Goal: Task Accomplishment & Management: Manage account settings

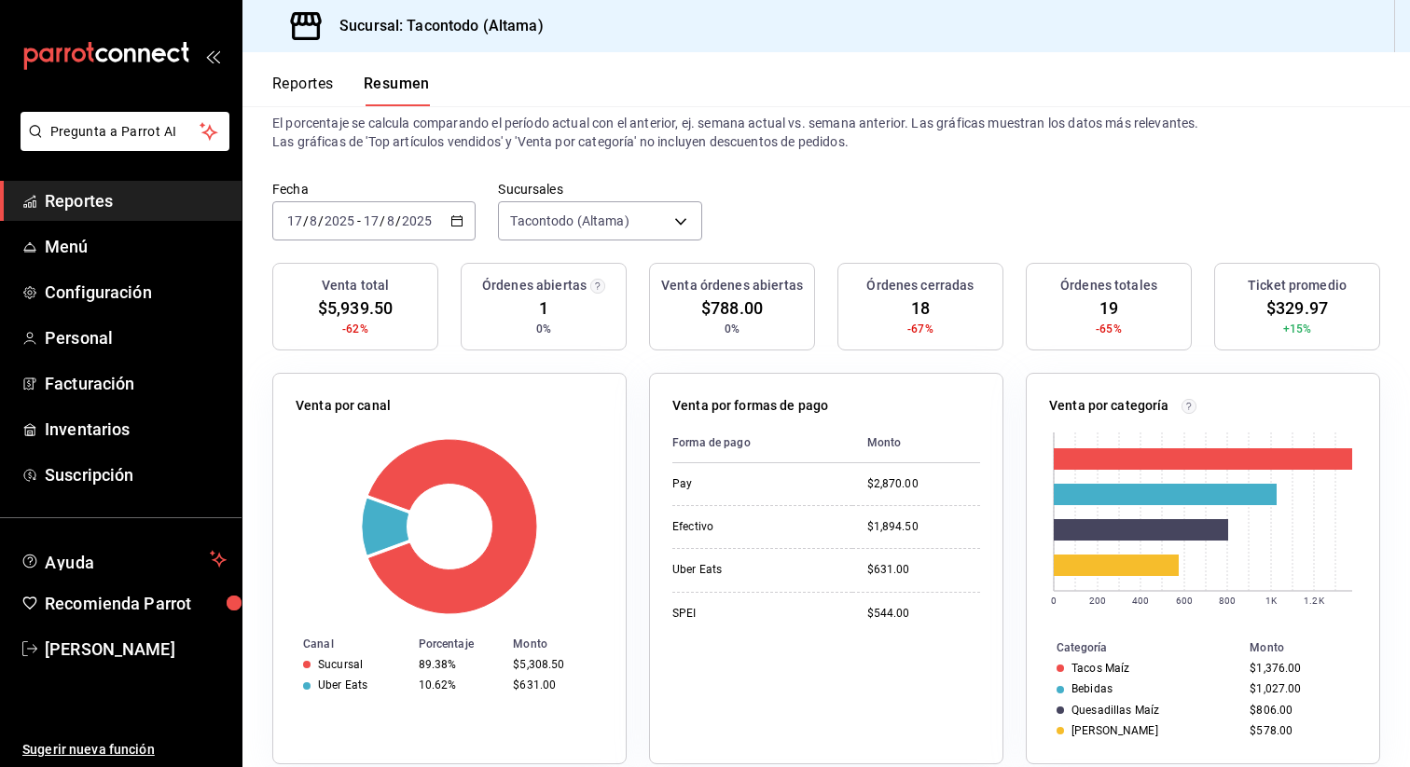
scroll to position [46, 0]
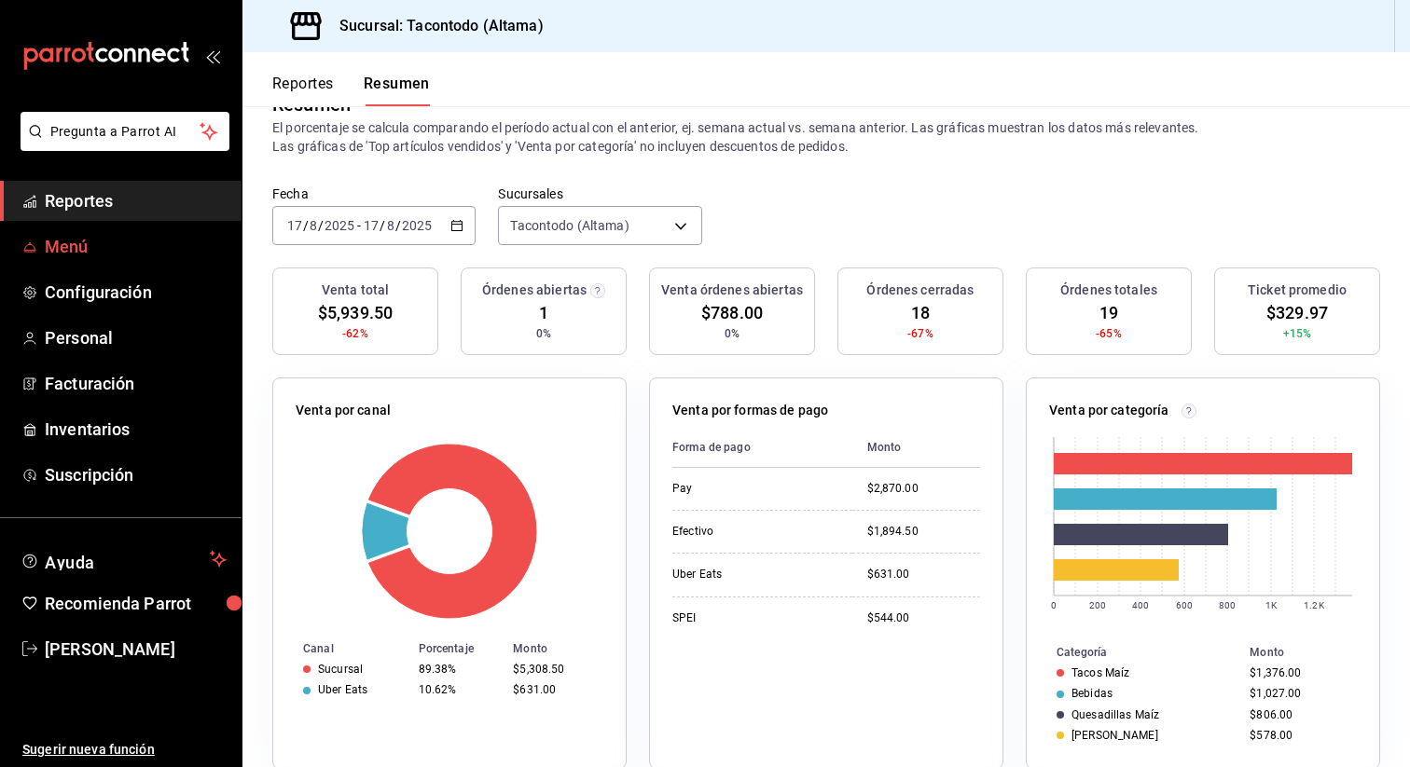
click at [108, 256] on span "Menú" at bounding box center [136, 246] width 182 height 25
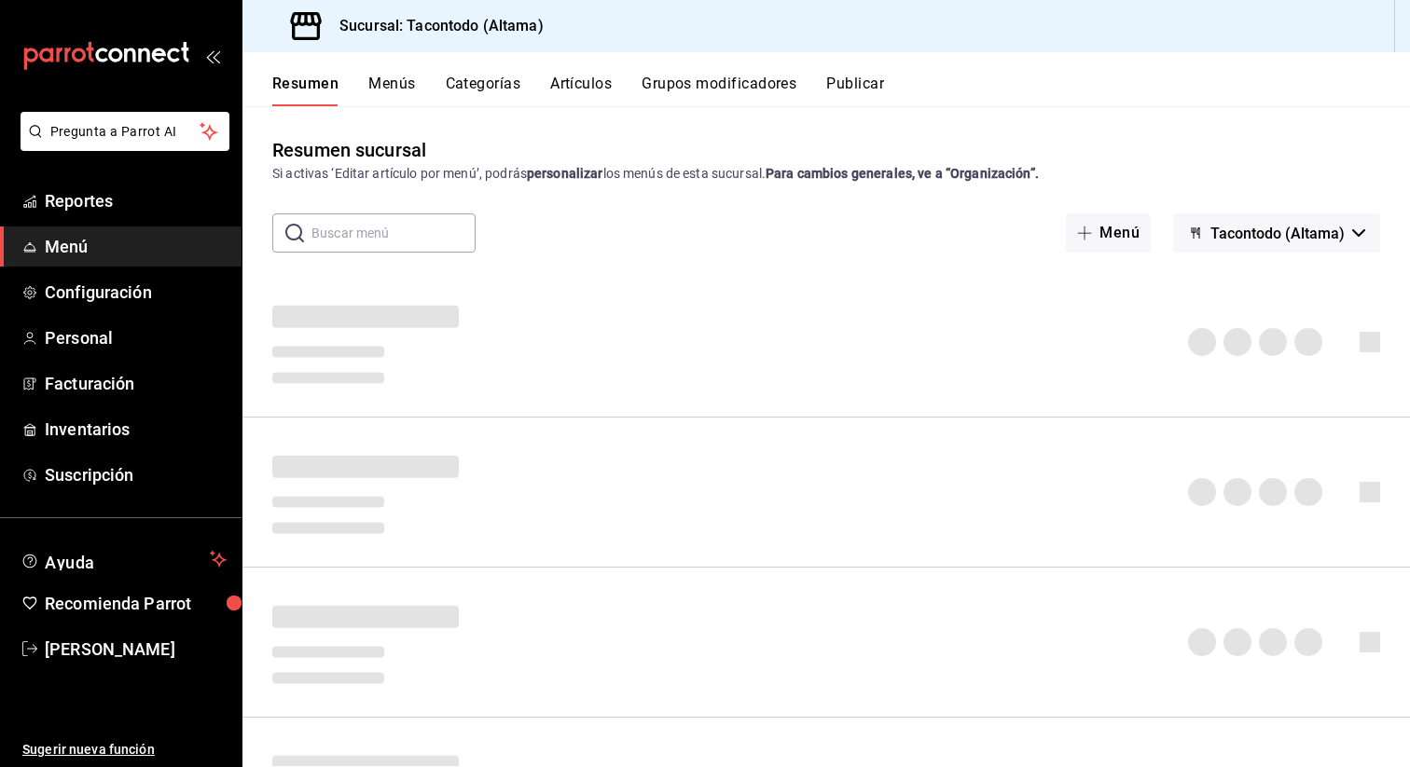
click at [590, 74] on div "Resumen Menús Categorías Artículos Grupos modificadores Publicar" at bounding box center [825, 79] width 1167 height 54
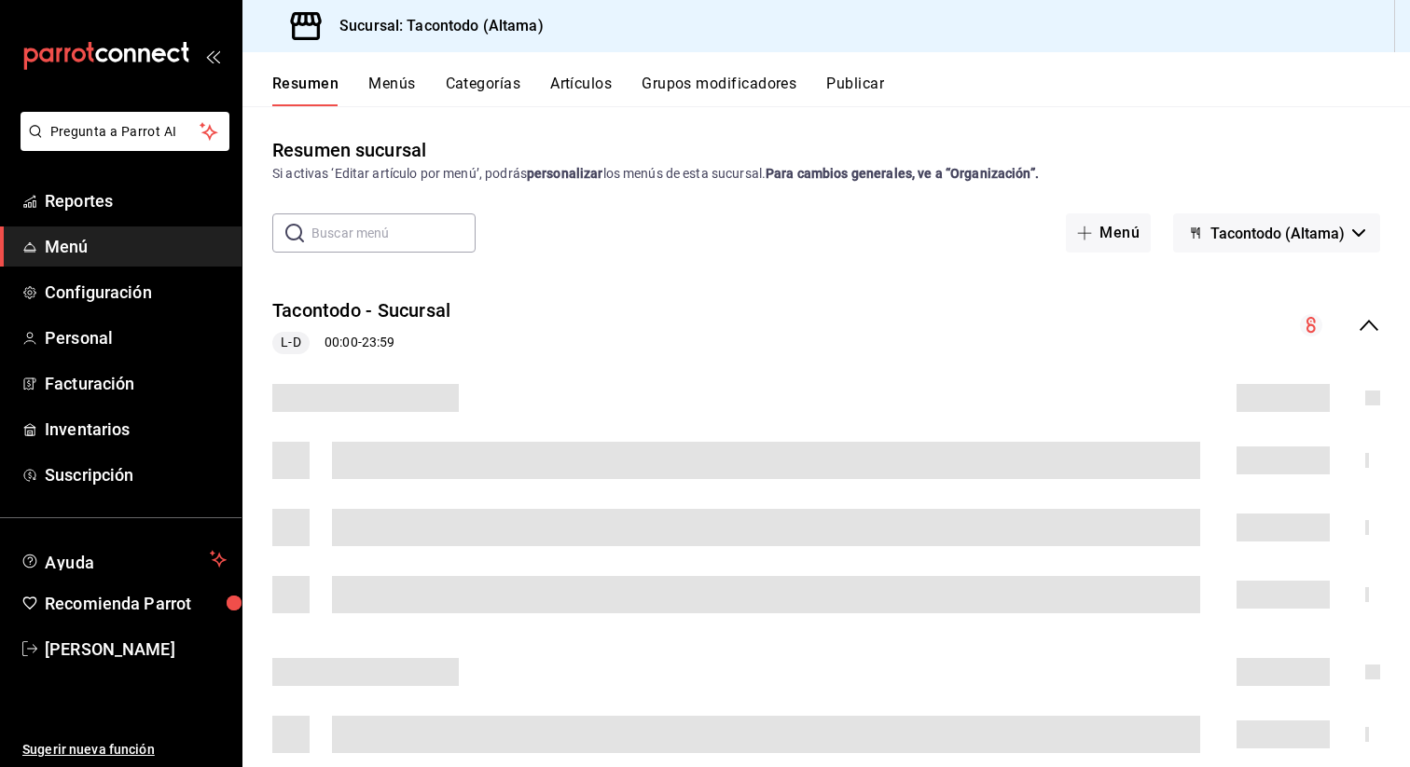
click at [585, 82] on button "Artículos" at bounding box center [581, 91] width 62 height 32
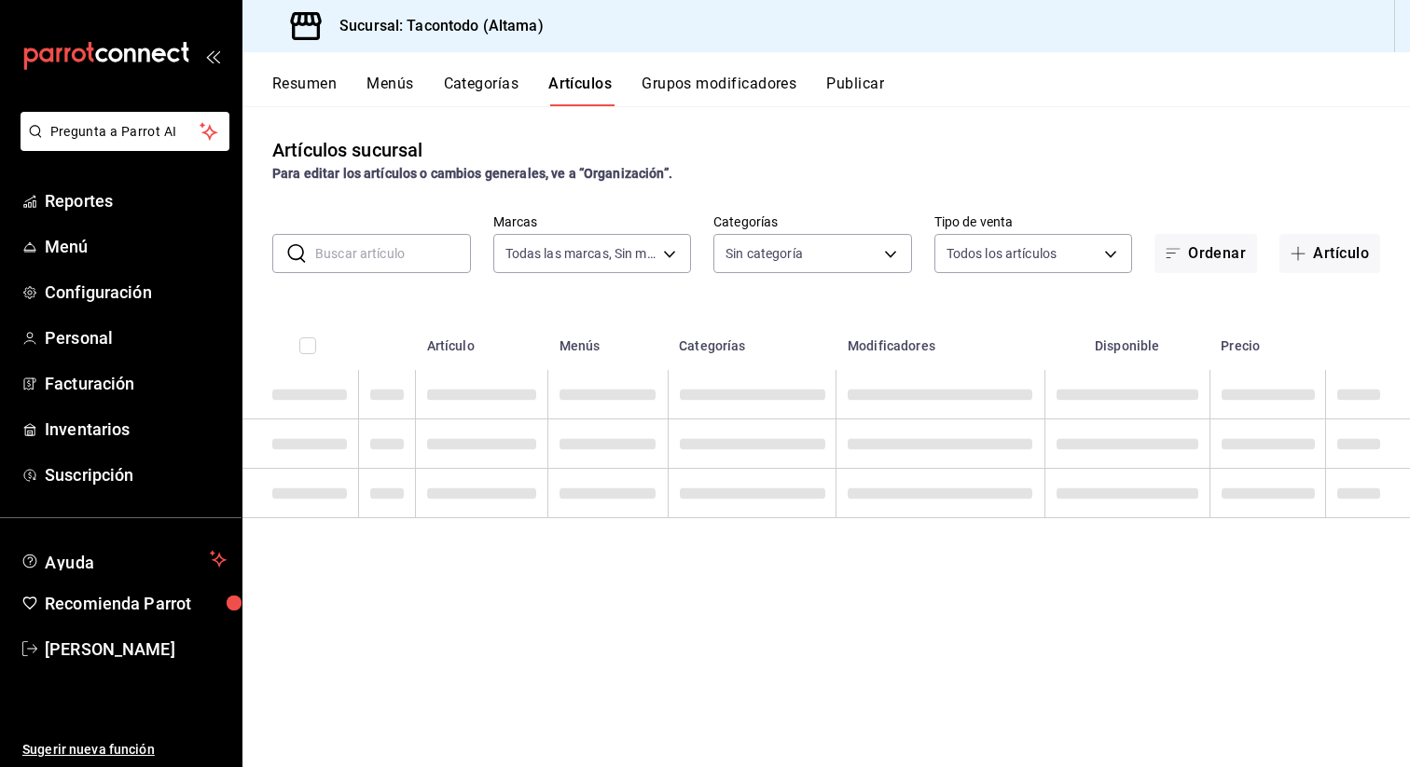
type input "56f755ab-7396-4f10-bb3c-049bffdbebb5"
type input "03246fa2-9df7-4d37-b723-32691e120219,94d9cbb9-d70a-4c6e-a9e5-224025b127fa,11608…"
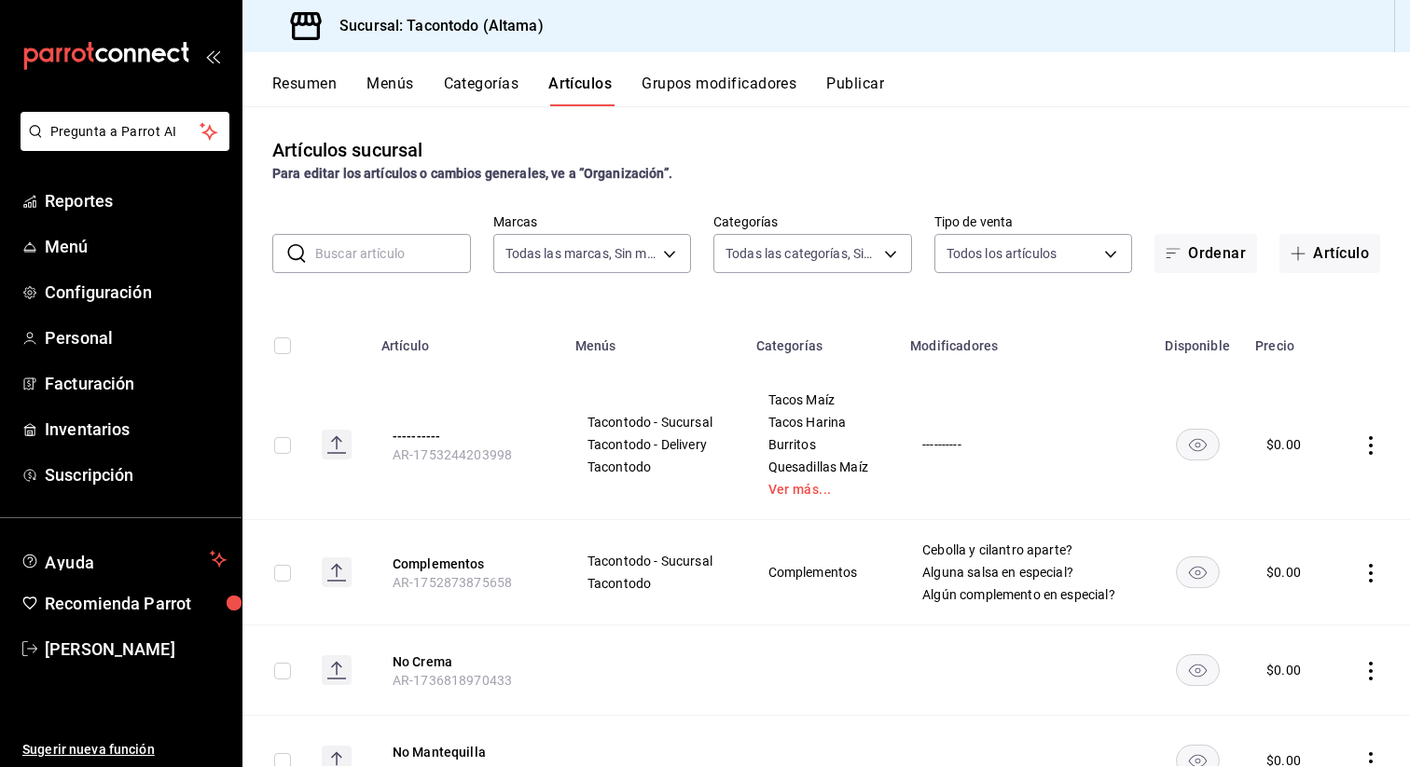
click at [389, 264] on input "text" at bounding box center [393, 253] width 156 height 37
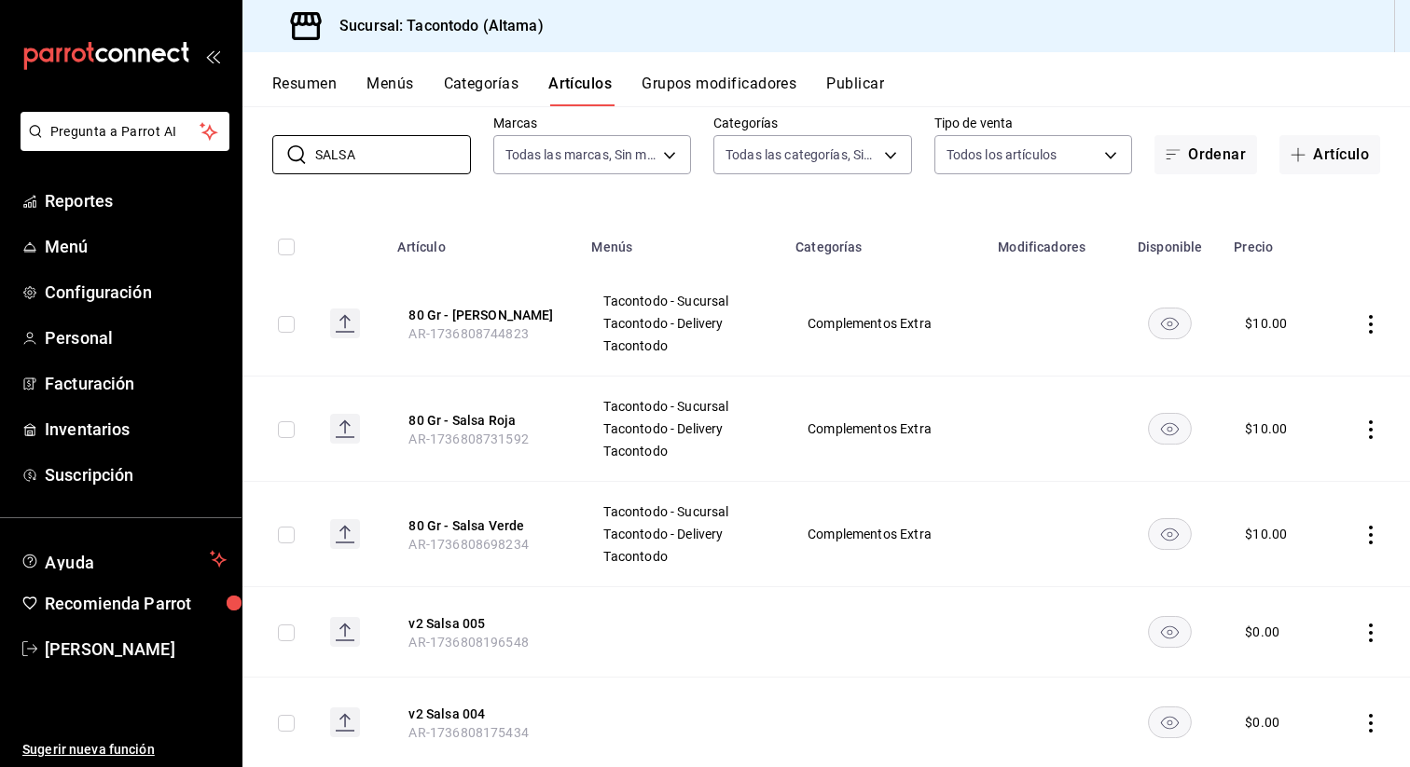
scroll to position [118, 0]
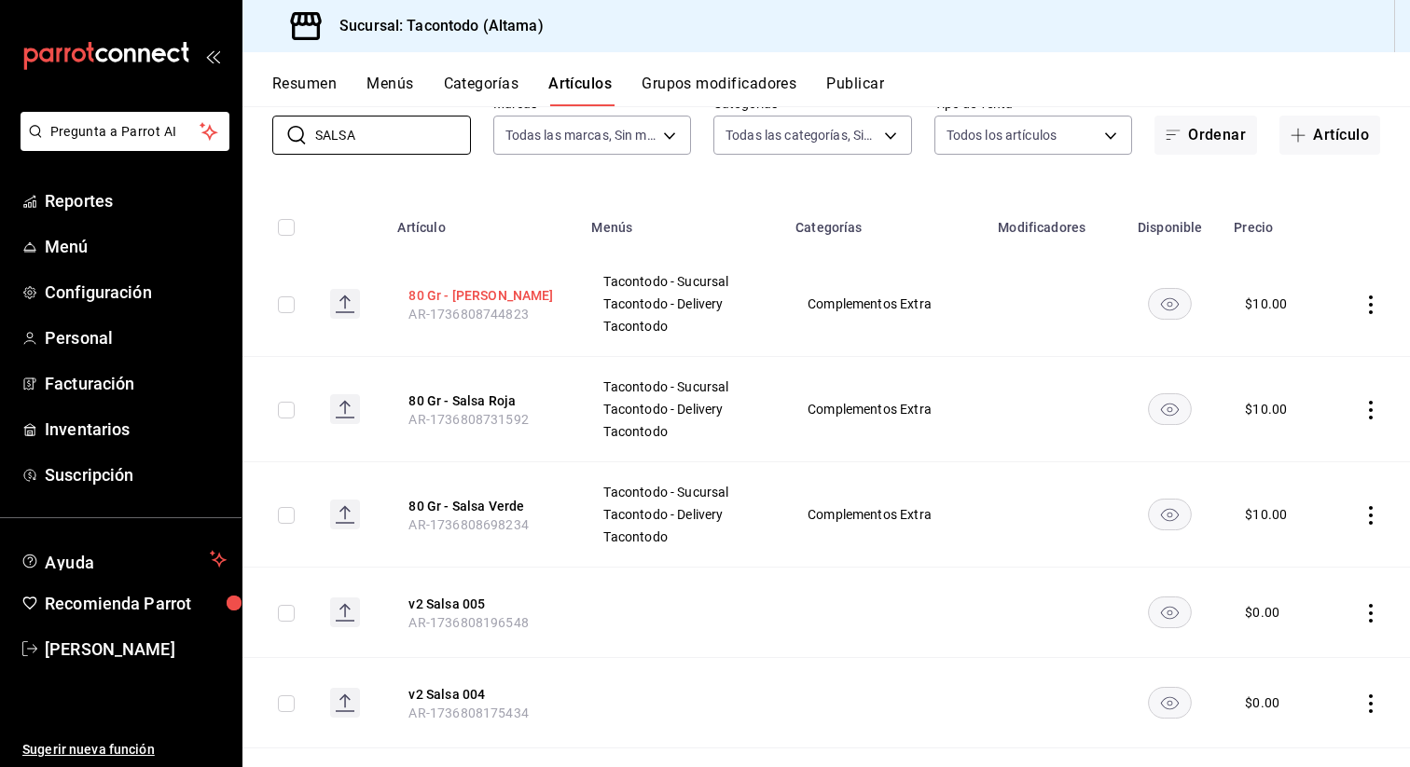
type input "SALSA"
click at [512, 297] on button "80 Gr - [PERSON_NAME]" at bounding box center [482, 295] width 149 height 19
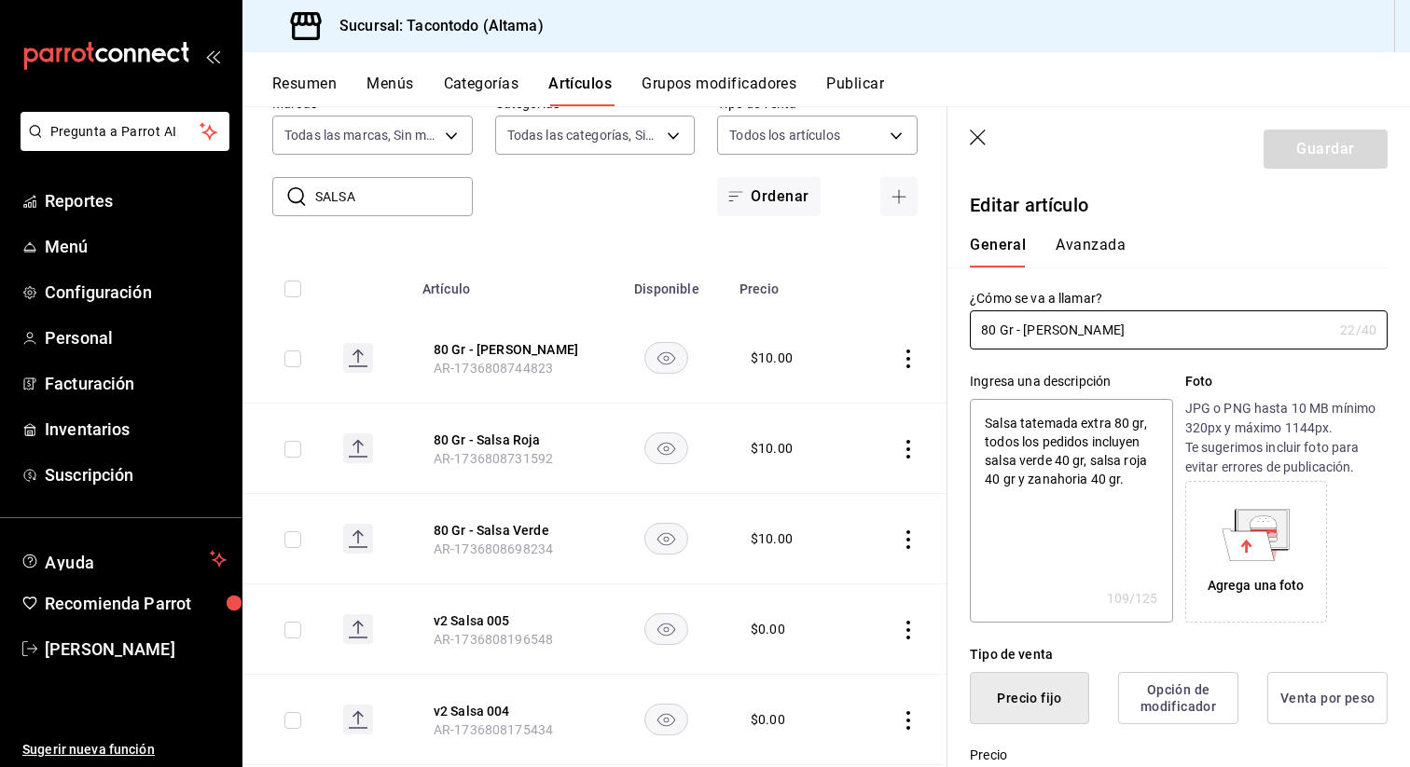
type textarea "x"
click at [1037, 423] on textarea "Salsa tatemada extra 80 gr, todos los pedidos incluyen salsa verde 40 gr, salsa…" at bounding box center [1071, 511] width 202 height 224
type textarea "Salsa n extra 80 gr, todos los pedidos incluyen salsa verde 40 gr, salsa roja 4…"
type textarea "x"
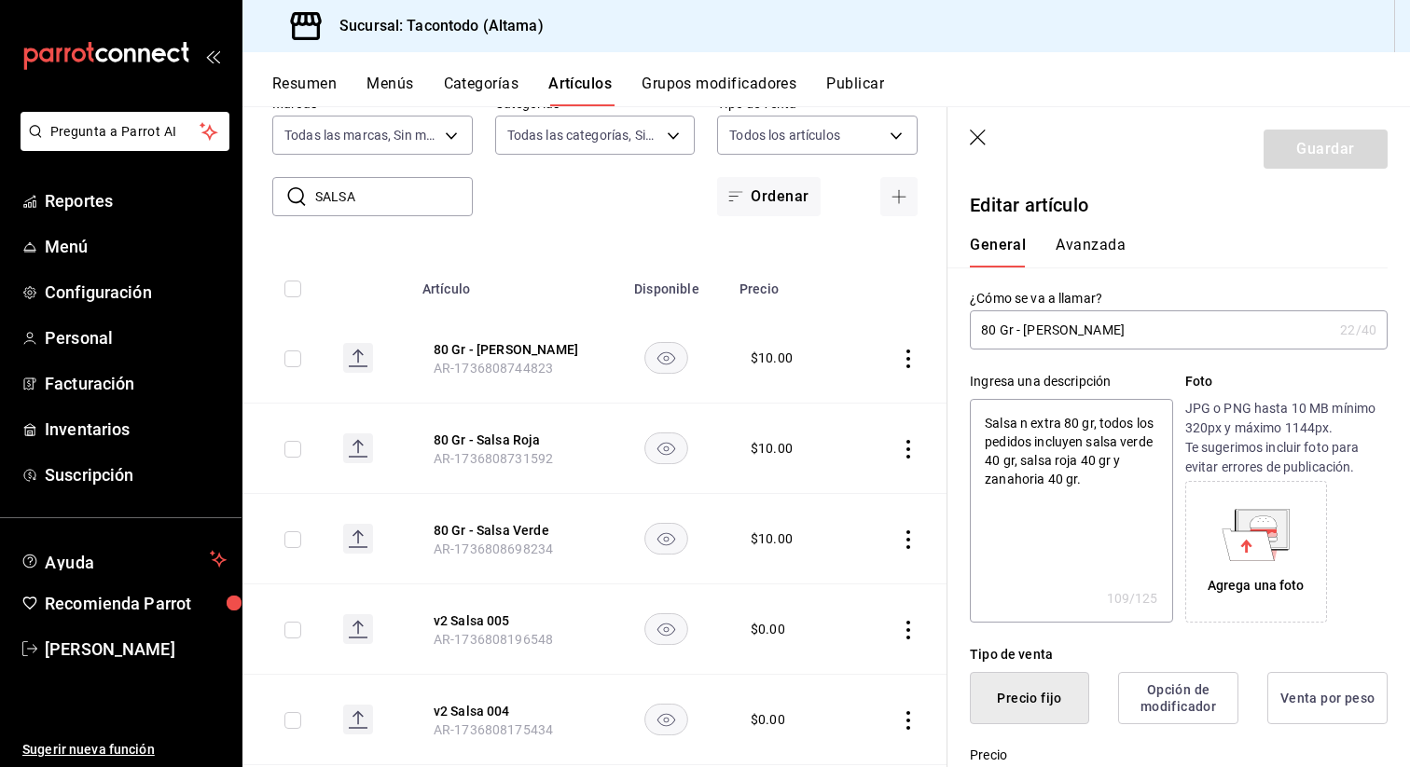
type textarea "Salsa ne extra 80 gr, todos los pedidos incluyen salsa verde 40 gr, salsa roja …"
type textarea "x"
type textarea "Salsa neg extra 80 gr, todos los pedidos incluyen salsa verde 40 gr, salsa roja…"
type textarea "x"
type textarea "Salsa negr extra 80 gr, todos los pedidos incluyen salsa verde 40 gr, salsa roj…"
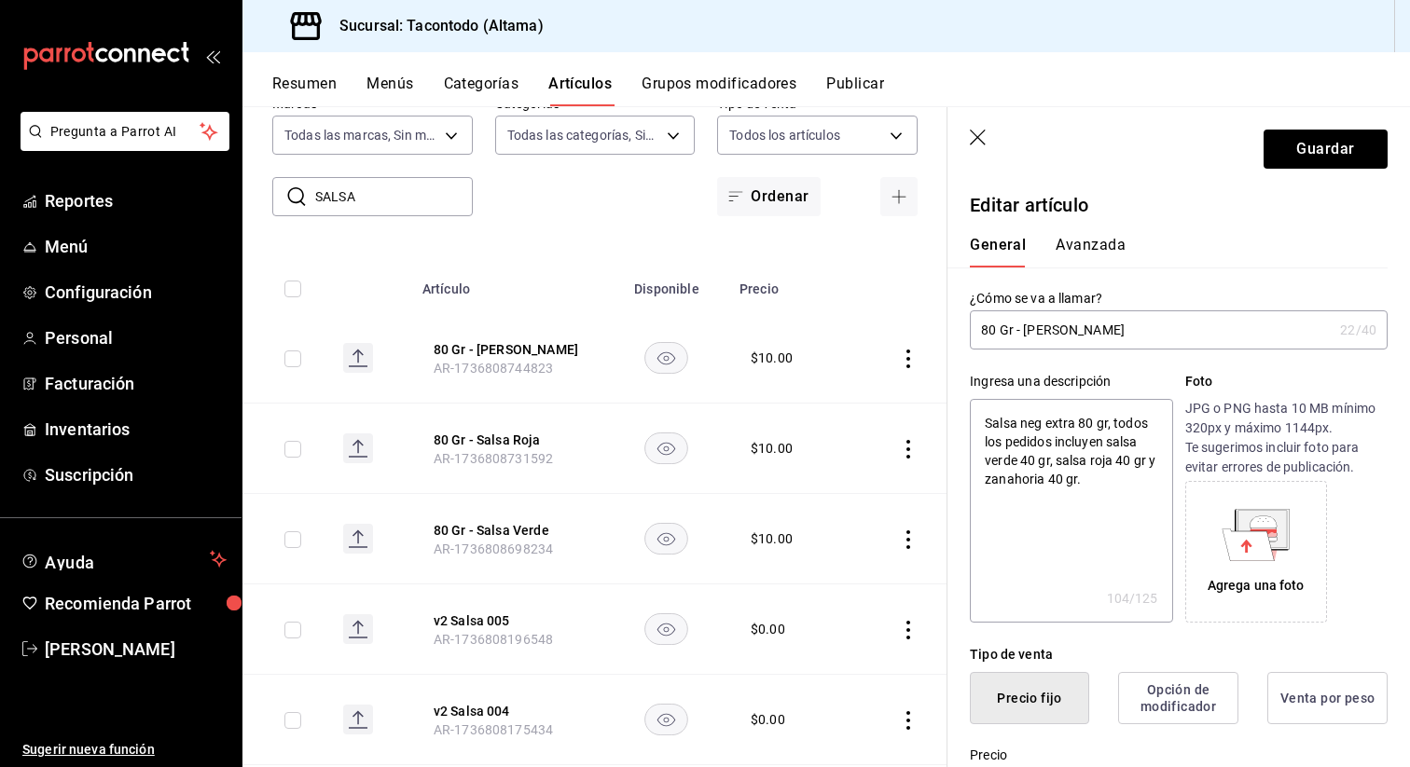
type textarea "x"
type textarea "Salsa negra extra 80 gr, todos los pedidos incluyen salsa verde 40 gr, salsa ro…"
type textarea "x"
type textarea "Salsa negra extra 80 gr, todos los pedidos incluyen salsa verde 40 gr, salsa ro…"
type textarea "x"
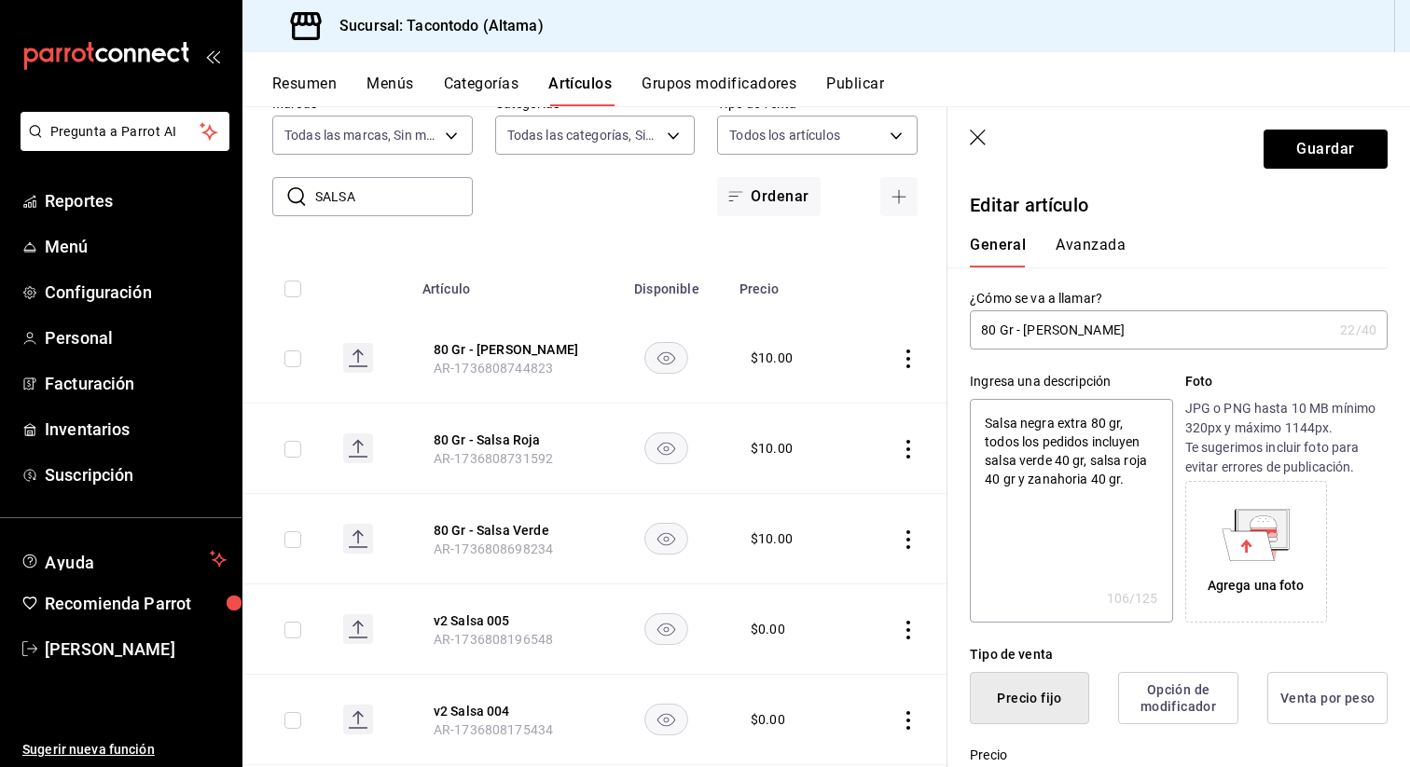
drag, startPoint x: 1120, startPoint y: 329, endPoint x: 1027, endPoint y: 334, distance: 93.4
click at [1026, 334] on input "80 Gr - [PERSON_NAME]" at bounding box center [1151, 329] width 363 height 37
click at [1104, 330] on input "80 Gr - [PERSON_NAME]" at bounding box center [1151, 329] width 363 height 37
type input "80 Gr - Salsa N"
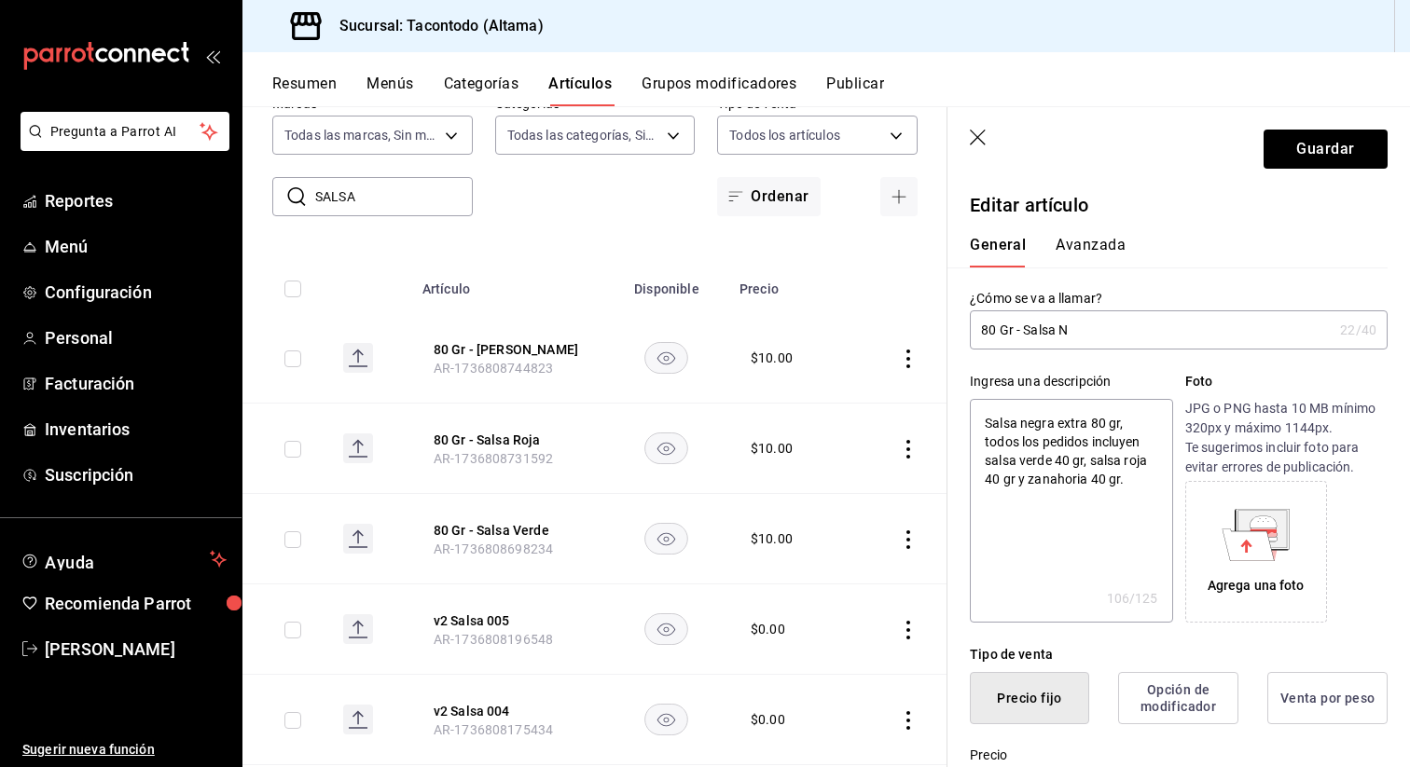
type textarea "x"
type input "80 Gr - Salsa Ne"
type textarea "x"
type input "80 Gr - Salsa Neg"
type textarea "x"
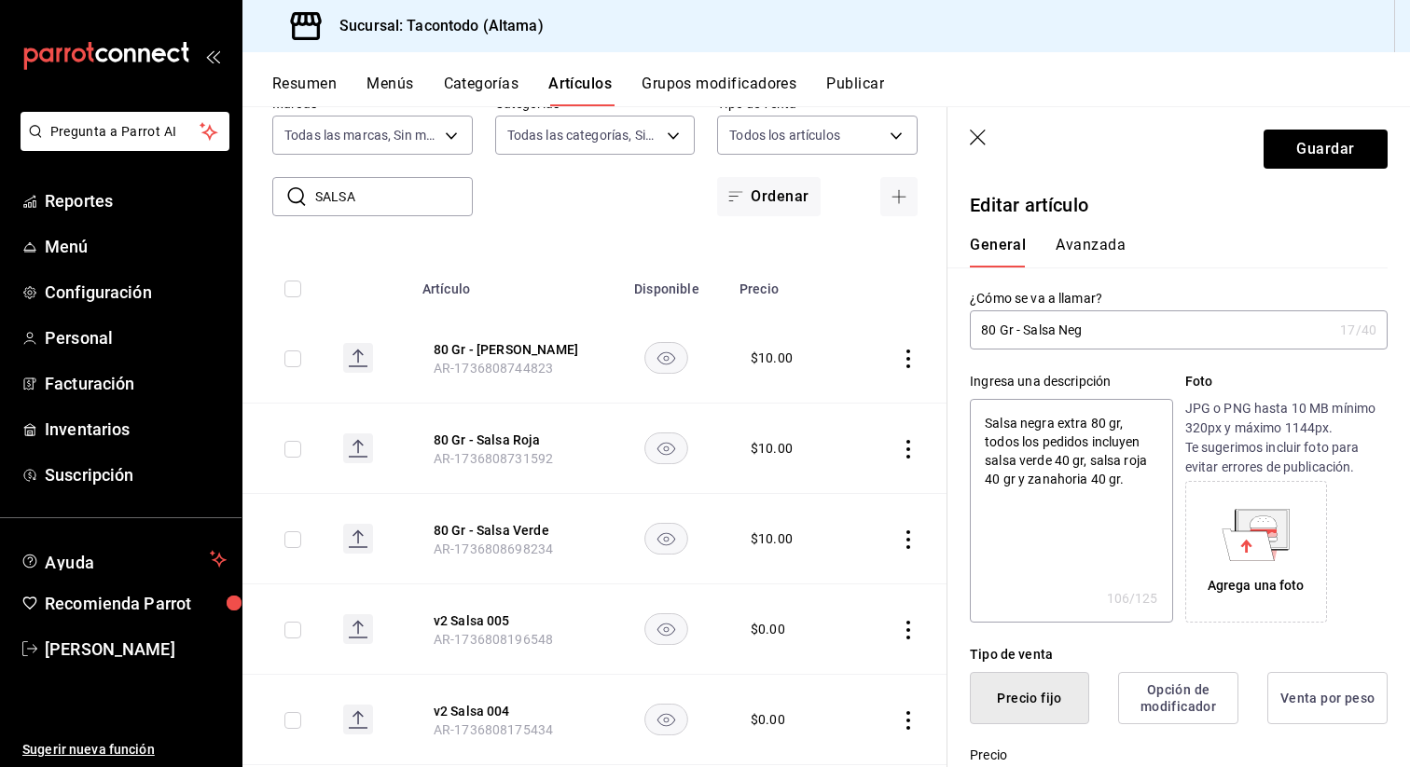
type input "80 Gr - Salsa Negr"
type textarea "x"
type input "80 Gr - Salsa Negra"
type textarea "x"
type input "80 Gr - Salsa Negra"
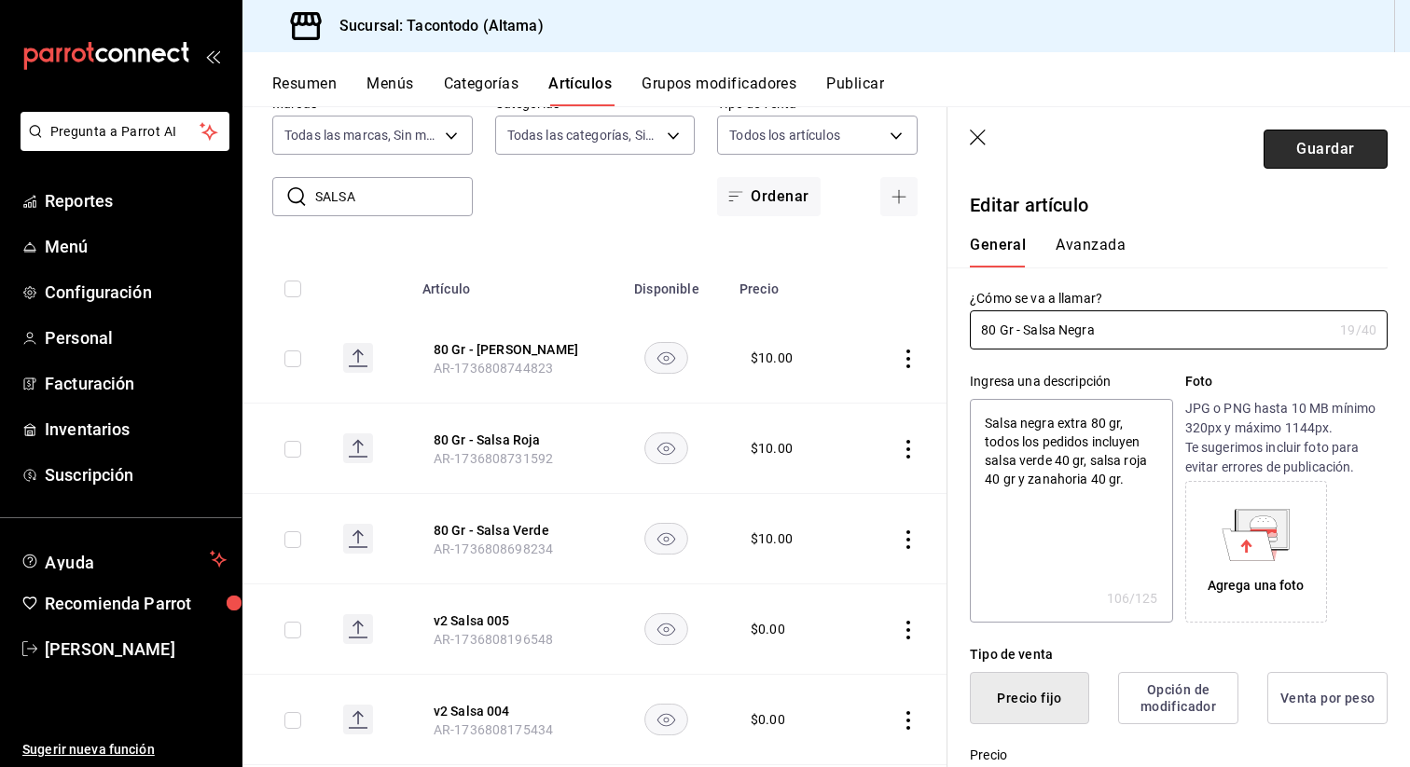
click at [1280, 159] on button "Guardar" at bounding box center [1326, 149] width 124 height 39
type textarea "x"
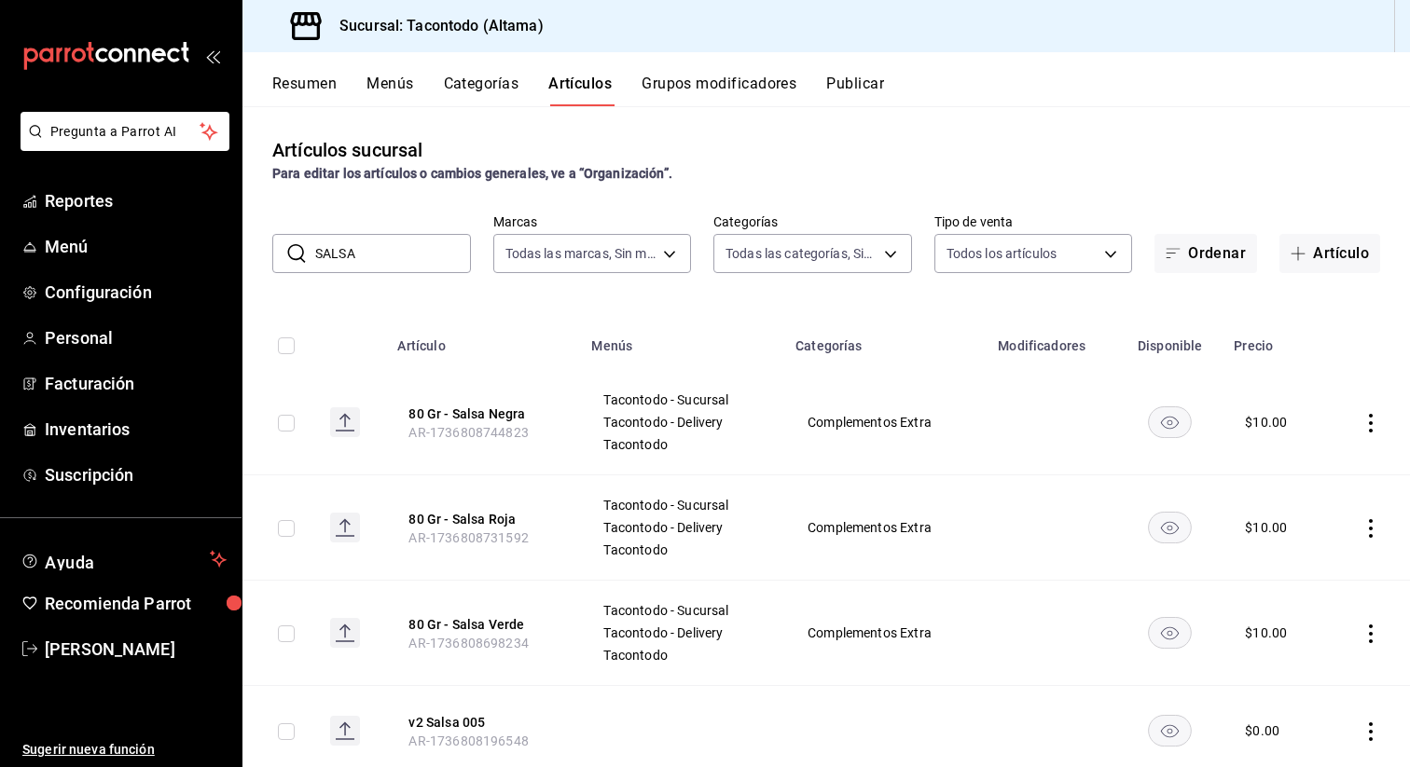
click at [870, 83] on button "Publicar" at bounding box center [855, 91] width 58 height 32
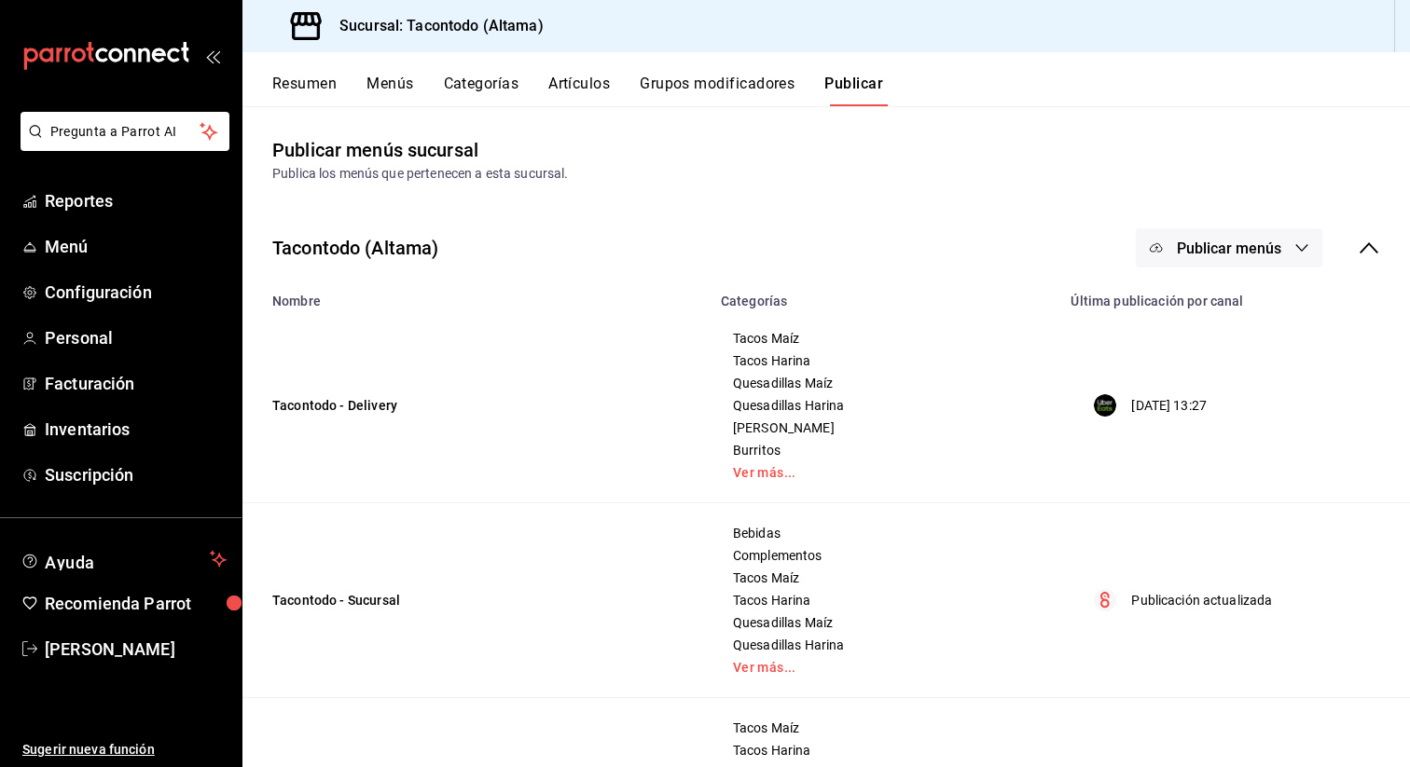
click at [1171, 238] on button "Publicar menús" at bounding box center [1229, 247] width 187 height 39
click at [1189, 302] on div at bounding box center [1185, 309] width 52 height 30
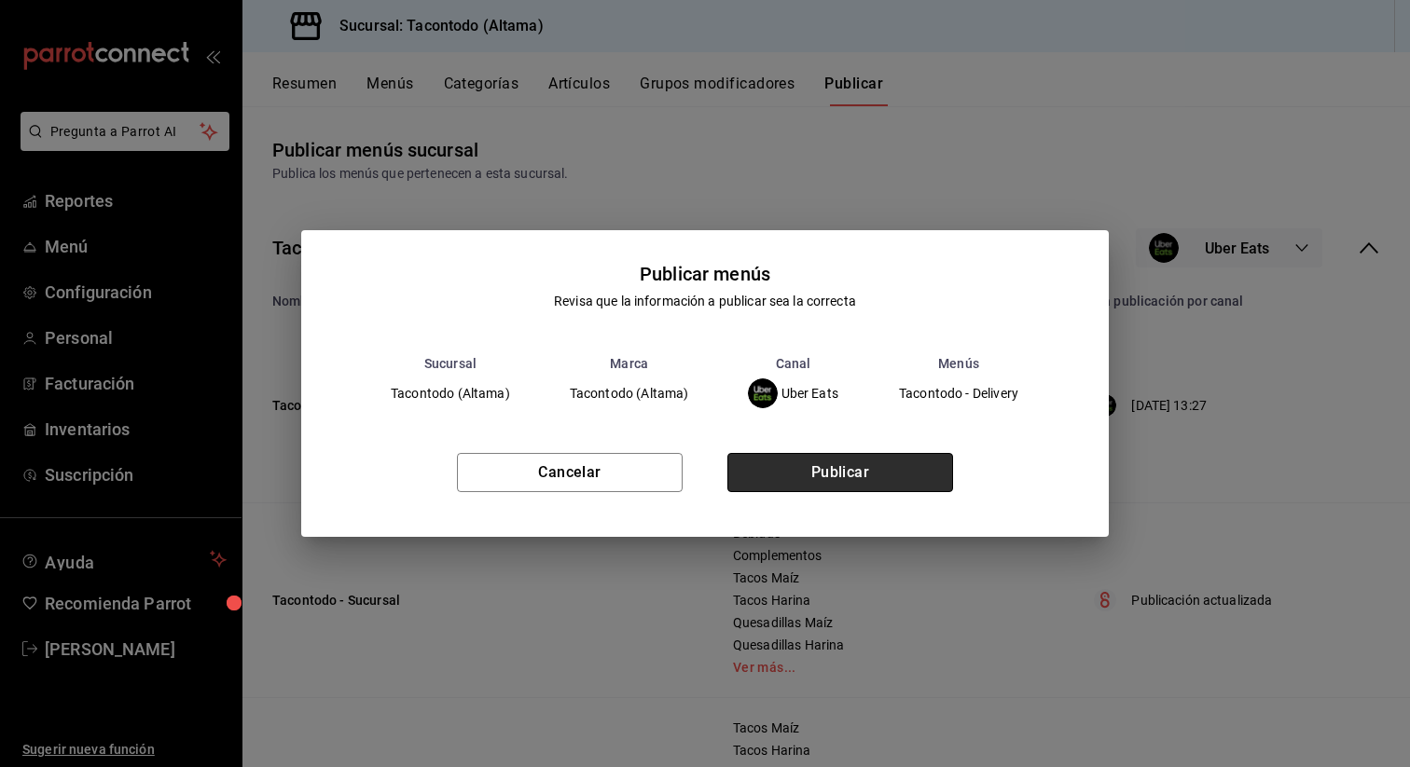
click at [832, 477] on button "Publicar" at bounding box center [840, 472] width 226 height 39
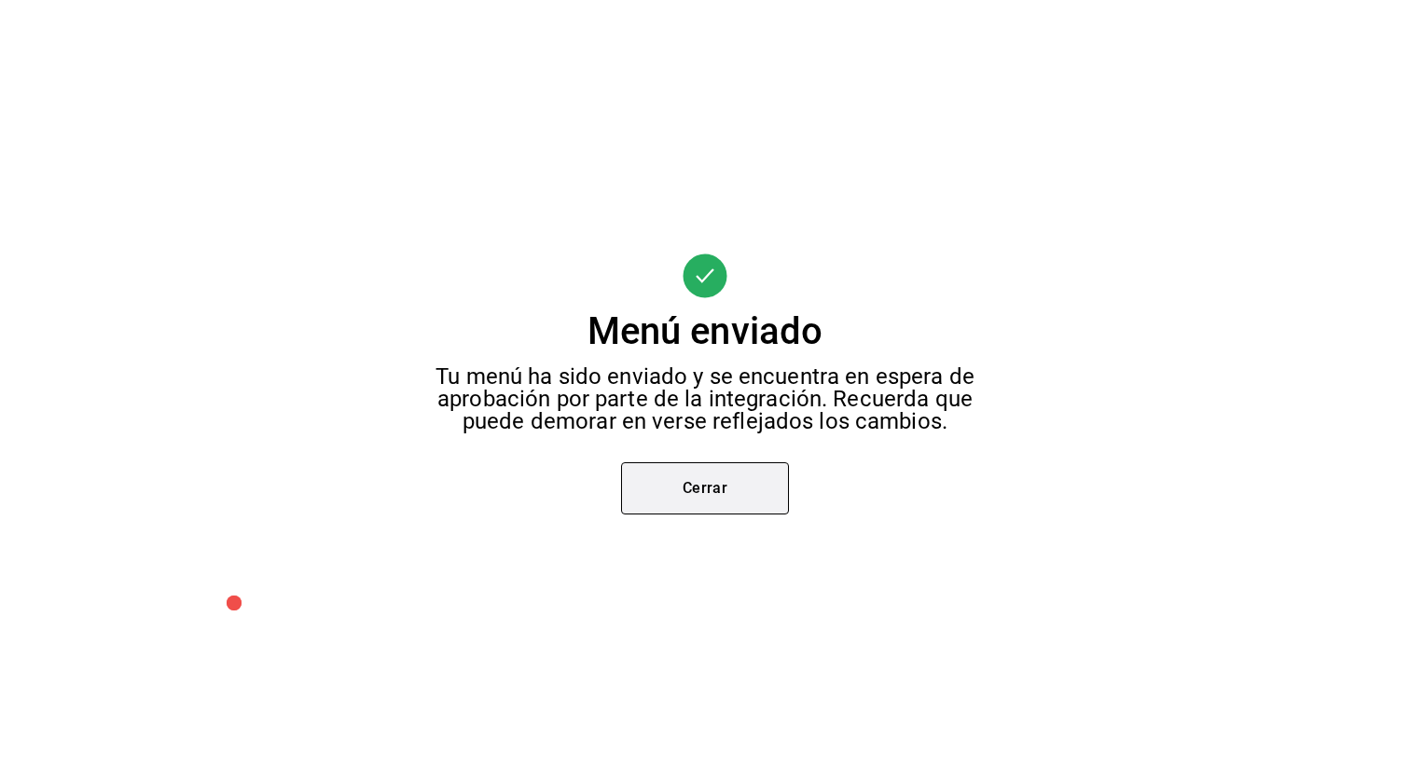
click at [712, 471] on button "Cerrar" at bounding box center [705, 489] width 168 height 52
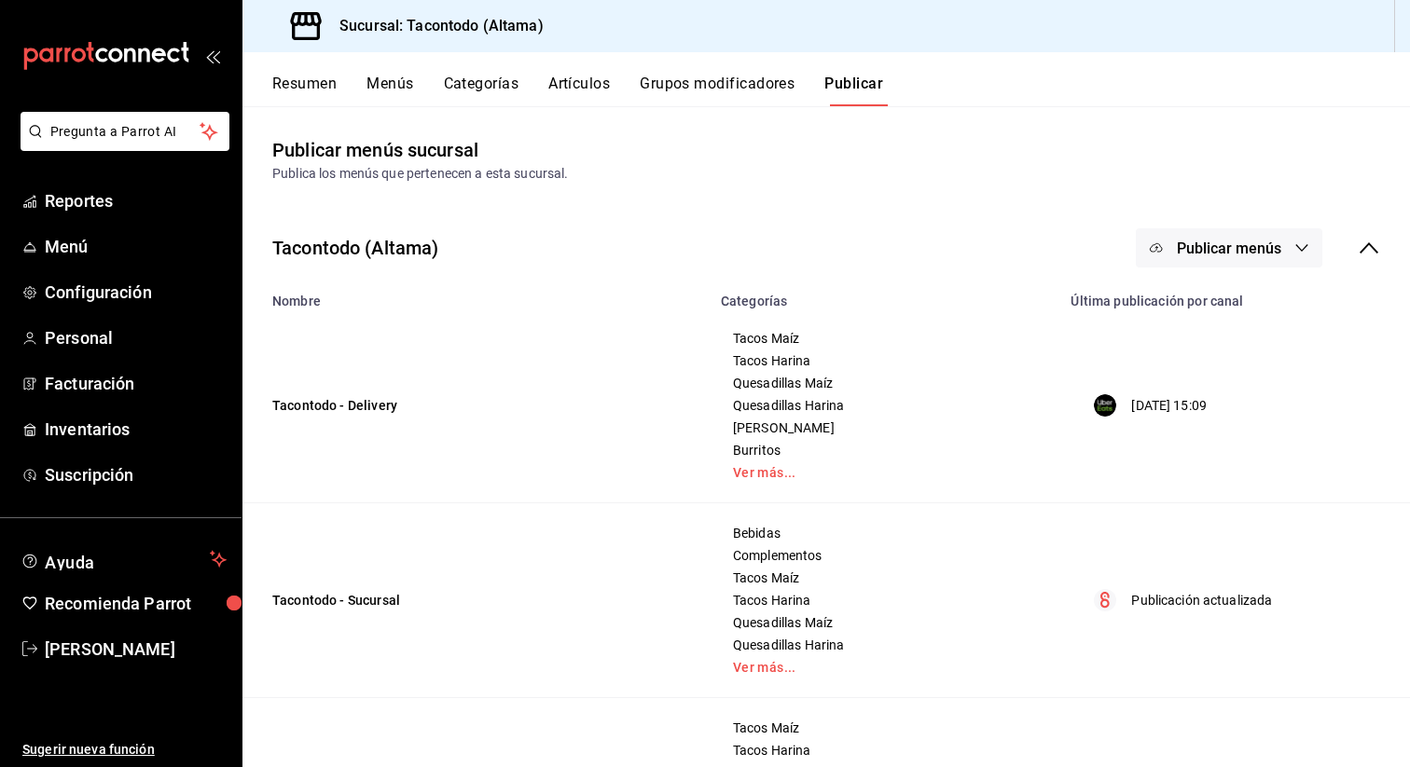
click at [408, 97] on button "Menús" at bounding box center [389, 91] width 47 height 32
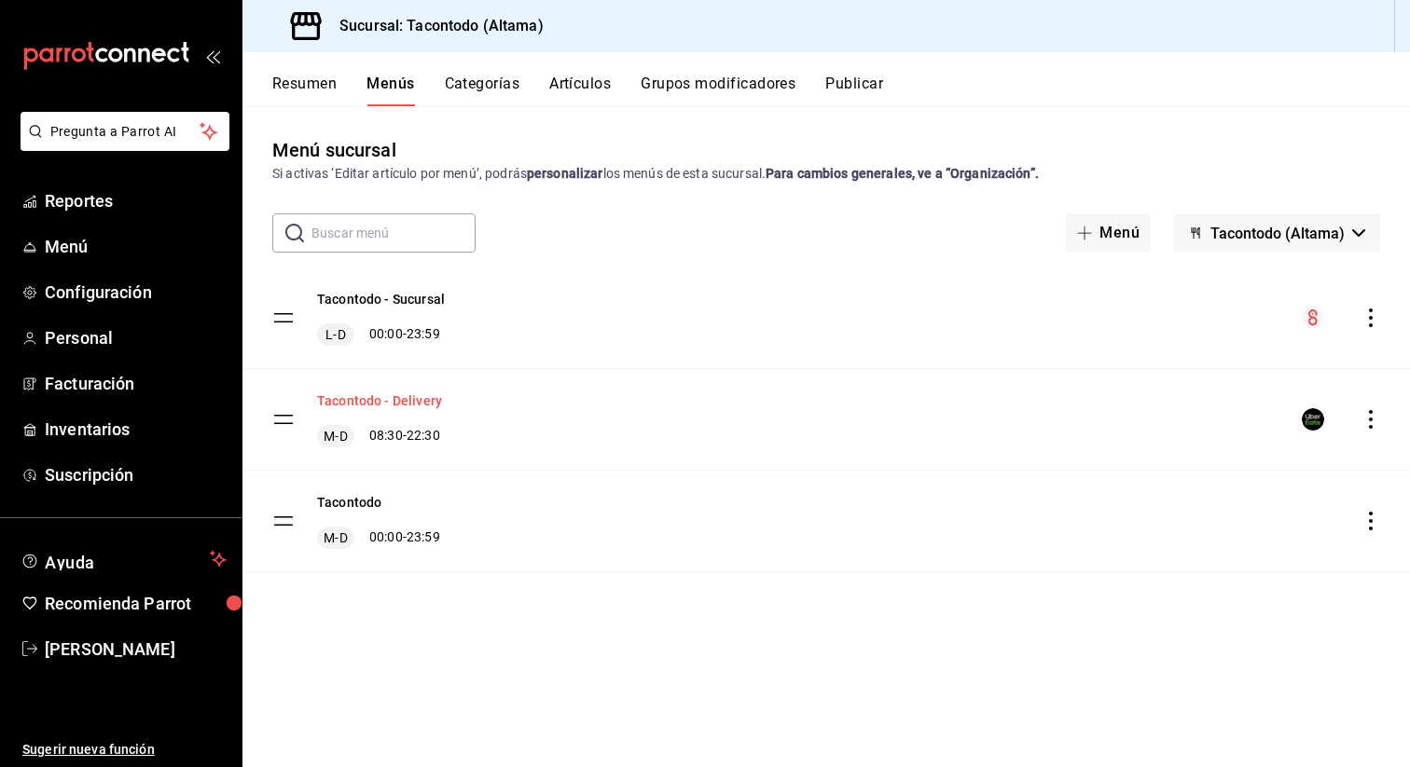
click at [363, 405] on button "Tacontodo - Delivery" at bounding box center [379, 401] width 125 height 19
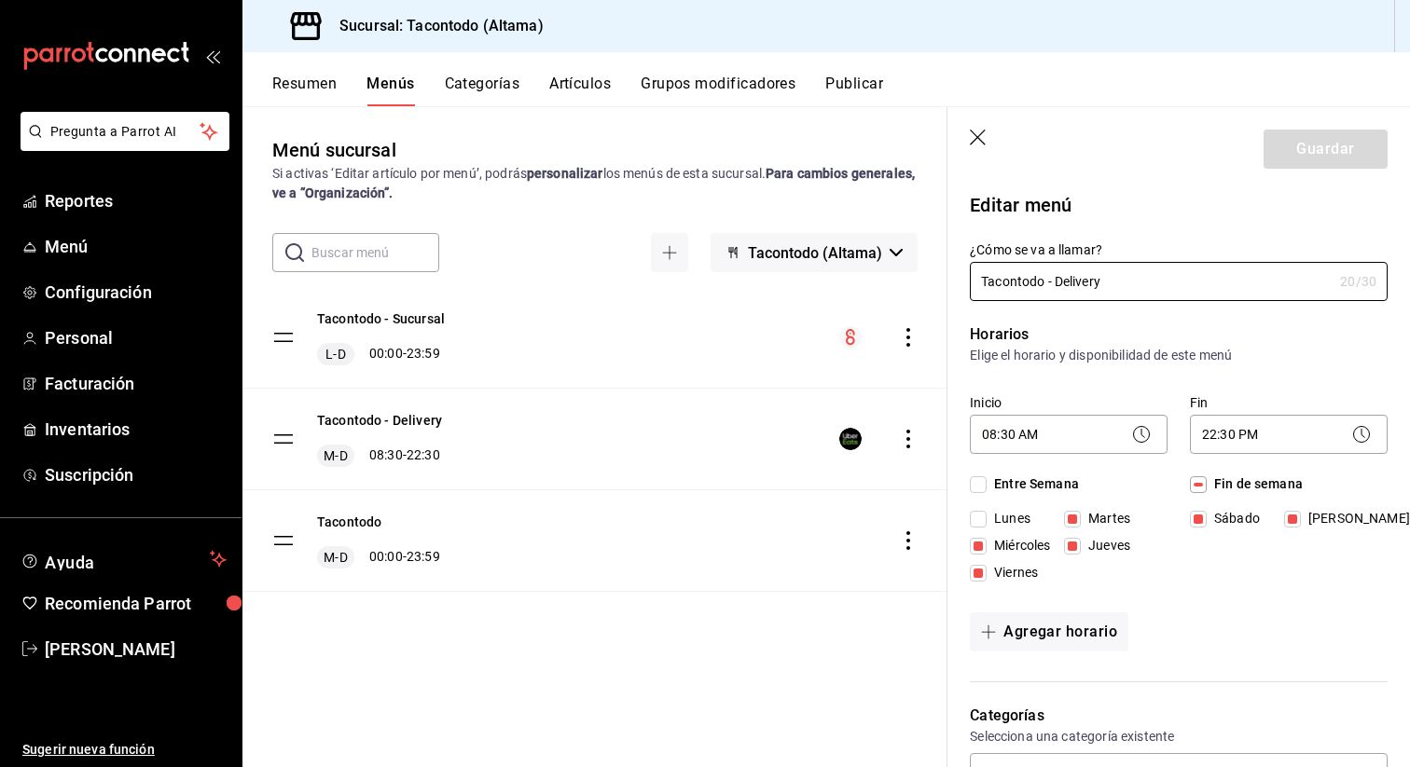
click at [315, 94] on button "Resumen" at bounding box center [304, 91] width 64 height 32
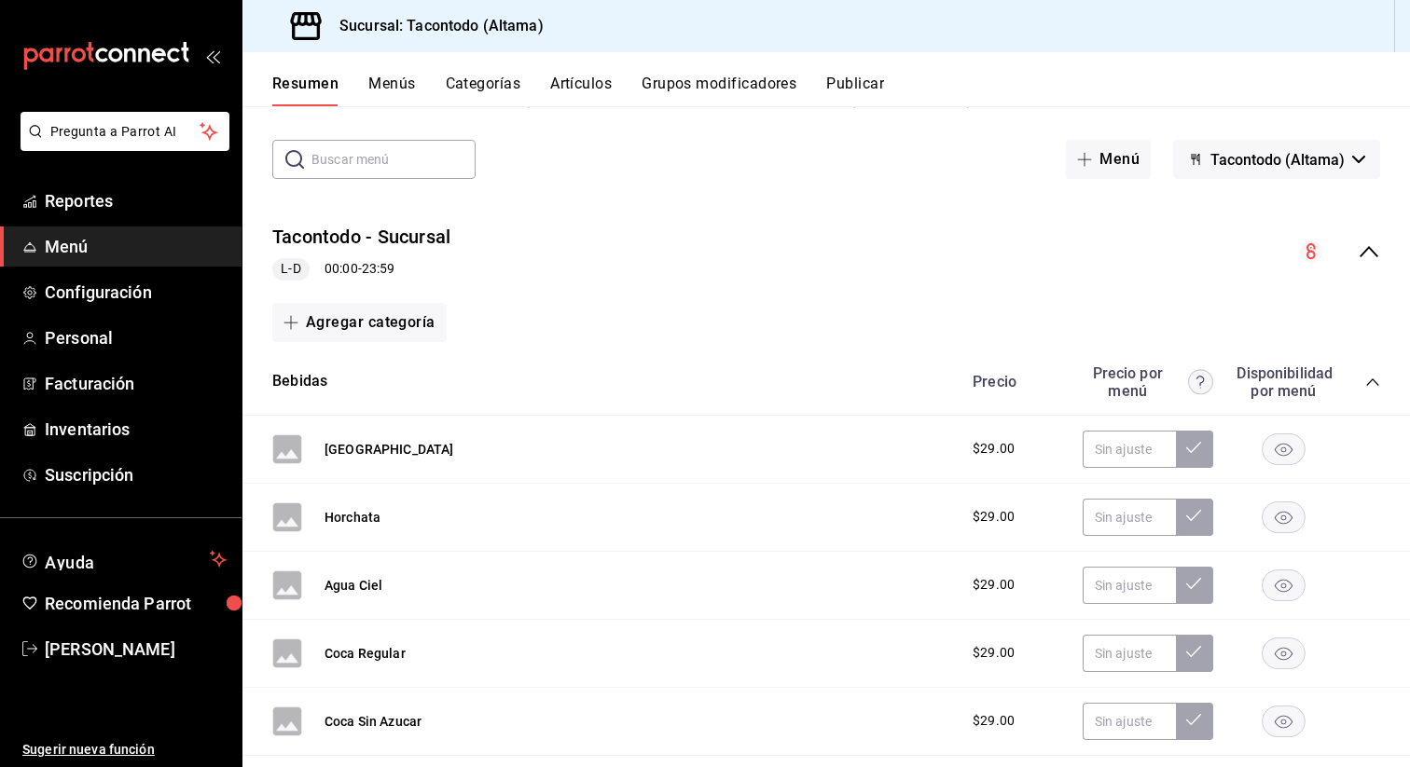
scroll to position [86, 0]
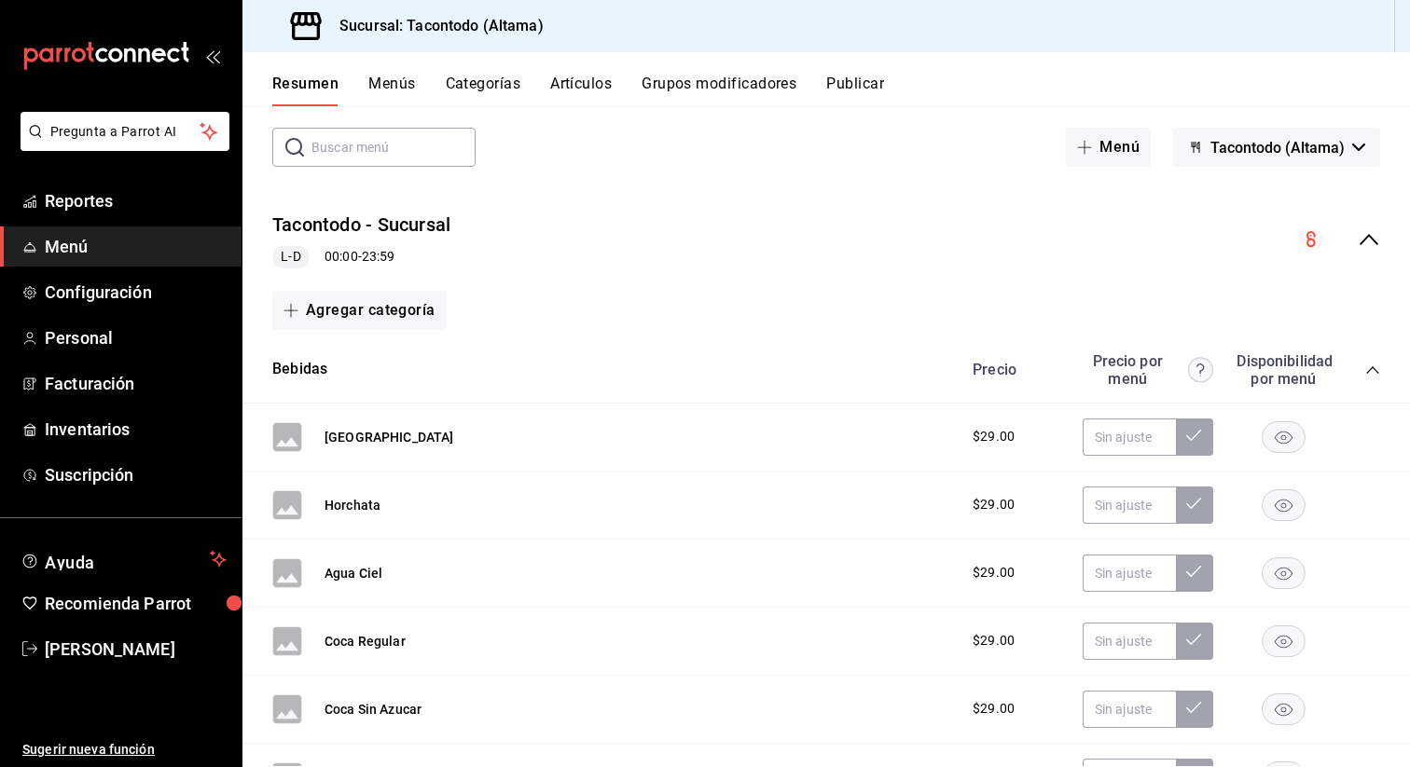
click at [1359, 247] on icon "collapse-menu-row" at bounding box center [1369, 239] width 22 height 22
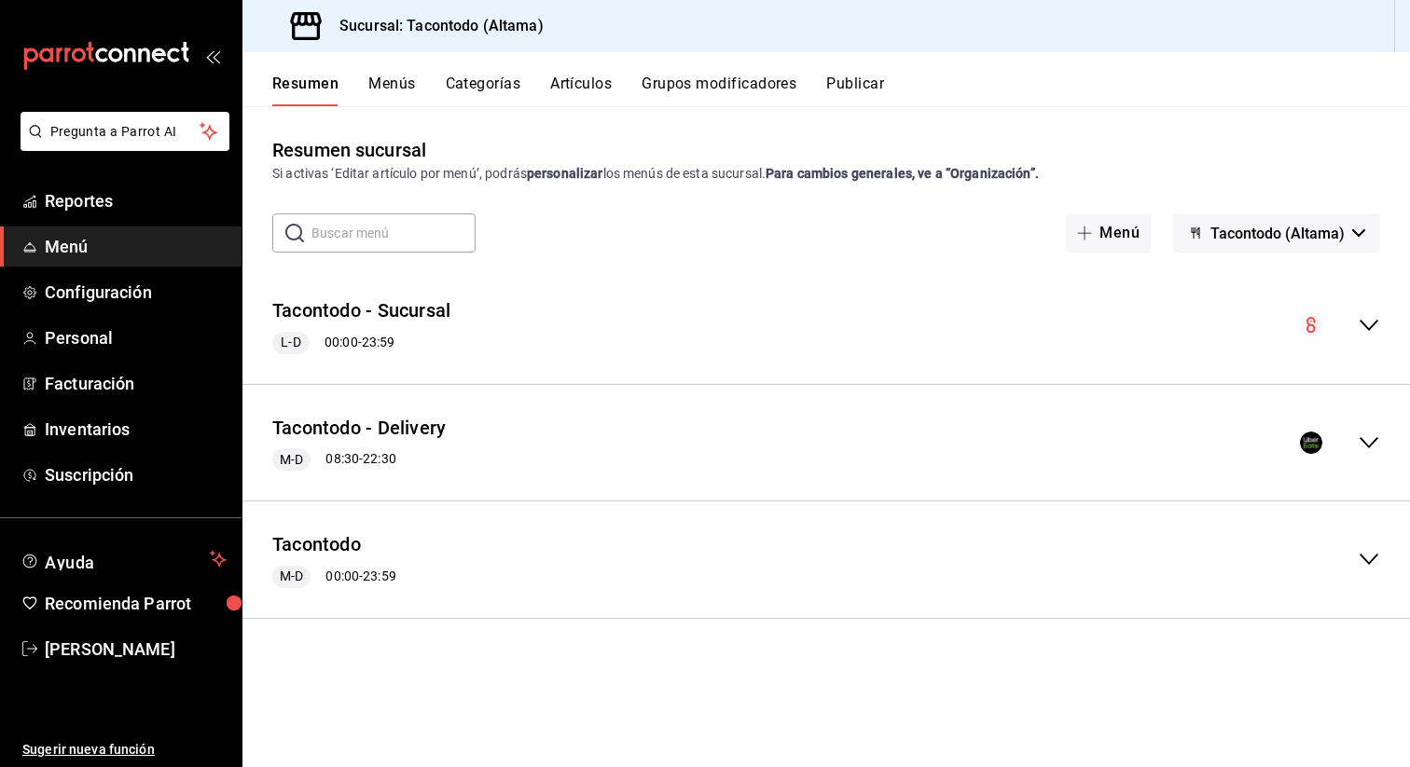
scroll to position [0, 0]
click at [1361, 436] on icon "collapse-menu-row" at bounding box center [1369, 443] width 22 height 22
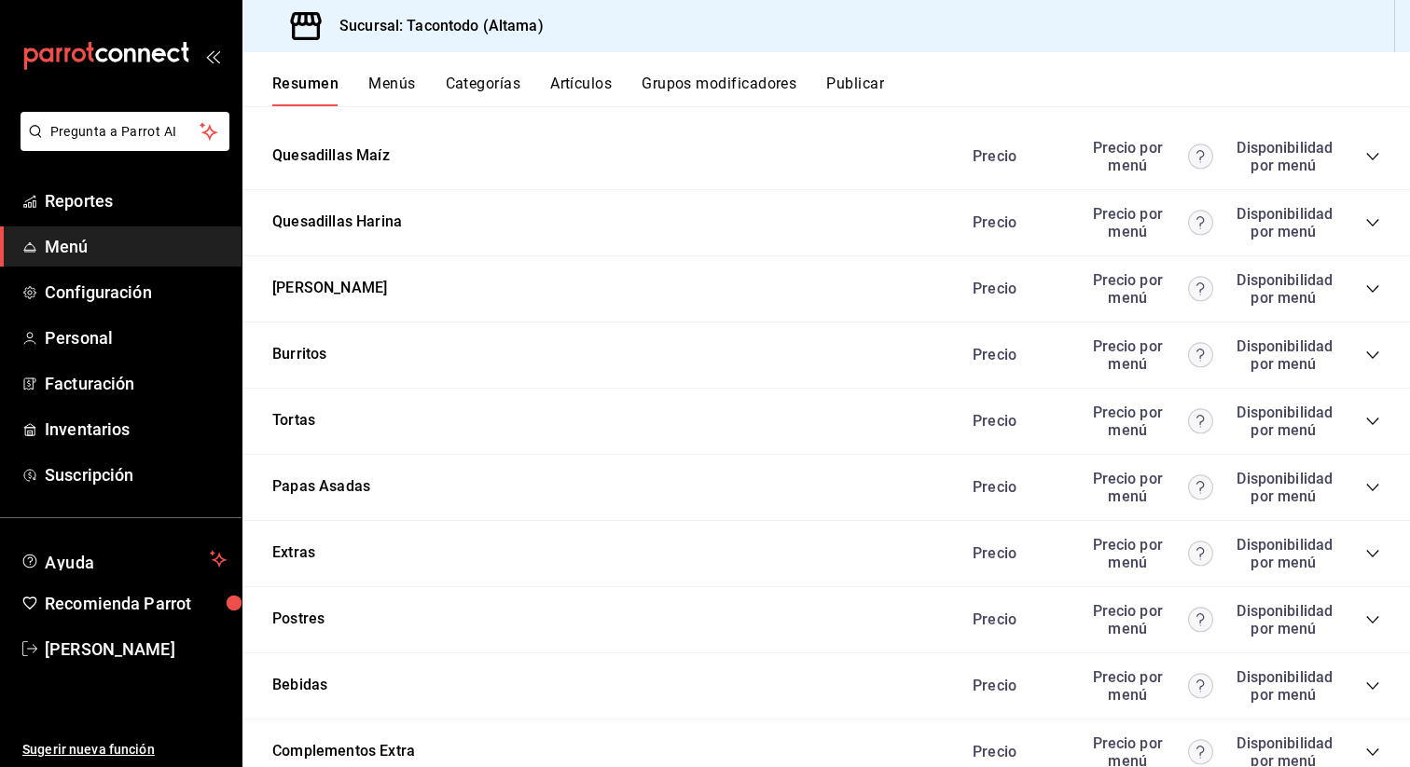
scroll to position [1838, 0]
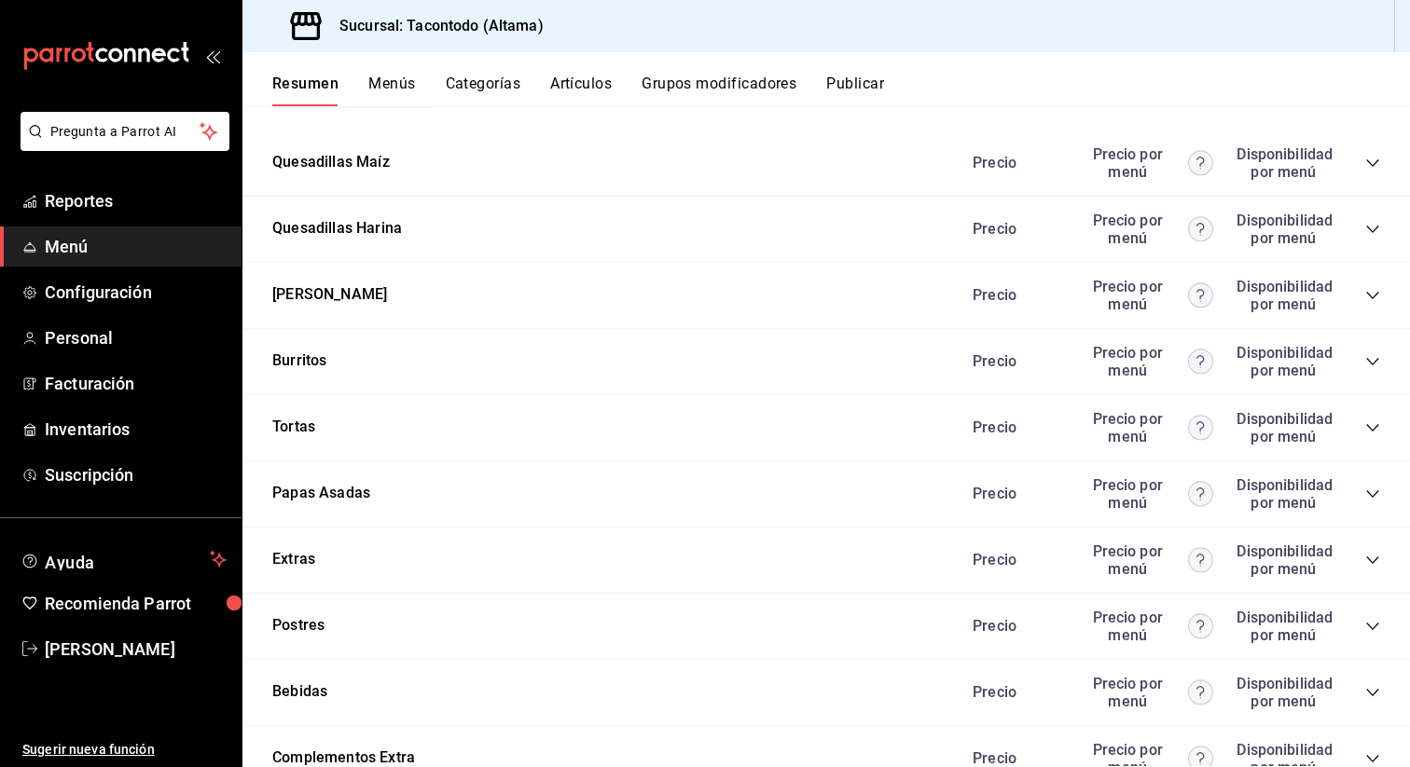
click at [1368, 159] on icon "collapse-category-row" at bounding box center [1372, 163] width 15 height 15
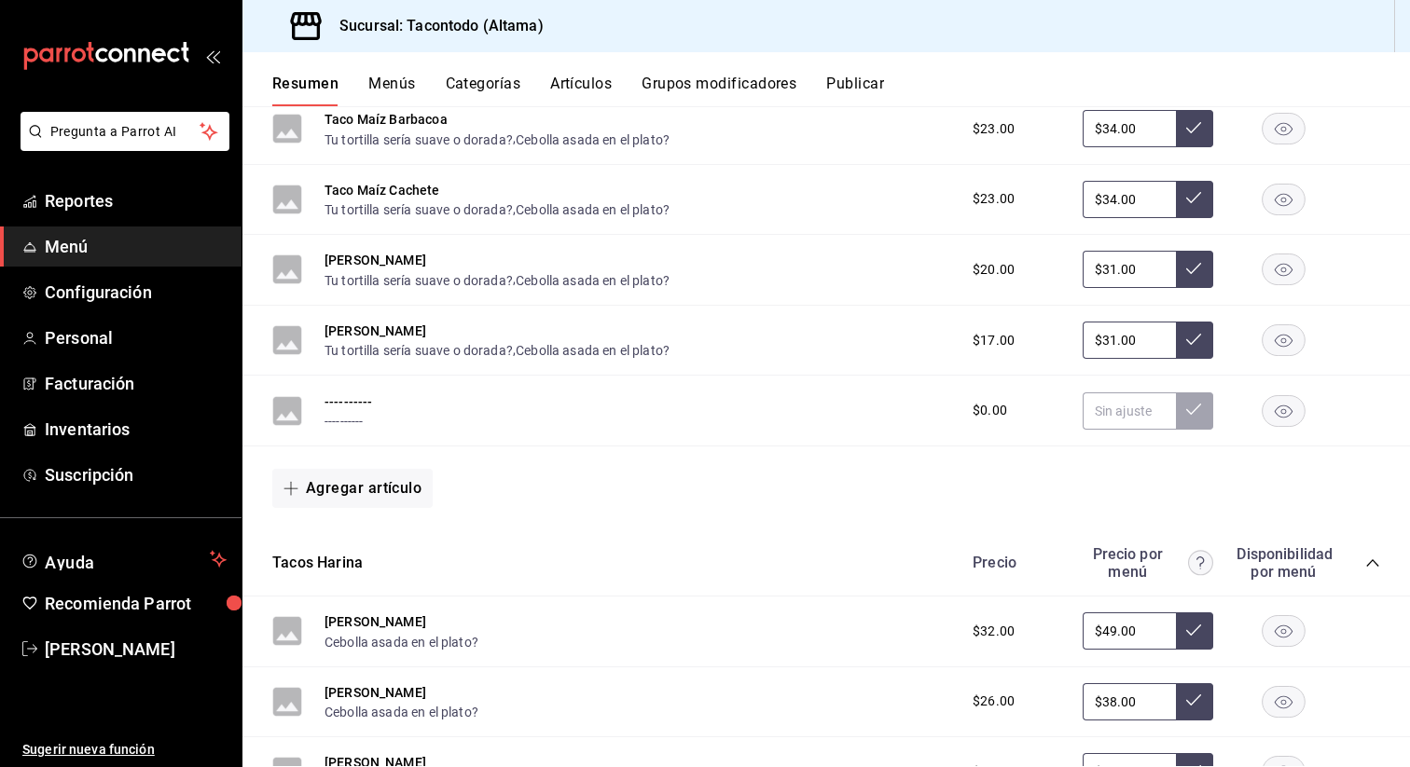
scroll to position [722, 0]
click at [684, 91] on button "Grupos modificadores" at bounding box center [719, 91] width 155 height 32
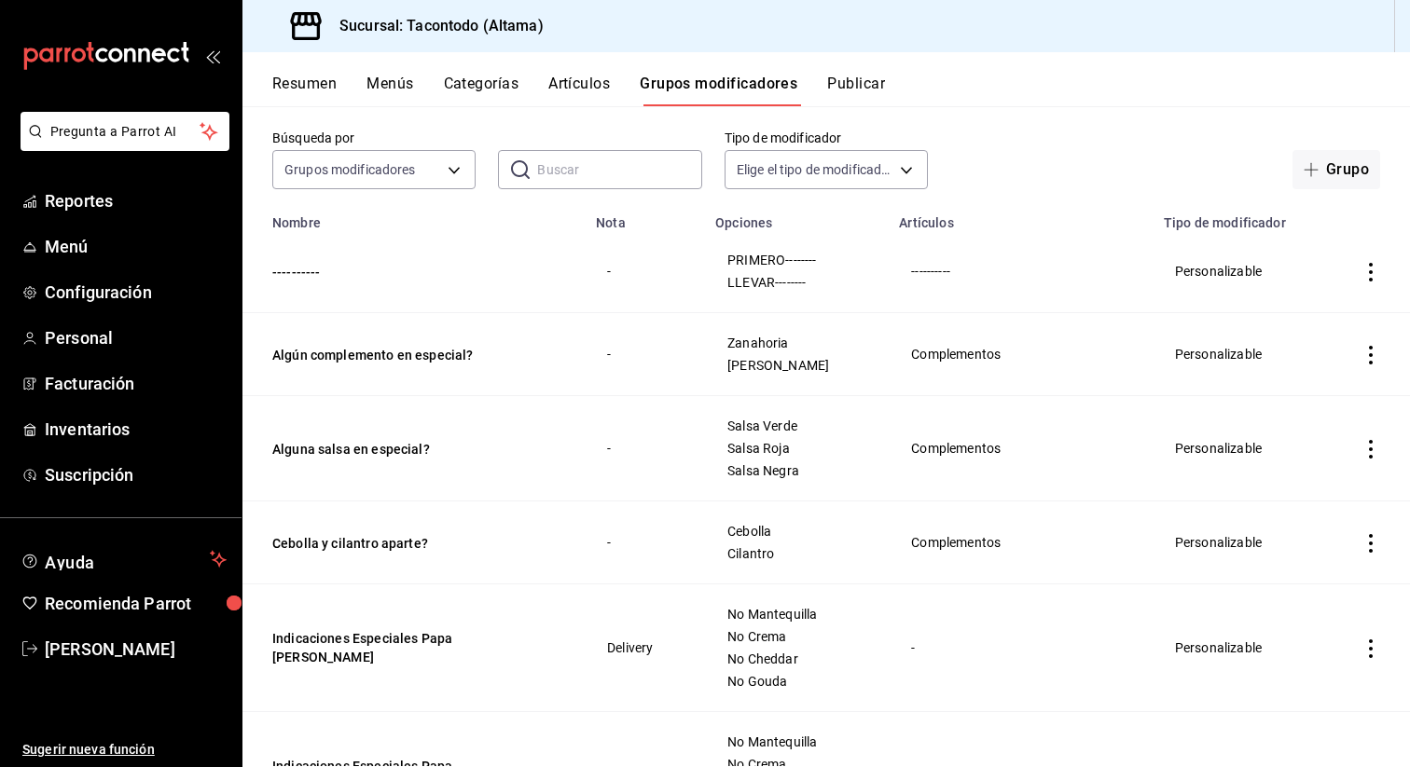
scroll to position [121, 0]
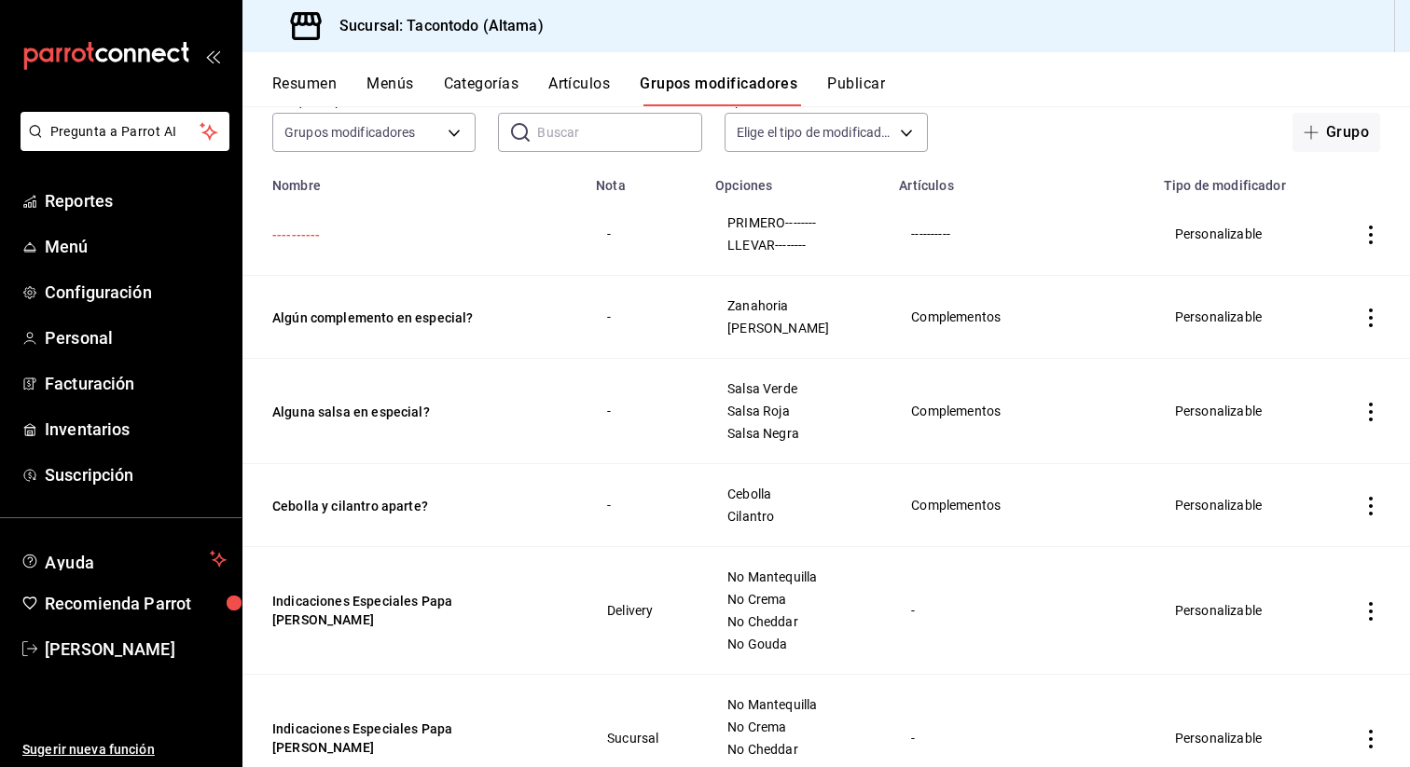
click at [303, 234] on button "----------" at bounding box center [384, 235] width 224 height 19
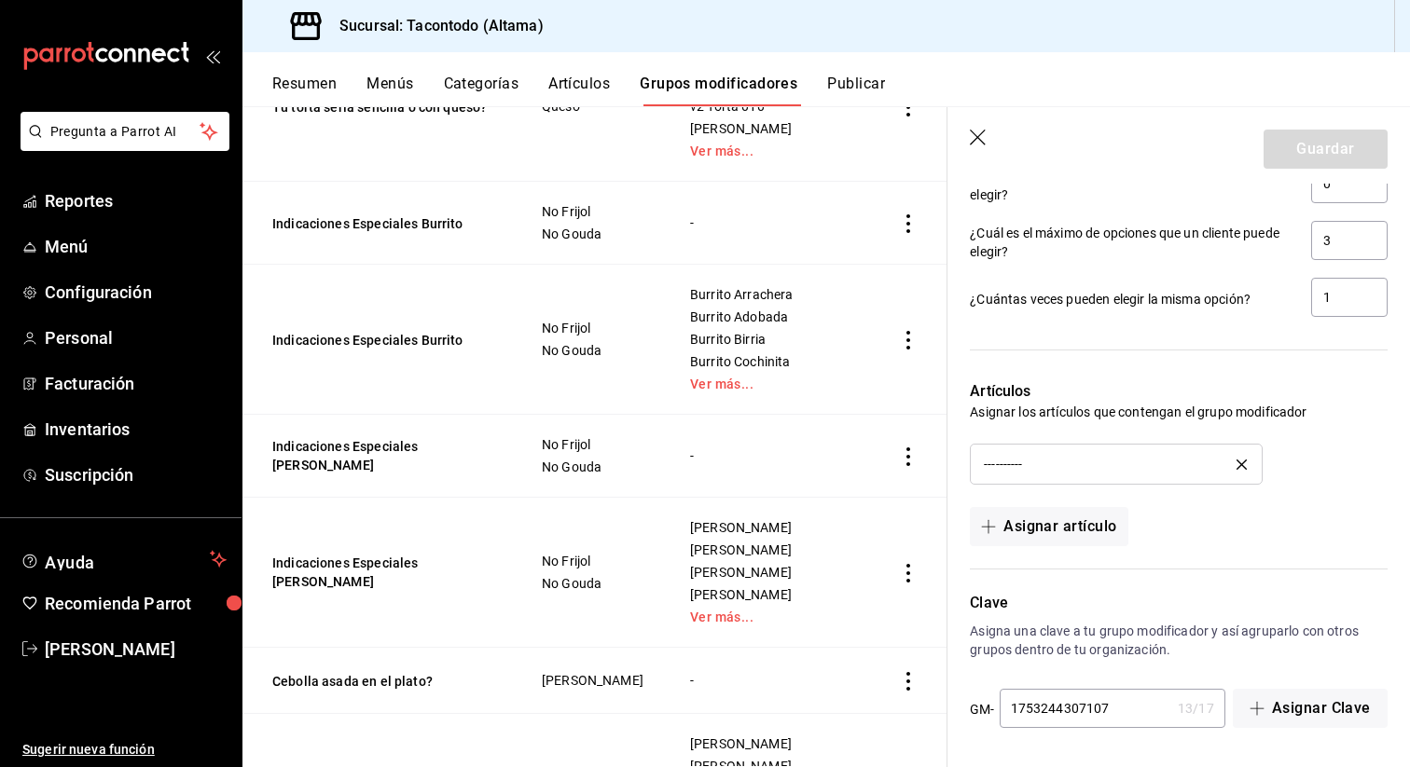
scroll to position [1637, 0]
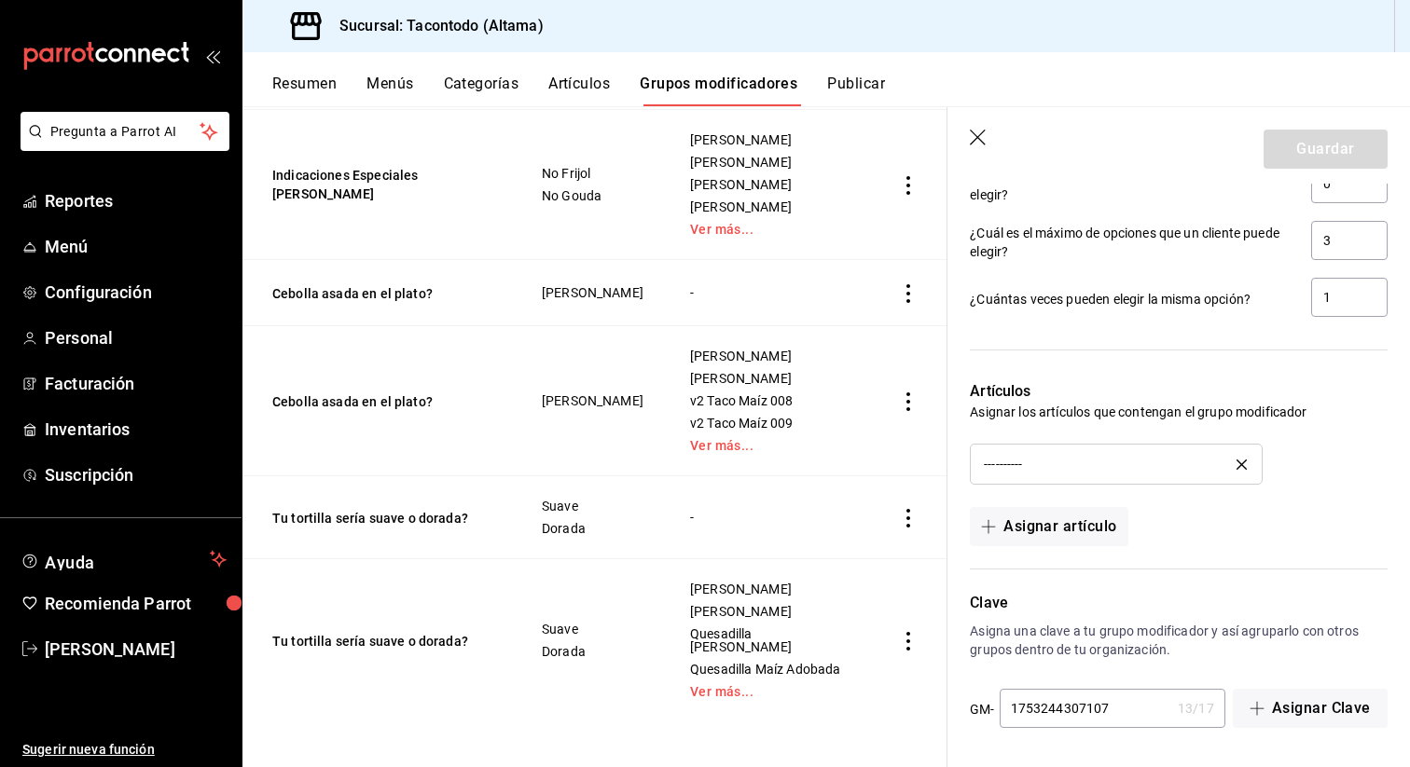
click at [309, 83] on button "Resumen" at bounding box center [304, 91] width 64 height 32
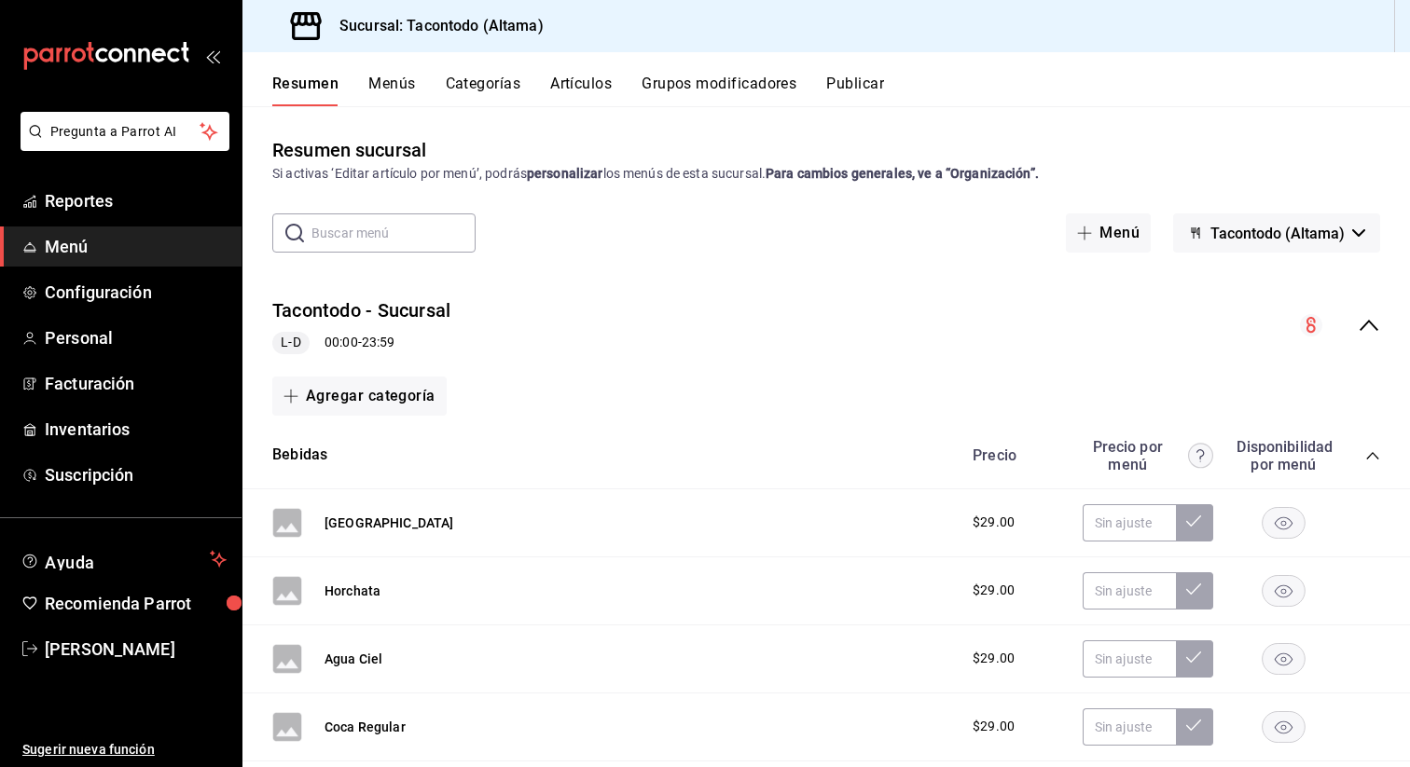
click at [1373, 328] on icon "collapse-menu-row" at bounding box center [1369, 325] width 22 height 22
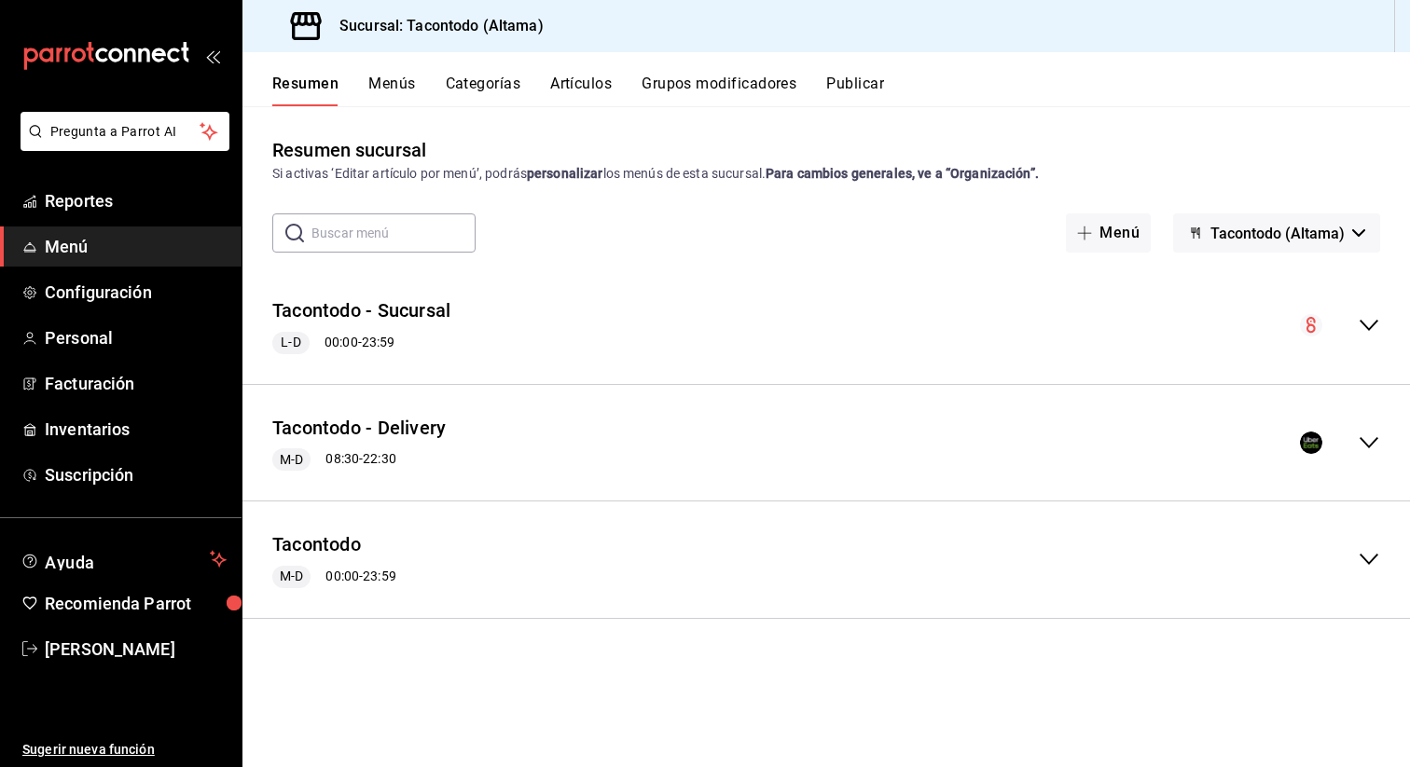
click at [1368, 439] on icon "collapse-menu-row" at bounding box center [1369, 443] width 22 height 22
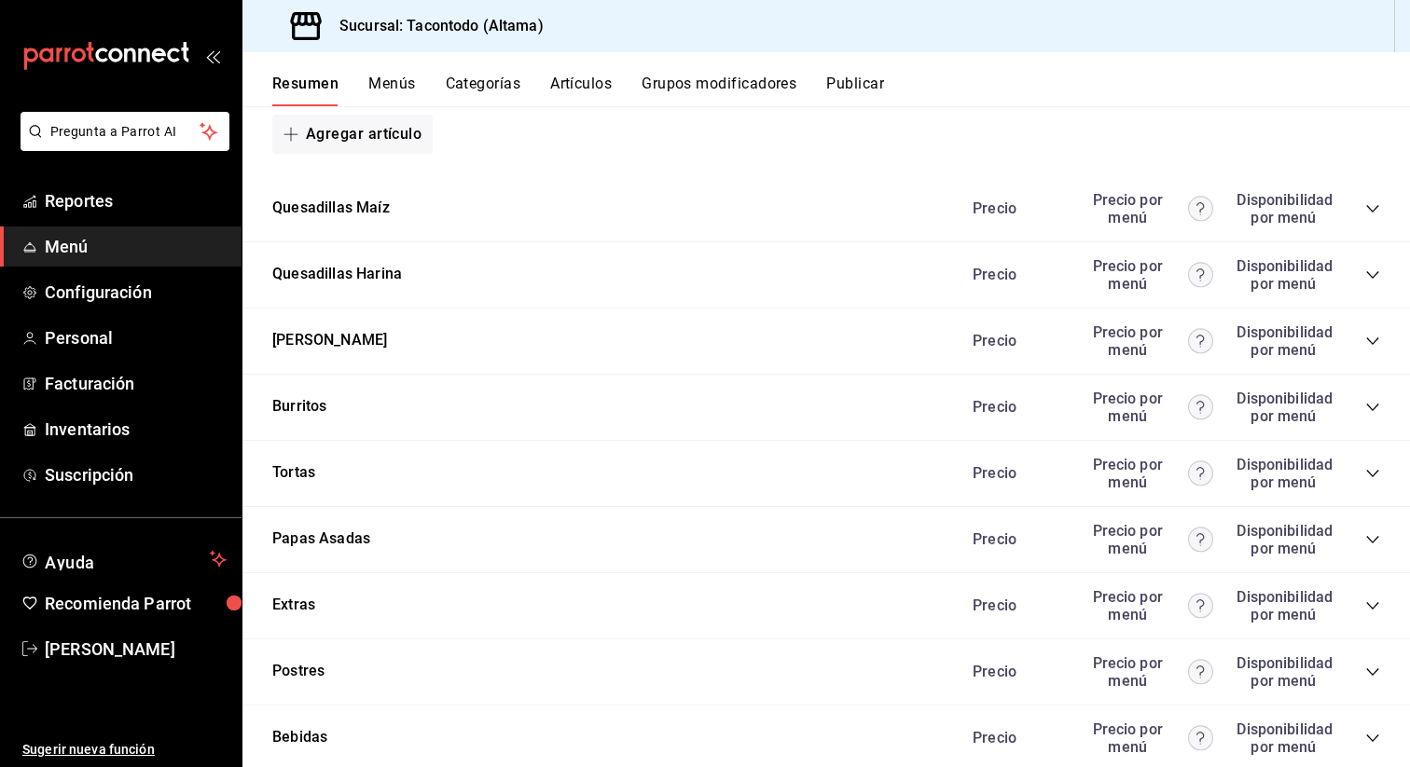
scroll to position [2035, 0]
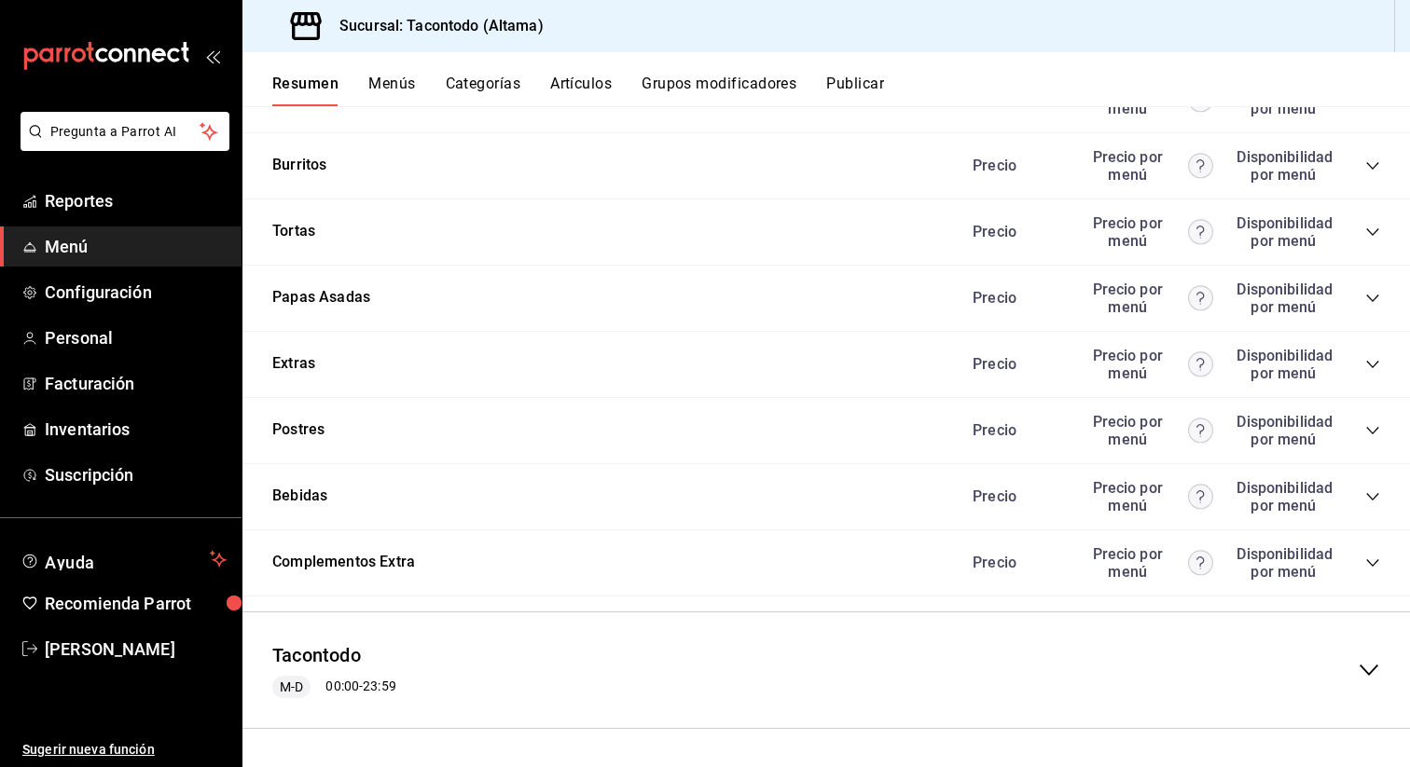
click at [1375, 552] on div "Precio Precio por menú Disponibilidad por menú" at bounding box center [1167, 563] width 426 height 35
click at [1371, 553] on div "Precio Precio por menú Disponibilidad por menú" at bounding box center [1167, 563] width 426 height 35
click at [1370, 565] on icon "collapse-category-row" at bounding box center [1372, 563] width 15 height 15
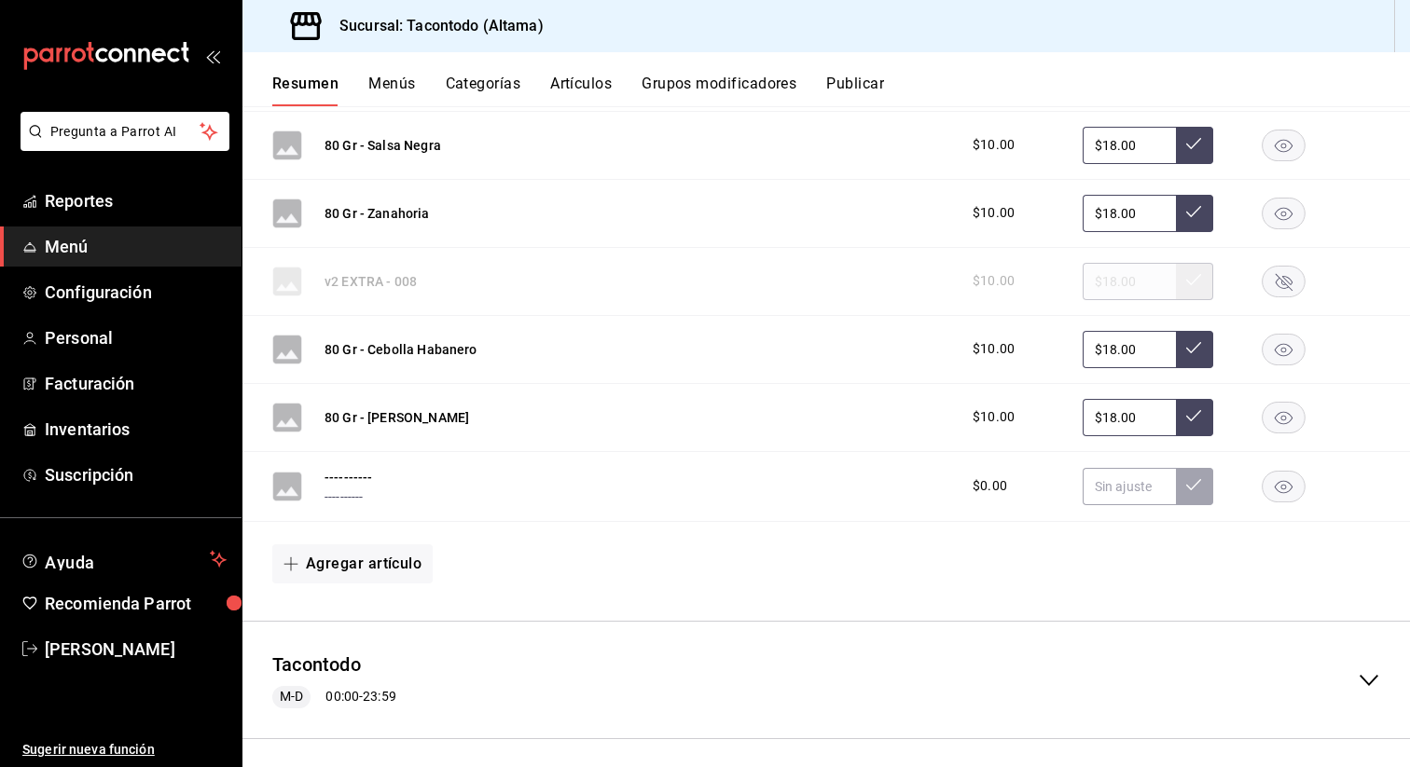
scroll to position [2665, 0]
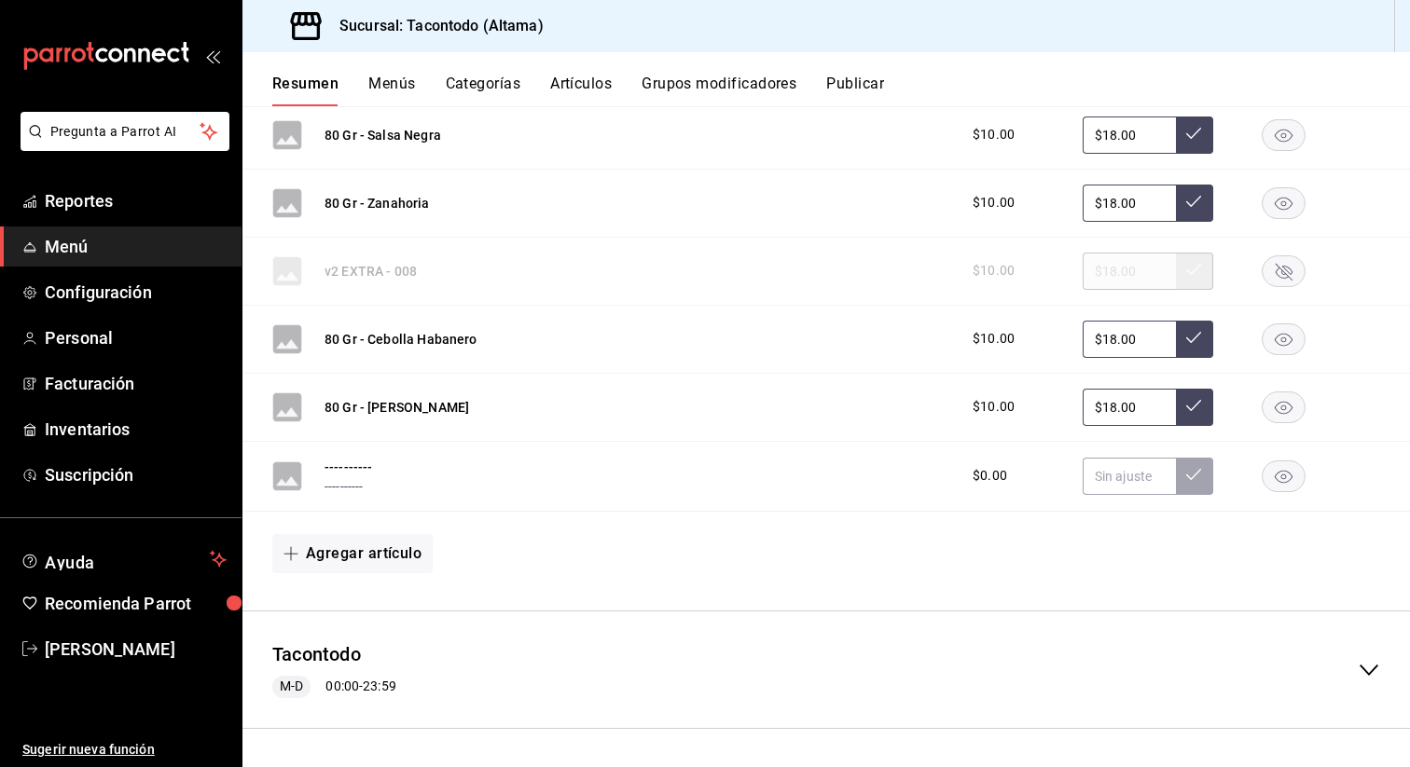
click at [1278, 480] on rect "button" at bounding box center [1284, 476] width 43 height 31
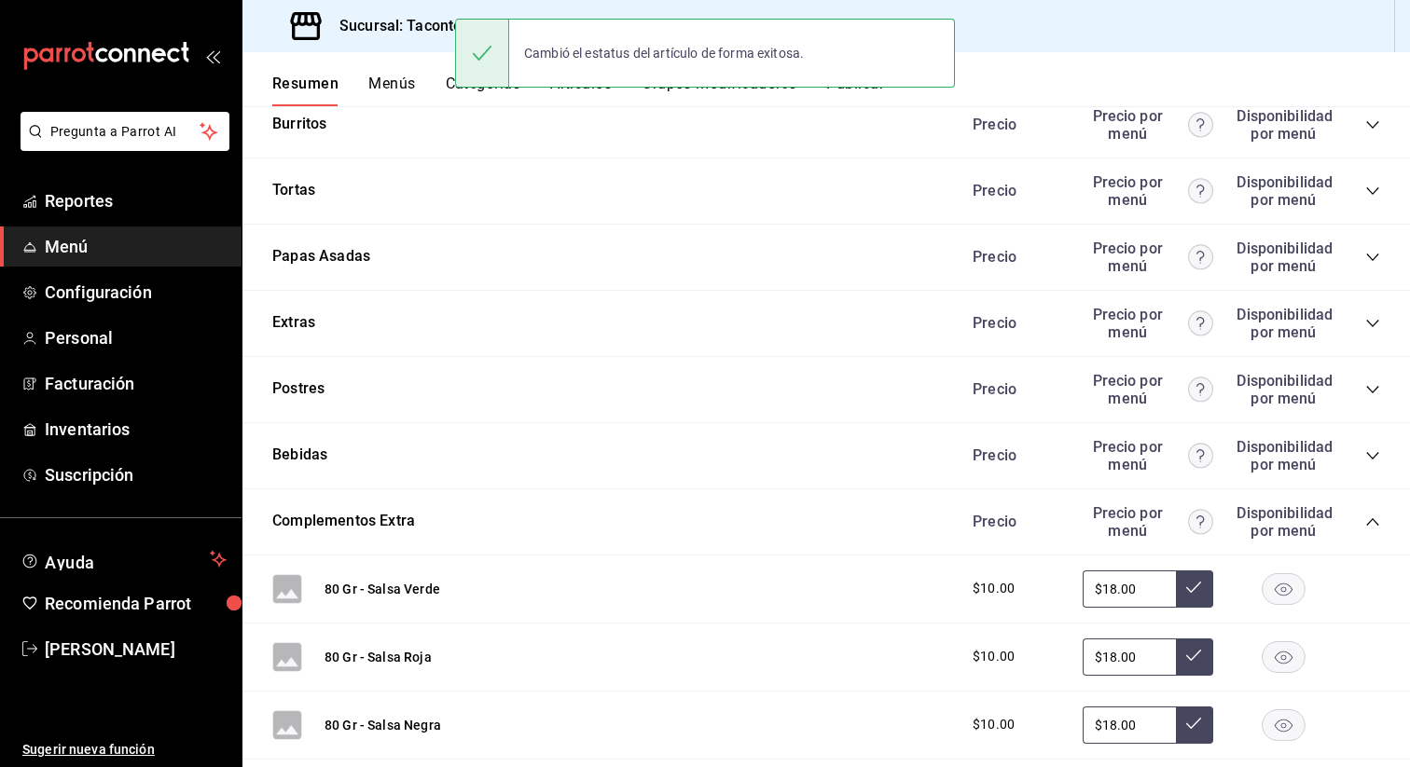
scroll to position [2061, 0]
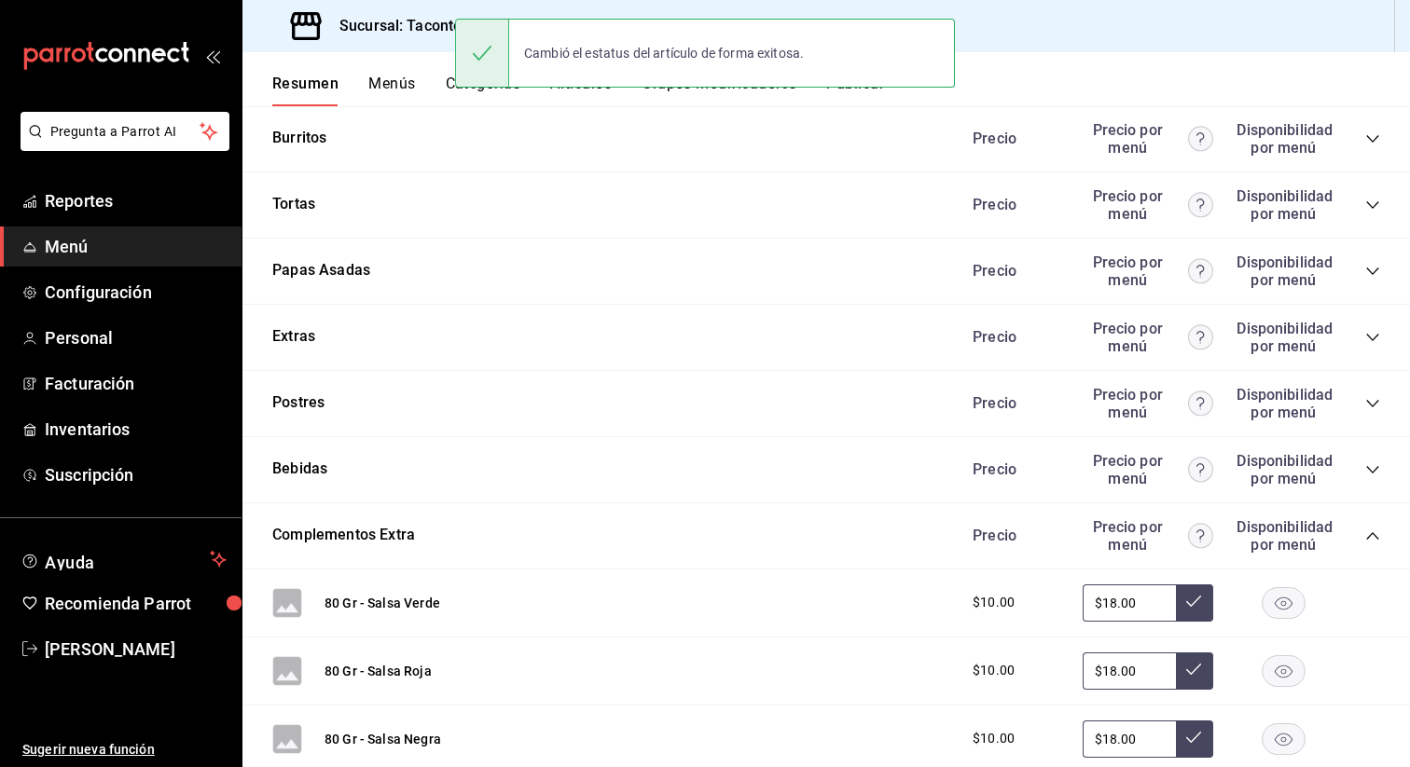
click at [1365, 467] on icon "collapse-category-row" at bounding box center [1372, 470] width 15 height 15
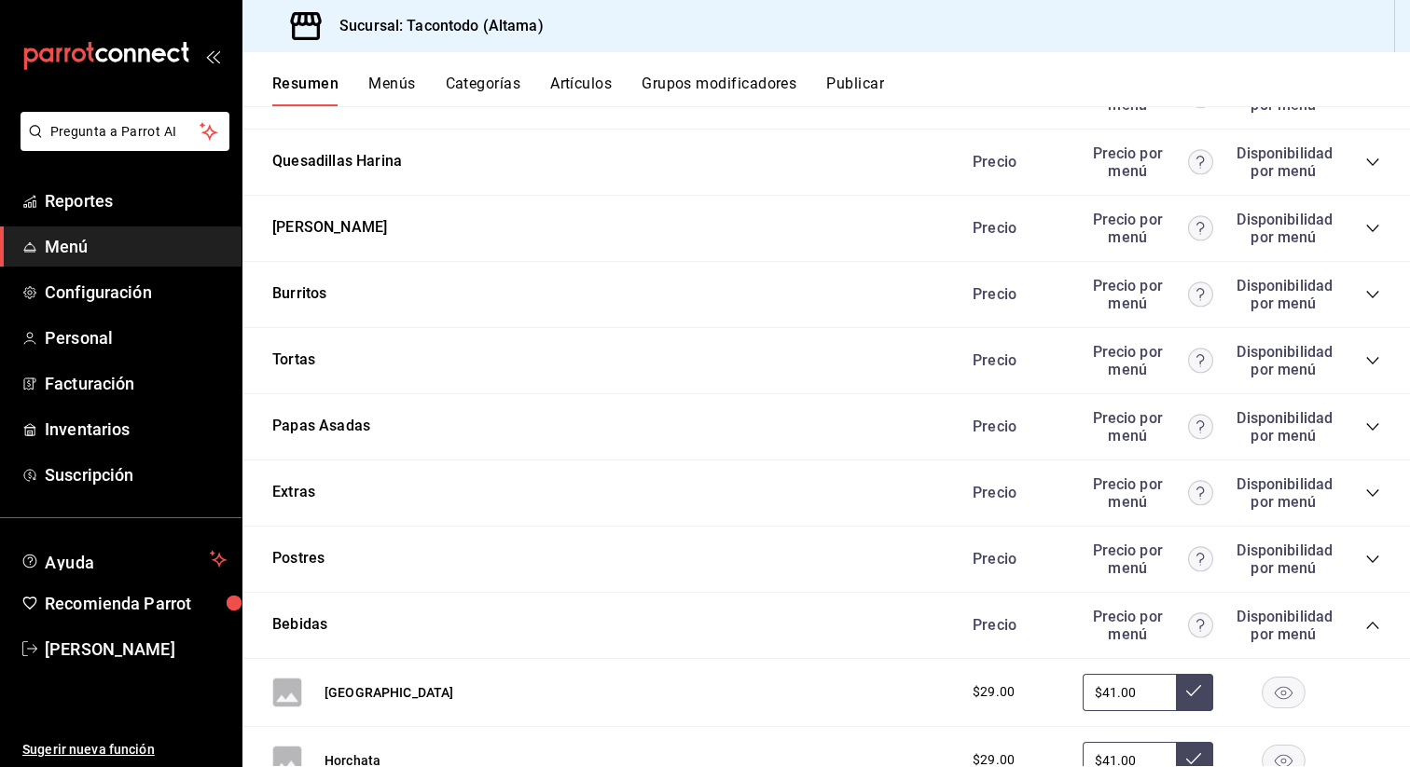
scroll to position [1886, 0]
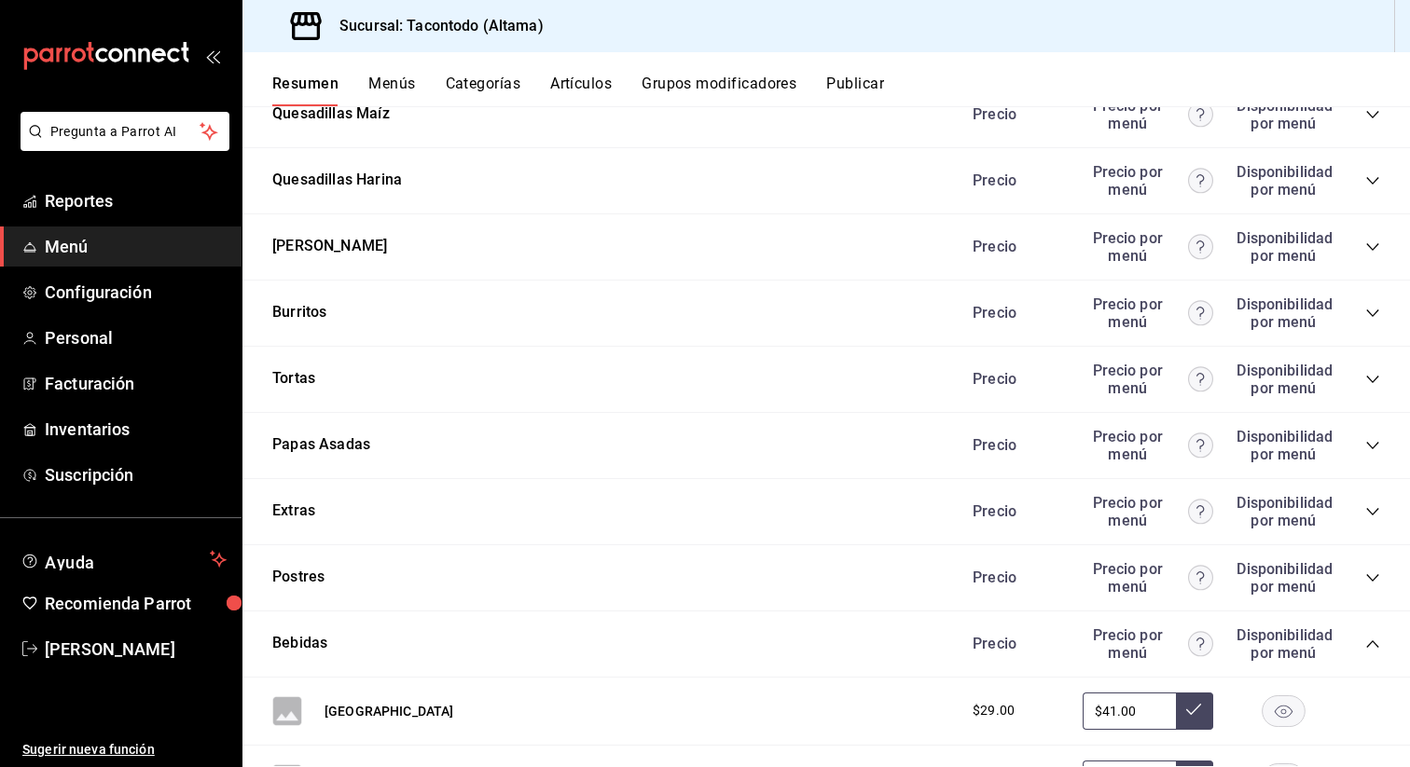
click at [1361, 573] on div "Precio Precio por menú Disponibilidad por menú" at bounding box center [1167, 577] width 426 height 35
click at [1365, 573] on icon "collapse-category-row" at bounding box center [1372, 578] width 15 height 15
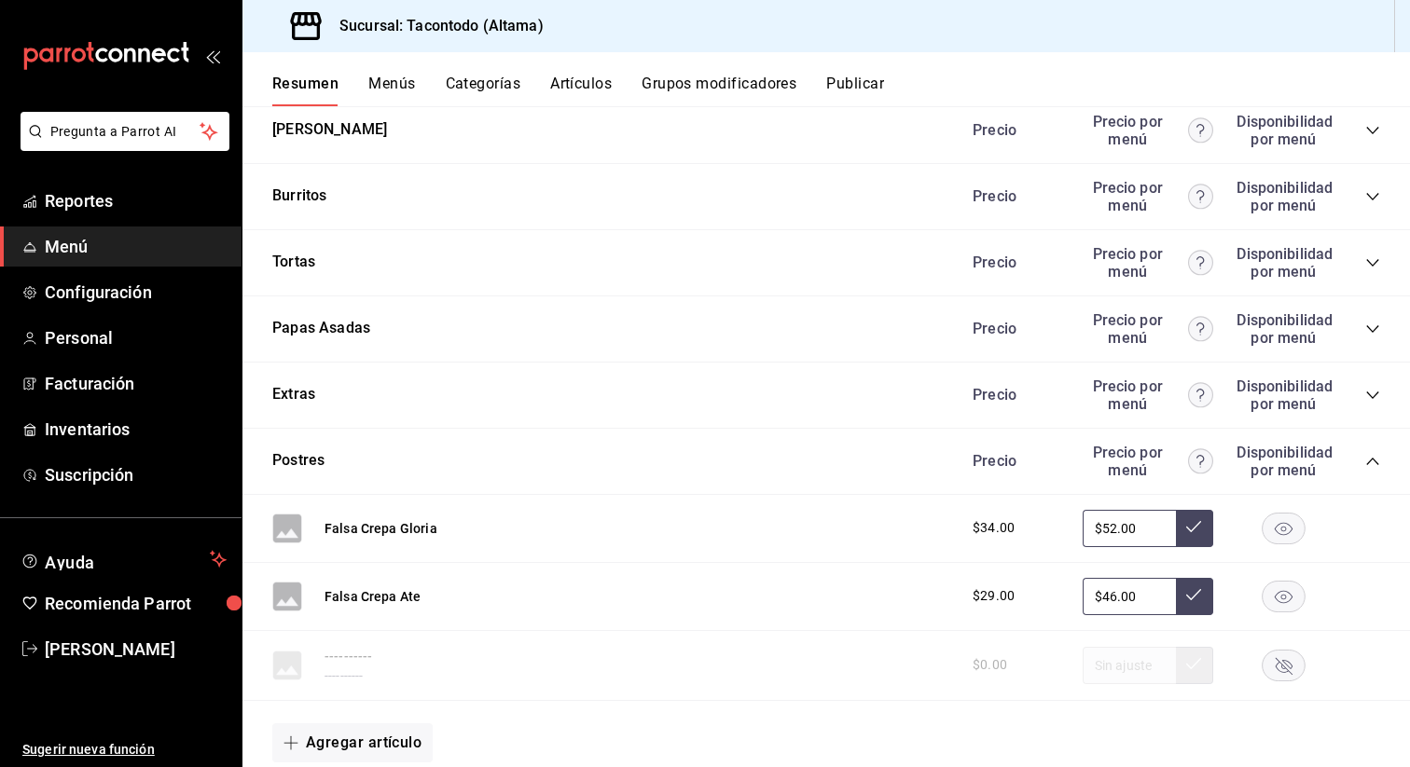
scroll to position [1996, 0]
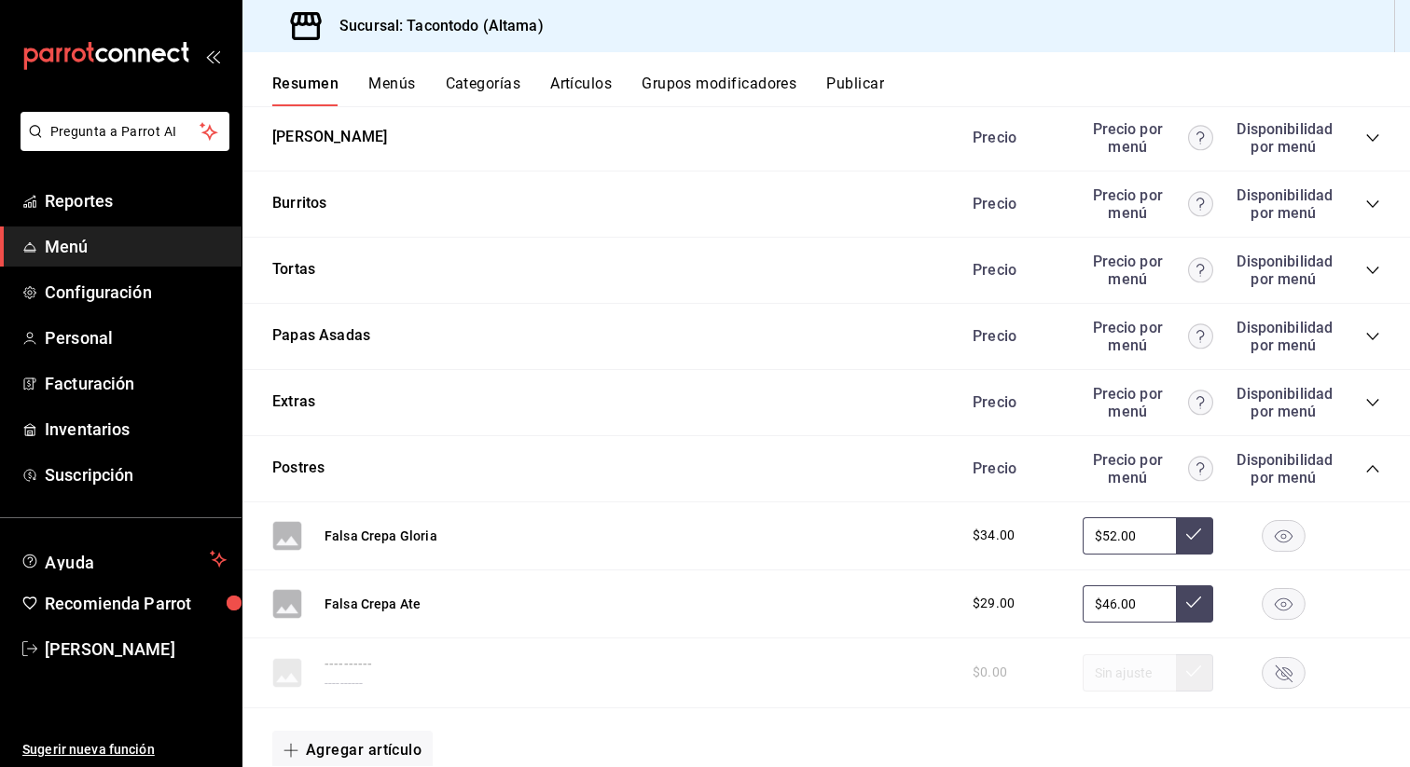
click at [1362, 403] on div "Precio Precio por menú Disponibilidad por menú" at bounding box center [1167, 402] width 426 height 35
click at [1365, 403] on icon "collapse-category-row" at bounding box center [1372, 402] width 15 height 15
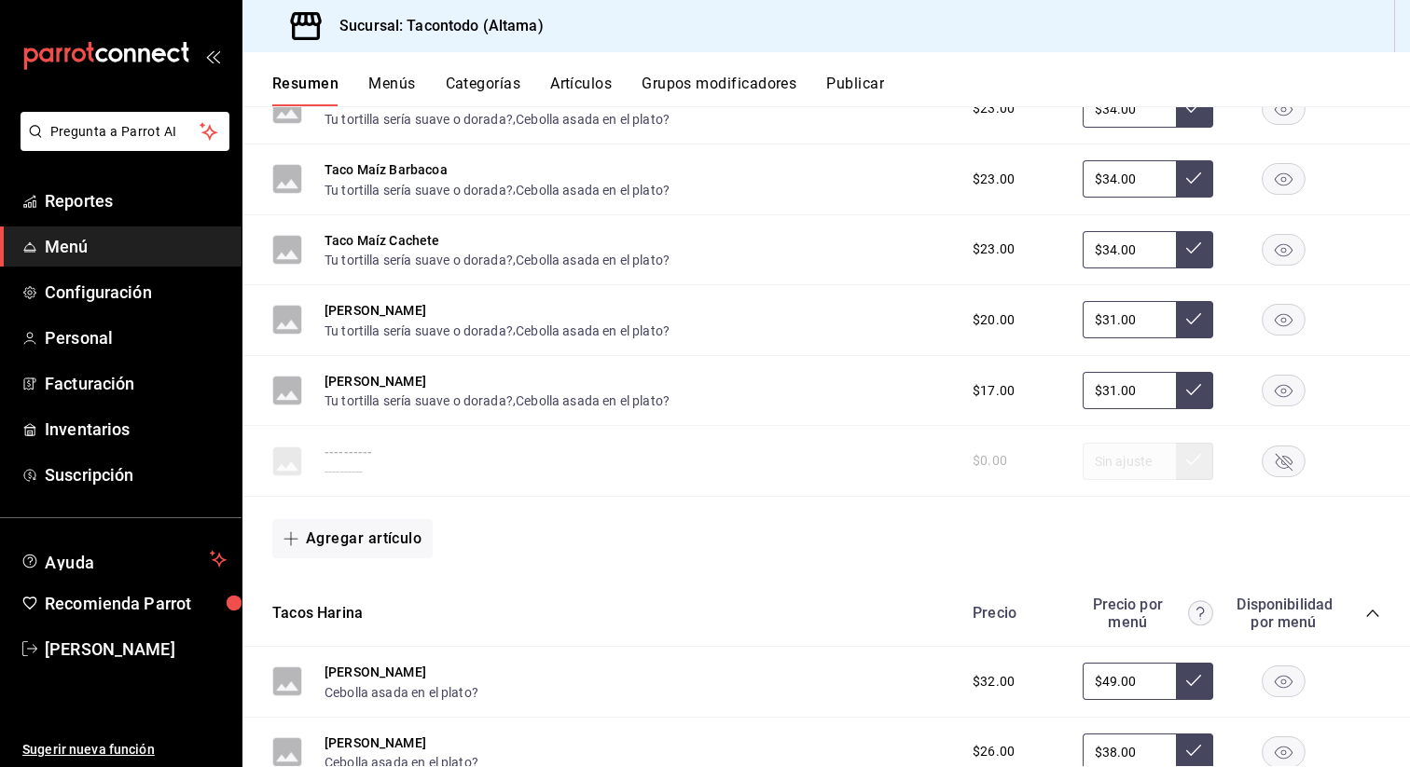
scroll to position [674, 0]
click at [1292, 465] on rect "button" at bounding box center [1284, 460] width 43 height 31
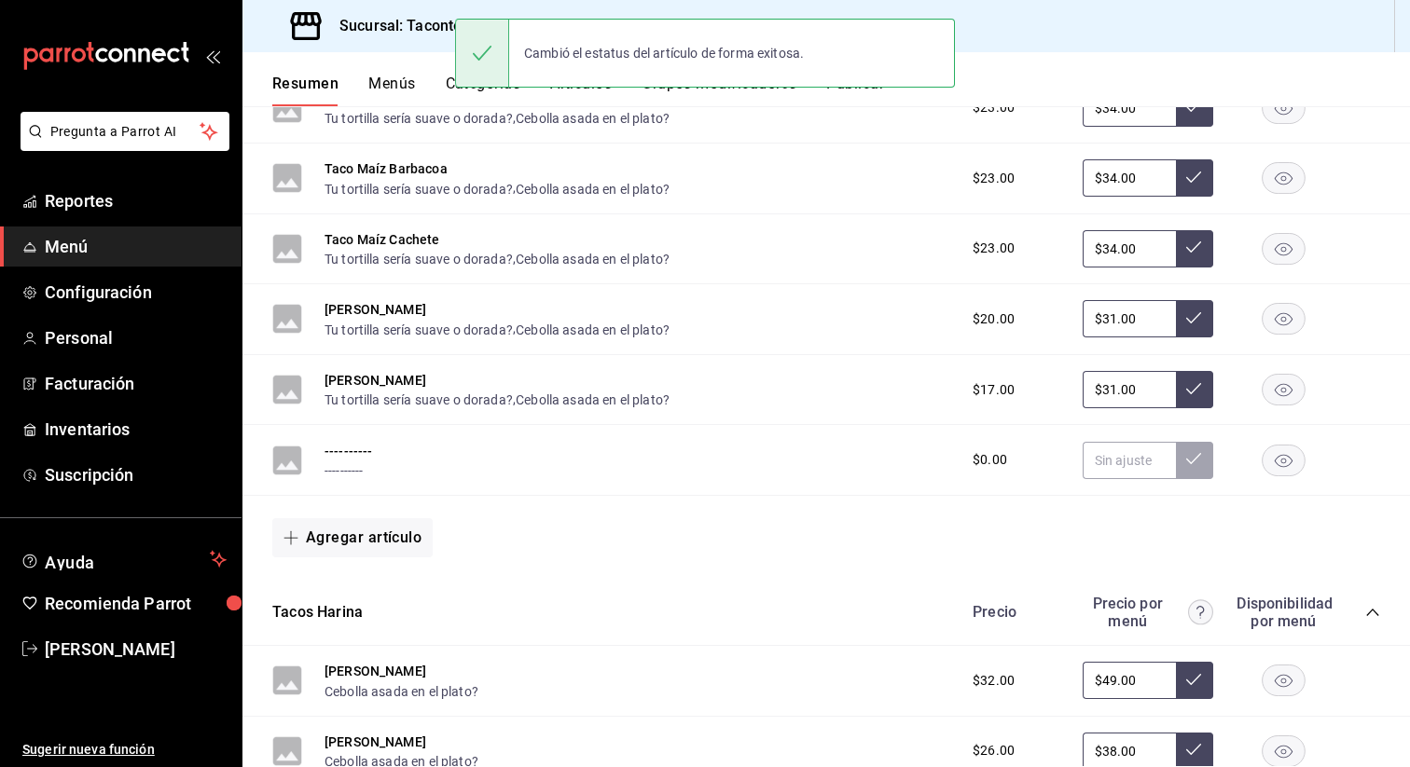
click at [1281, 464] on rect "button" at bounding box center [1284, 460] width 43 height 31
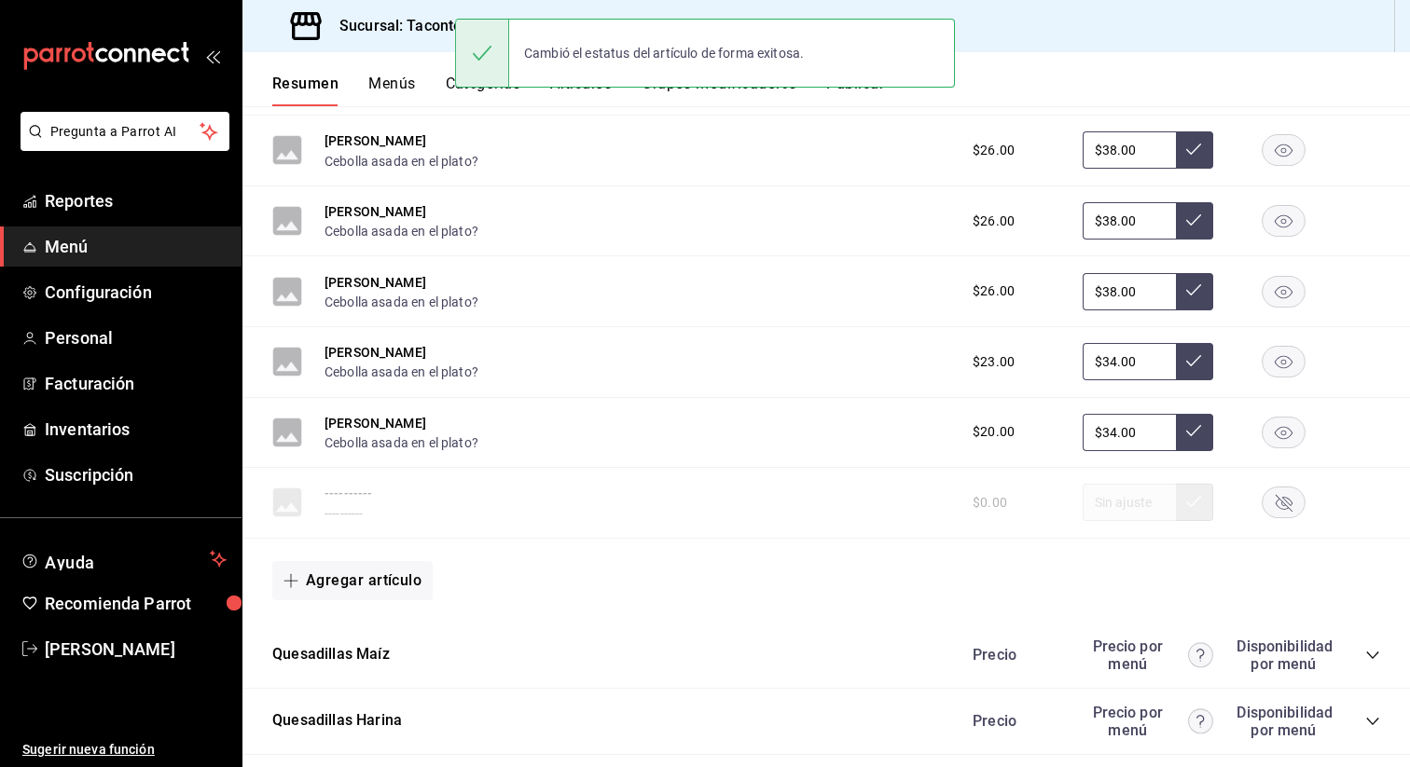
scroll to position [1376, 0]
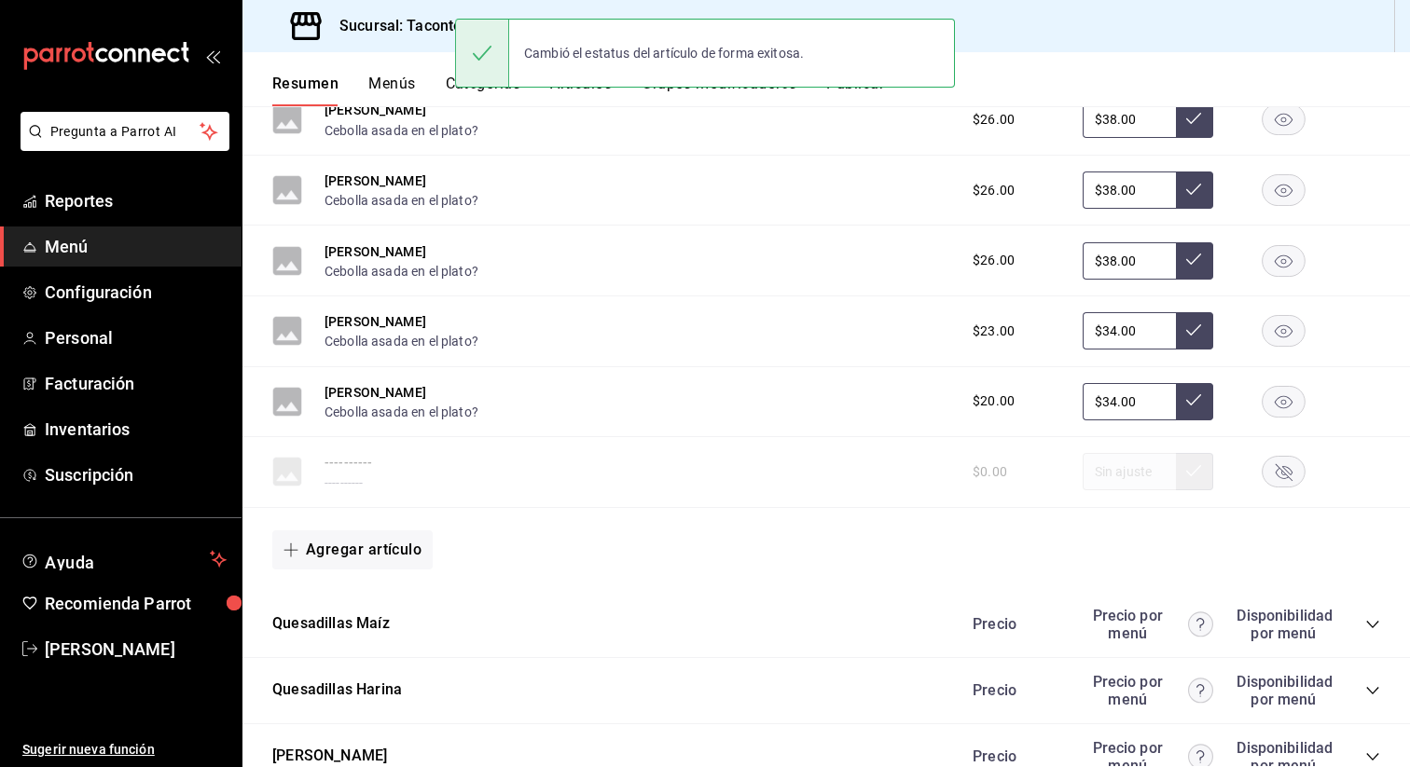
click at [1292, 483] on rect "button" at bounding box center [1284, 472] width 43 height 31
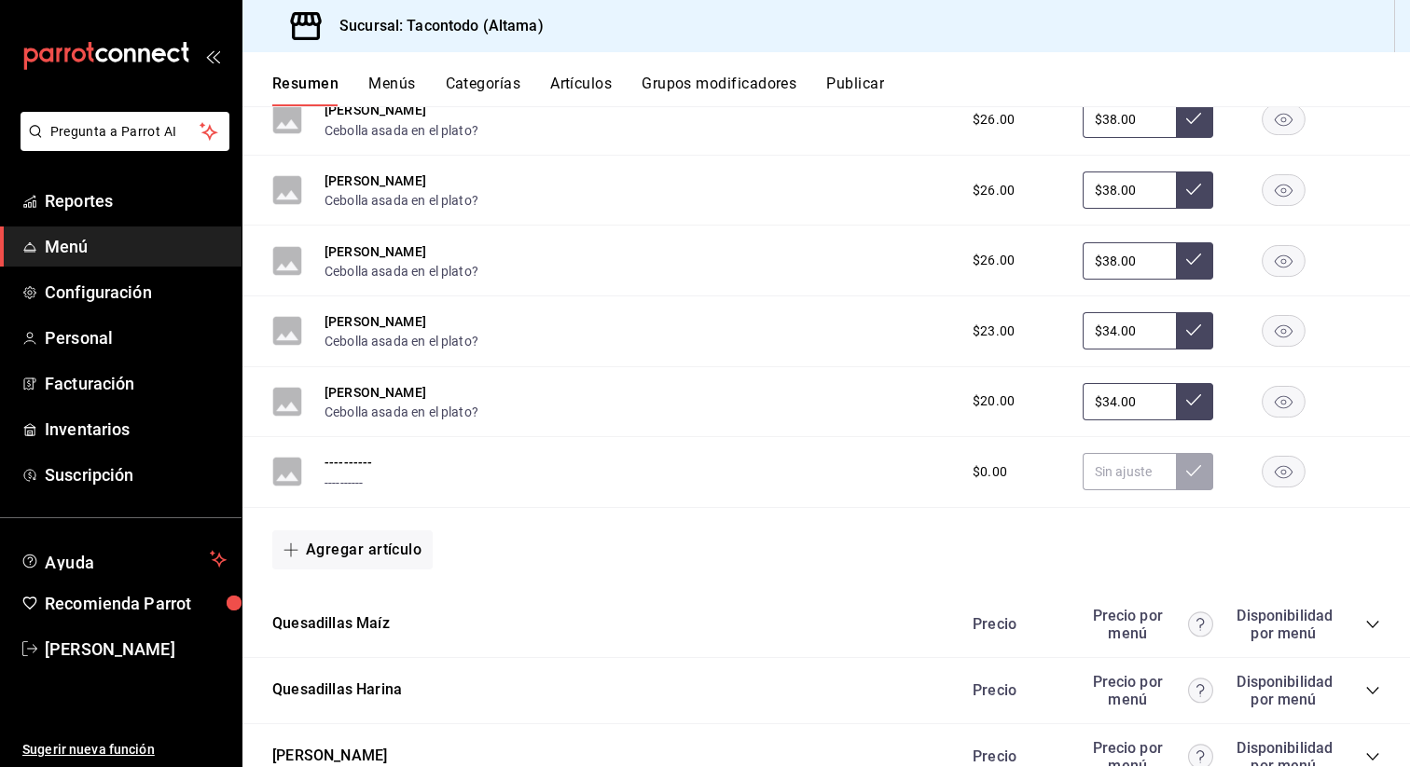
click at [1285, 480] on rect "button" at bounding box center [1284, 472] width 43 height 31
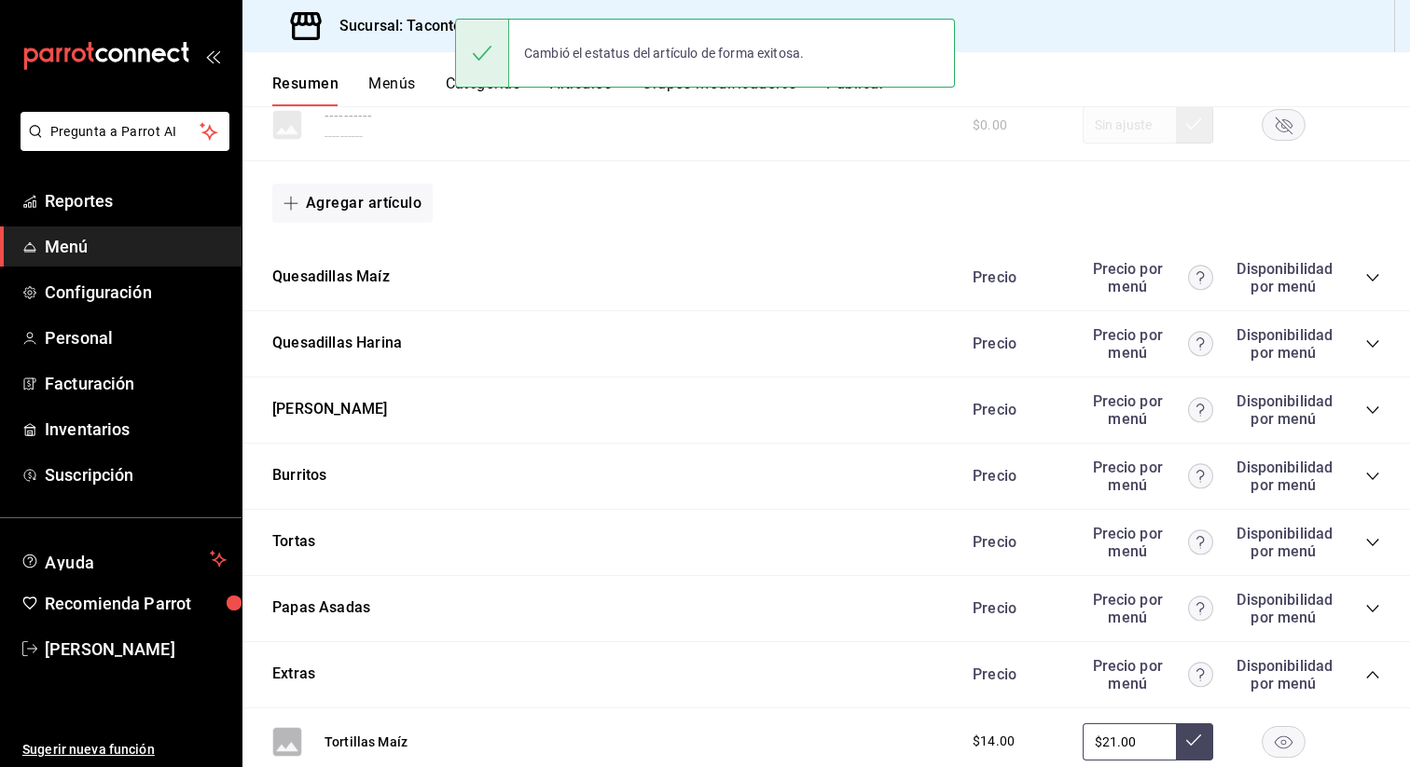
scroll to position [1714, 0]
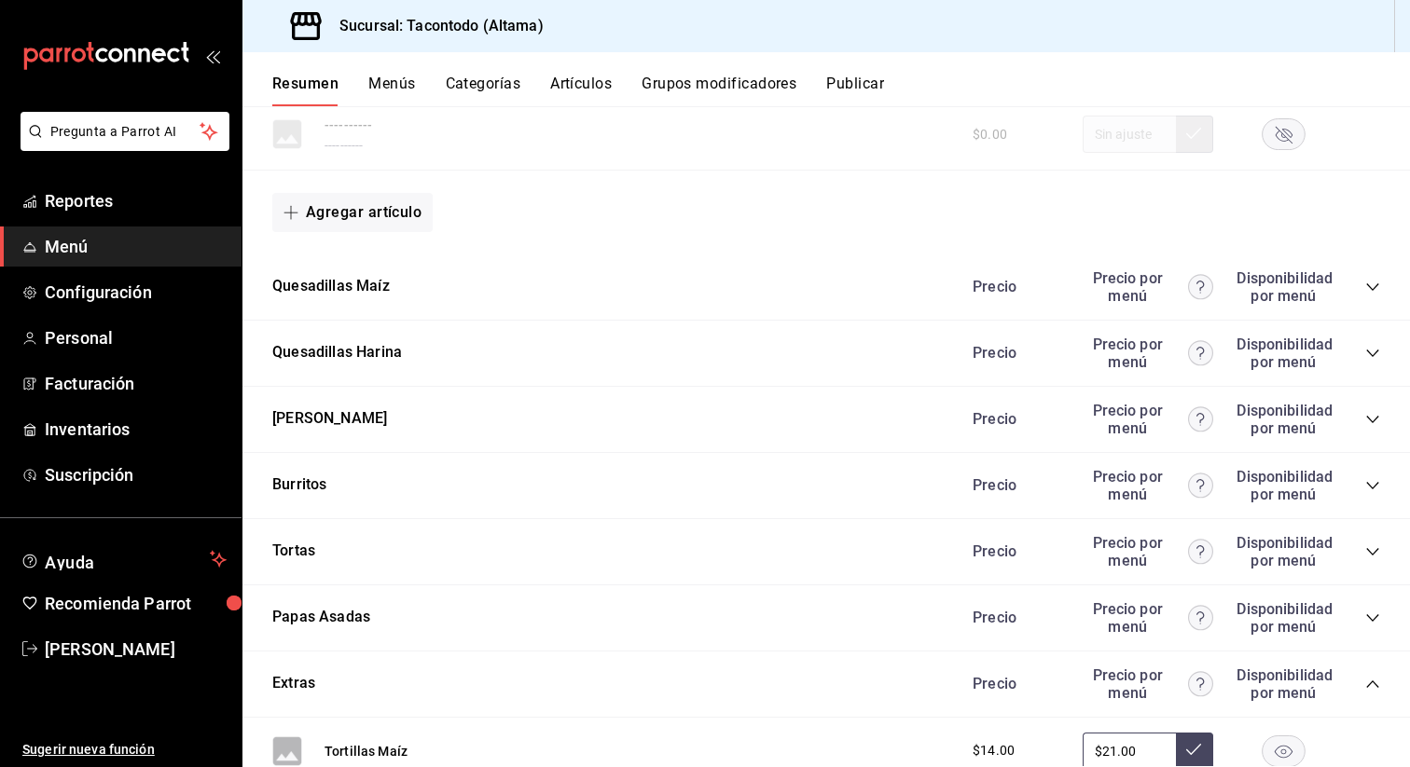
click at [1375, 286] on icon "collapse-category-row" at bounding box center [1372, 287] width 15 height 15
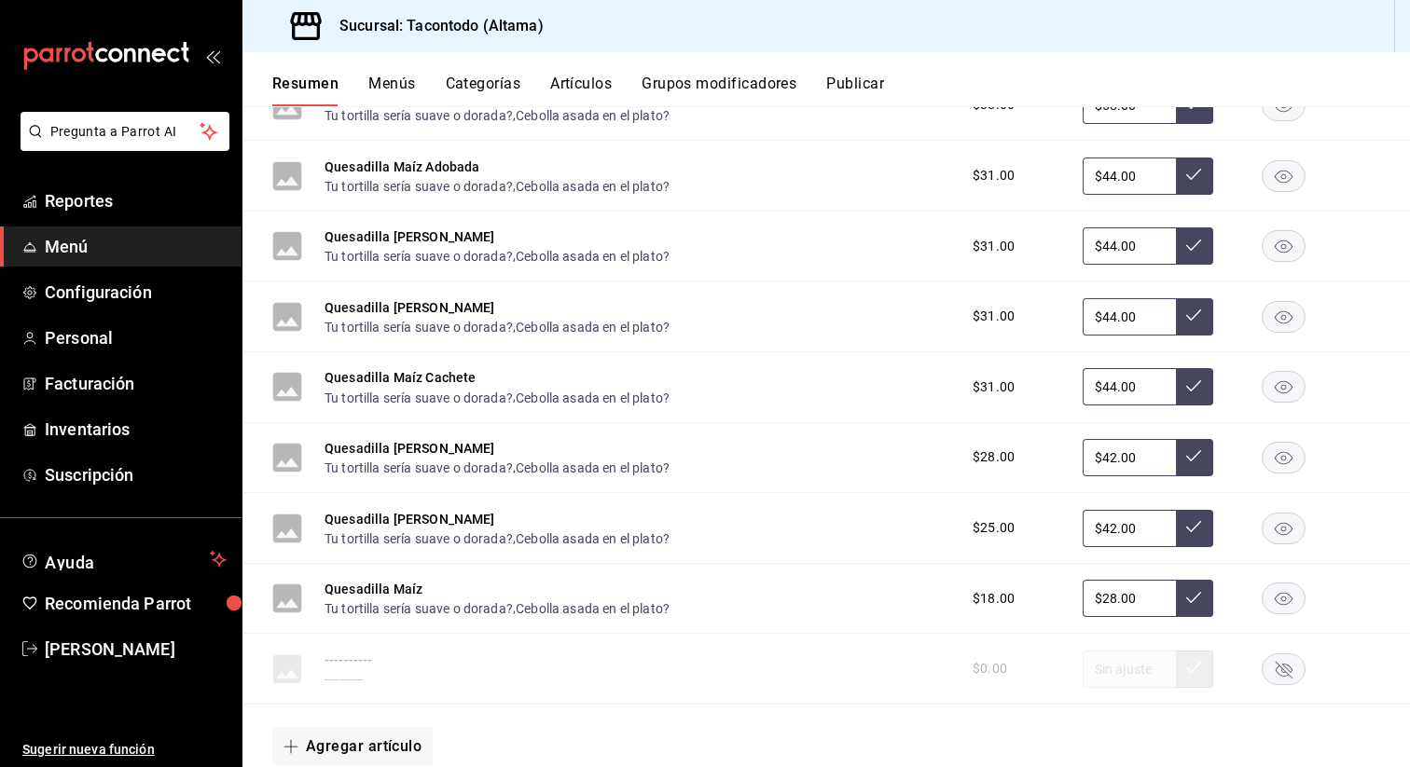
scroll to position [1990, 0]
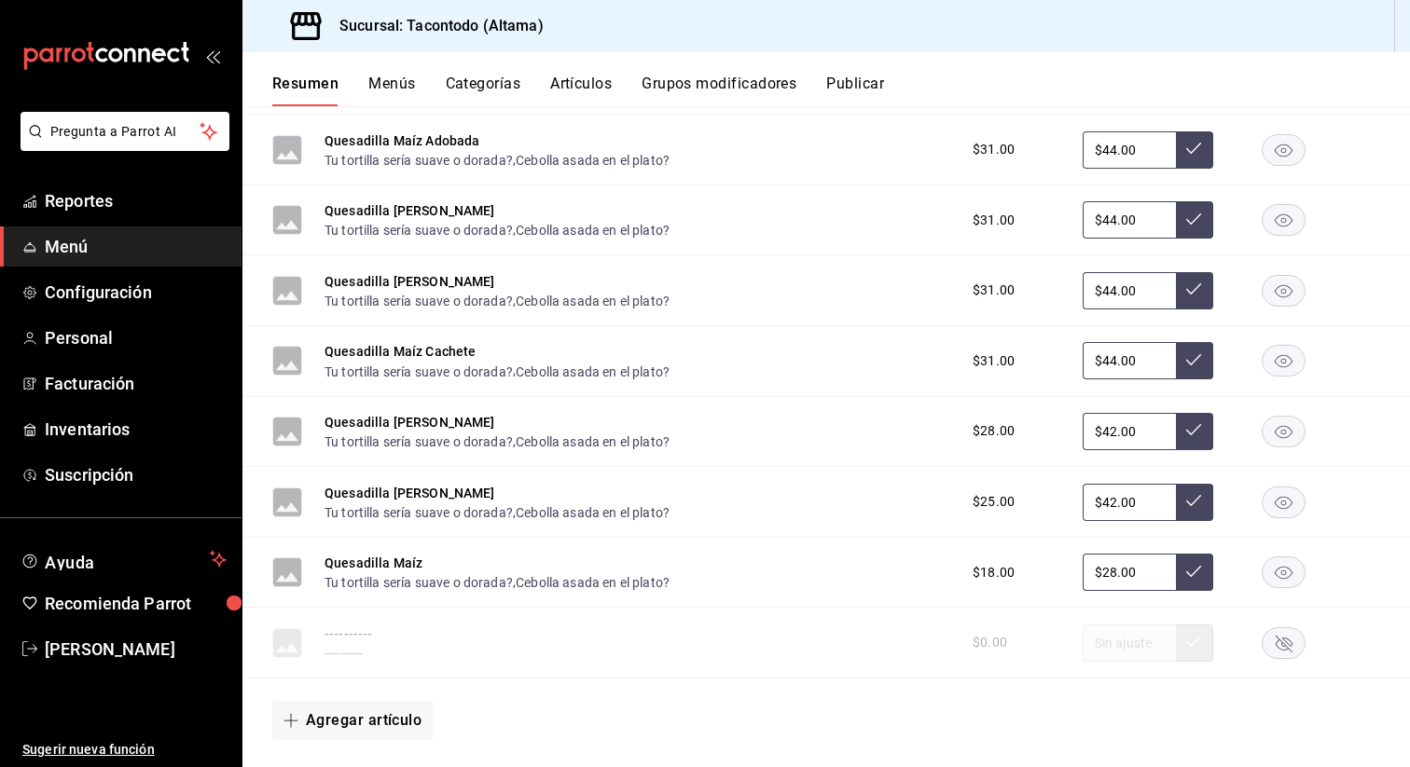
click at [1280, 643] on rect "button" at bounding box center [1284, 643] width 43 height 31
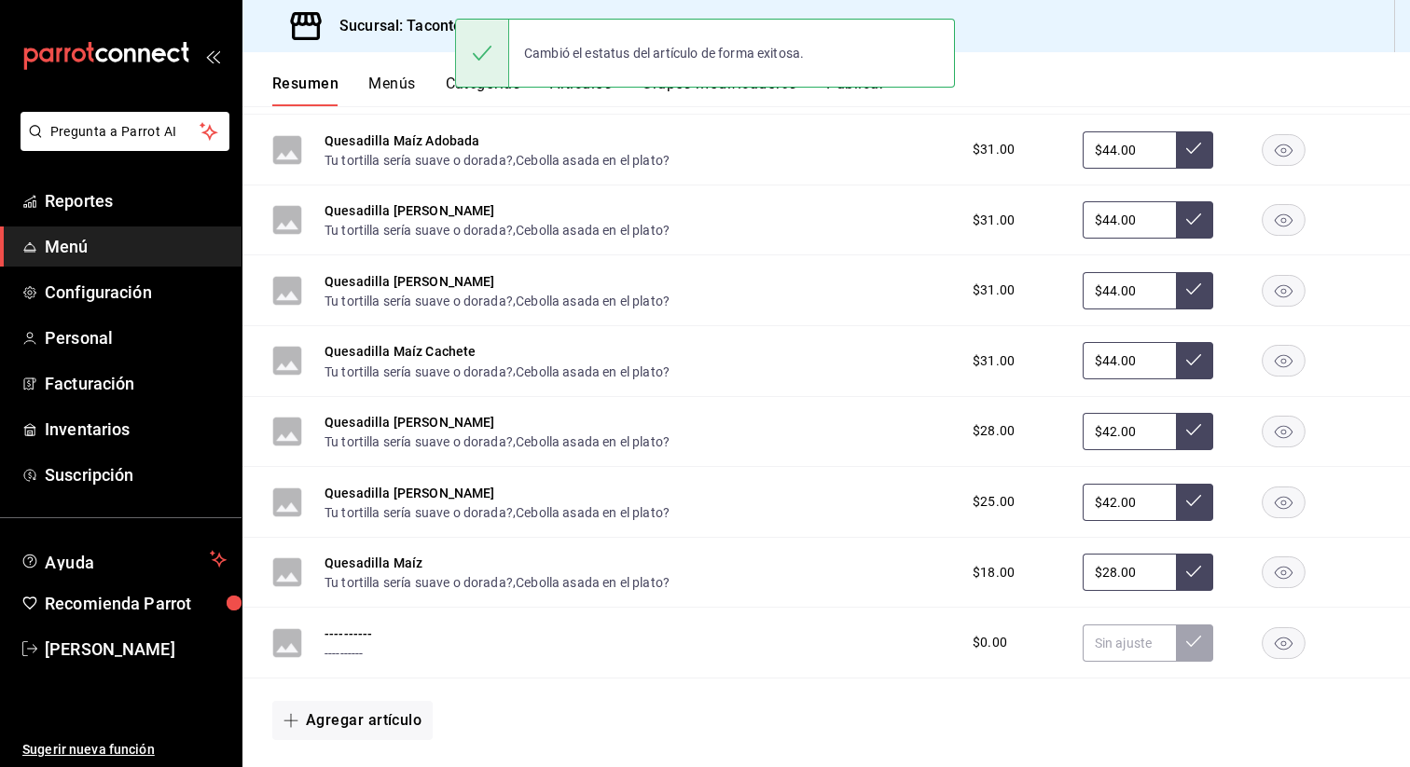
click at [1280, 643] on rect "button" at bounding box center [1284, 643] width 43 height 31
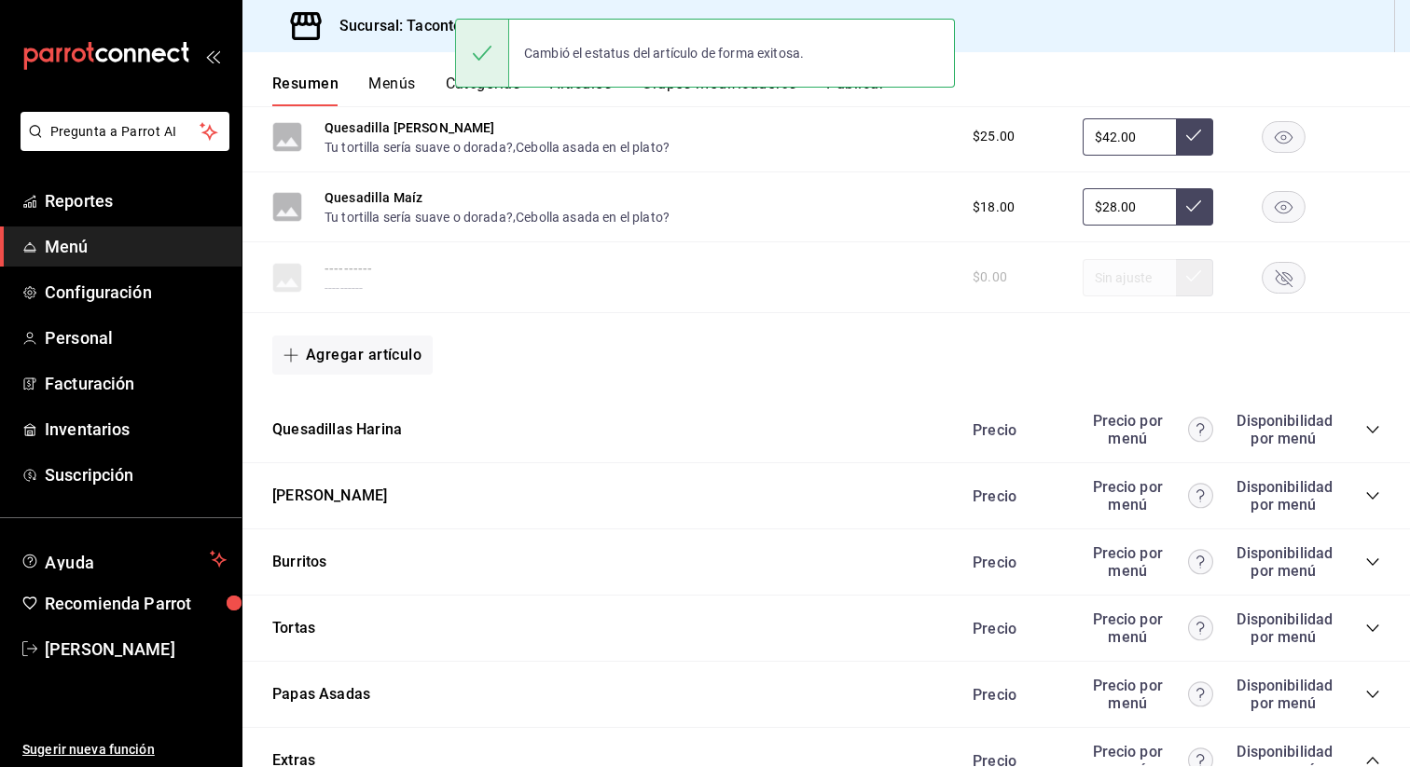
scroll to position [2369, 0]
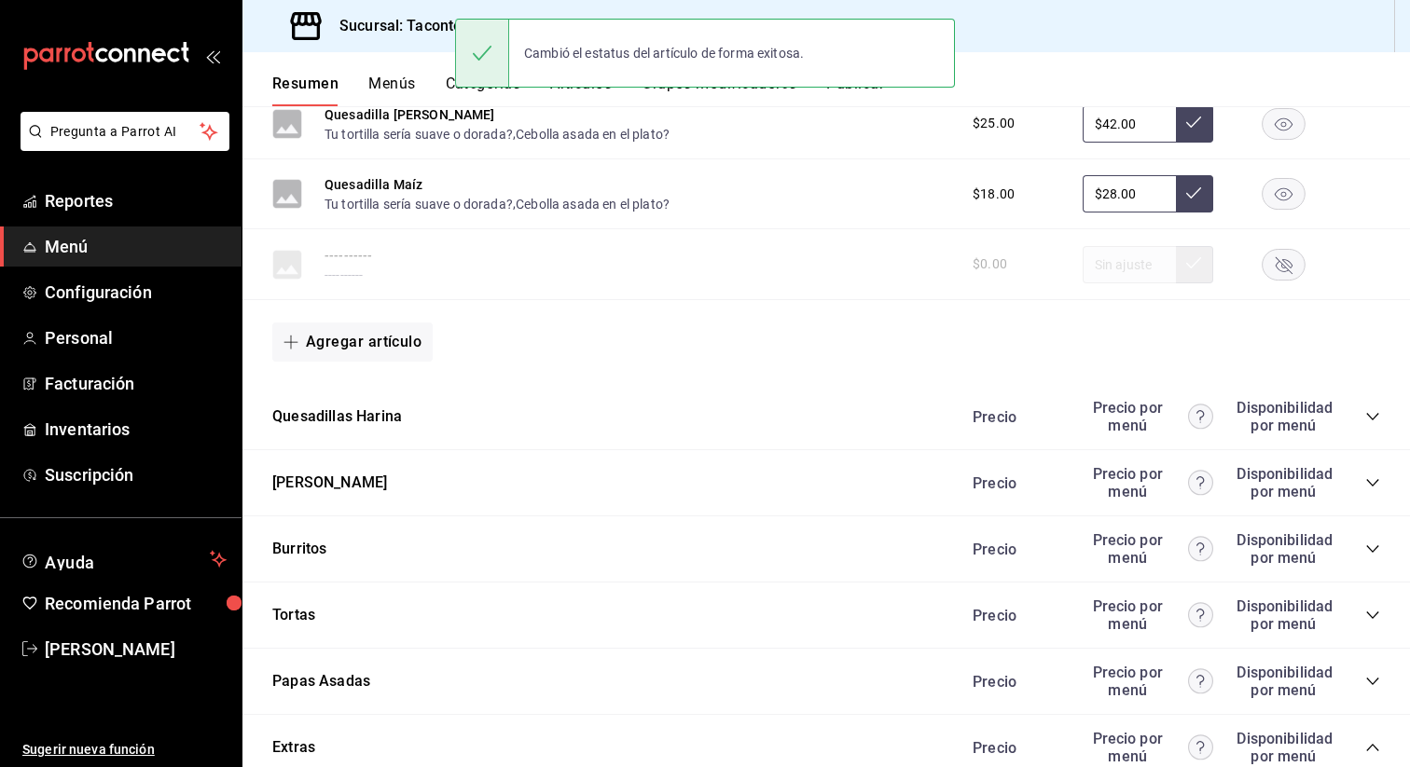
click at [1367, 419] on icon "collapse-category-row" at bounding box center [1372, 416] width 15 height 15
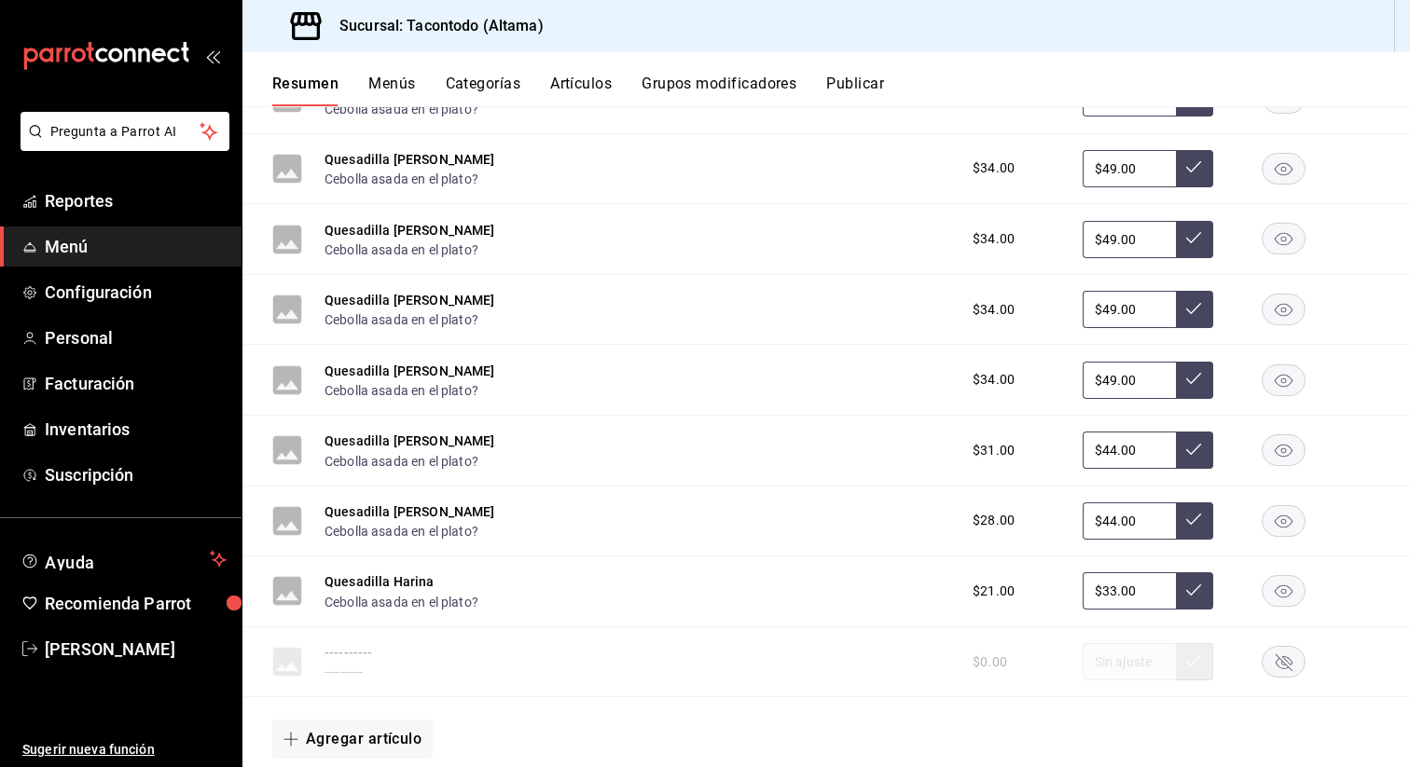
scroll to position [2765, 0]
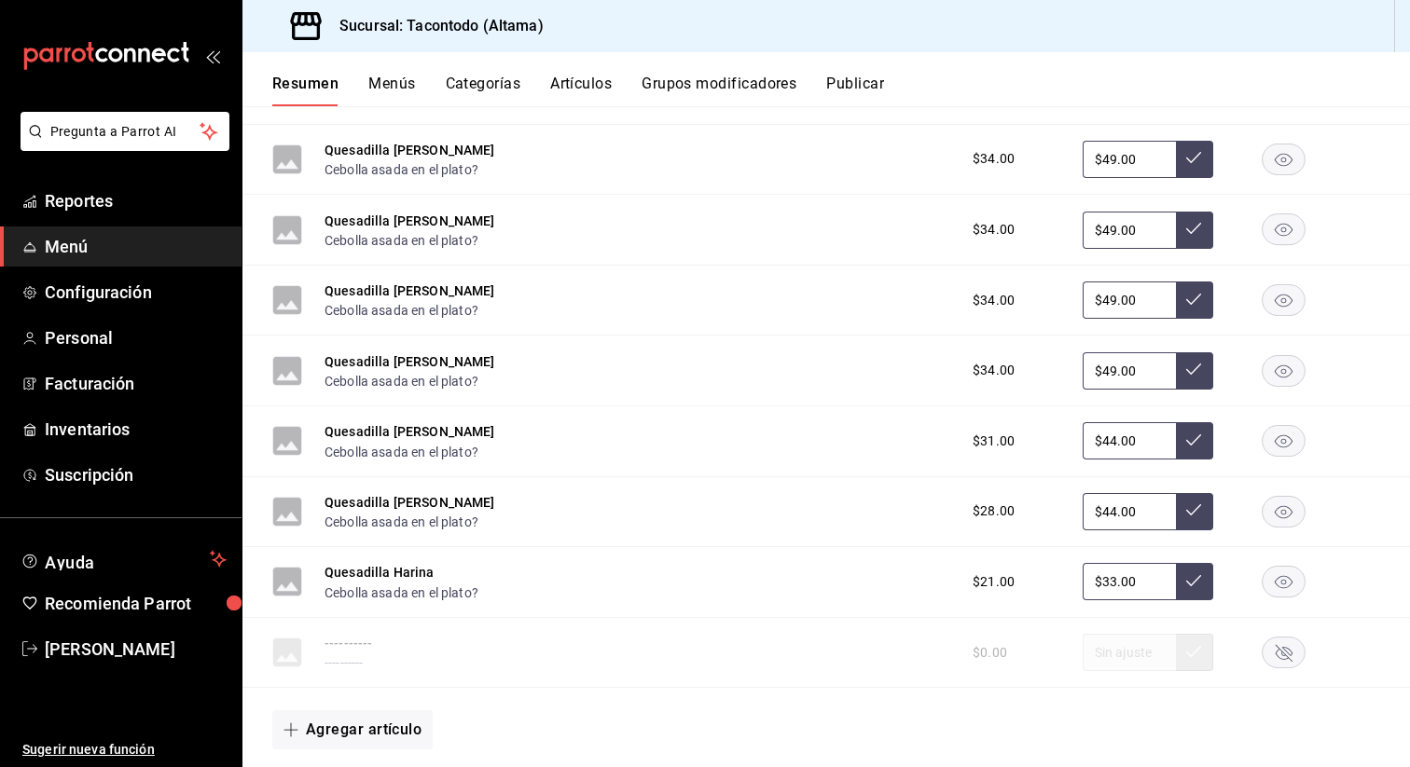
click at [1279, 644] on rect "button" at bounding box center [1284, 653] width 43 height 31
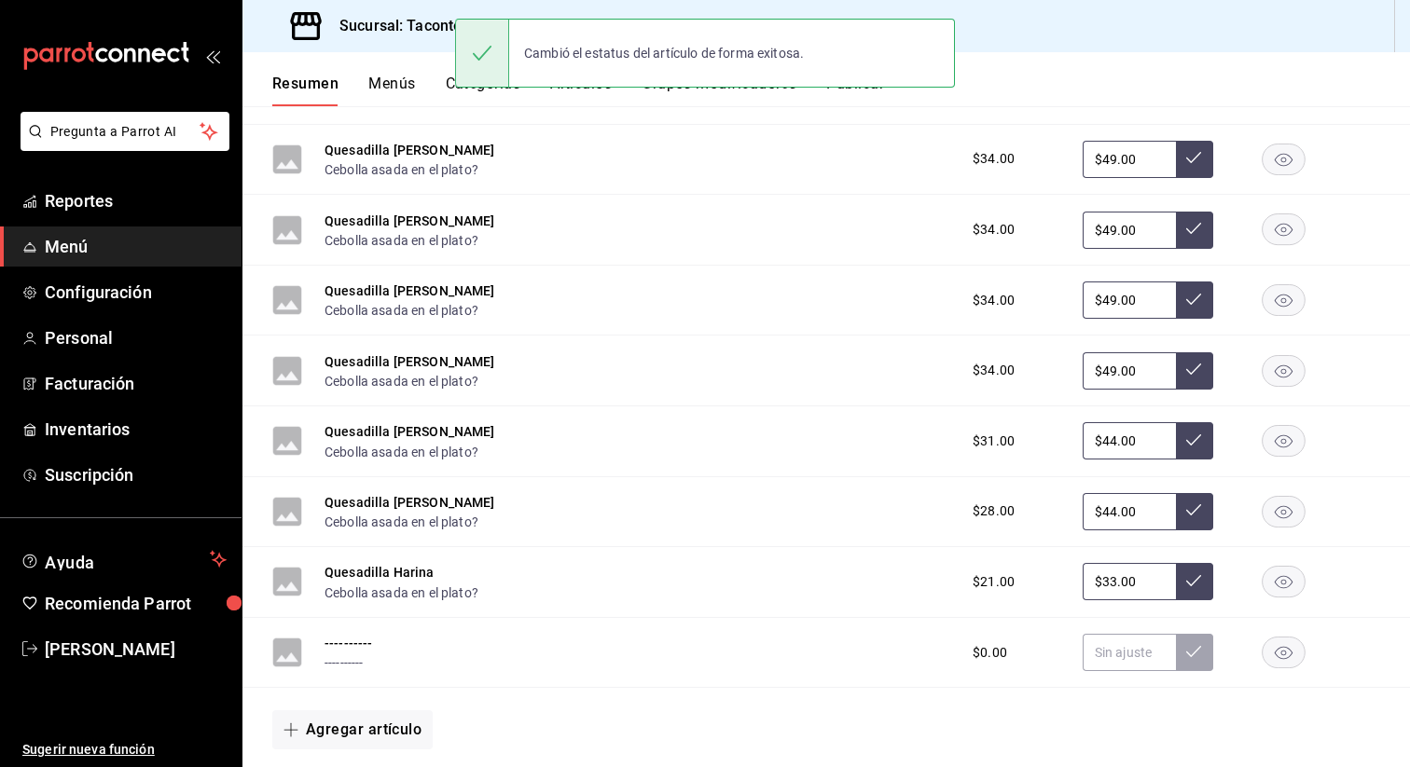
click at [1279, 654] on rect "button" at bounding box center [1284, 653] width 43 height 31
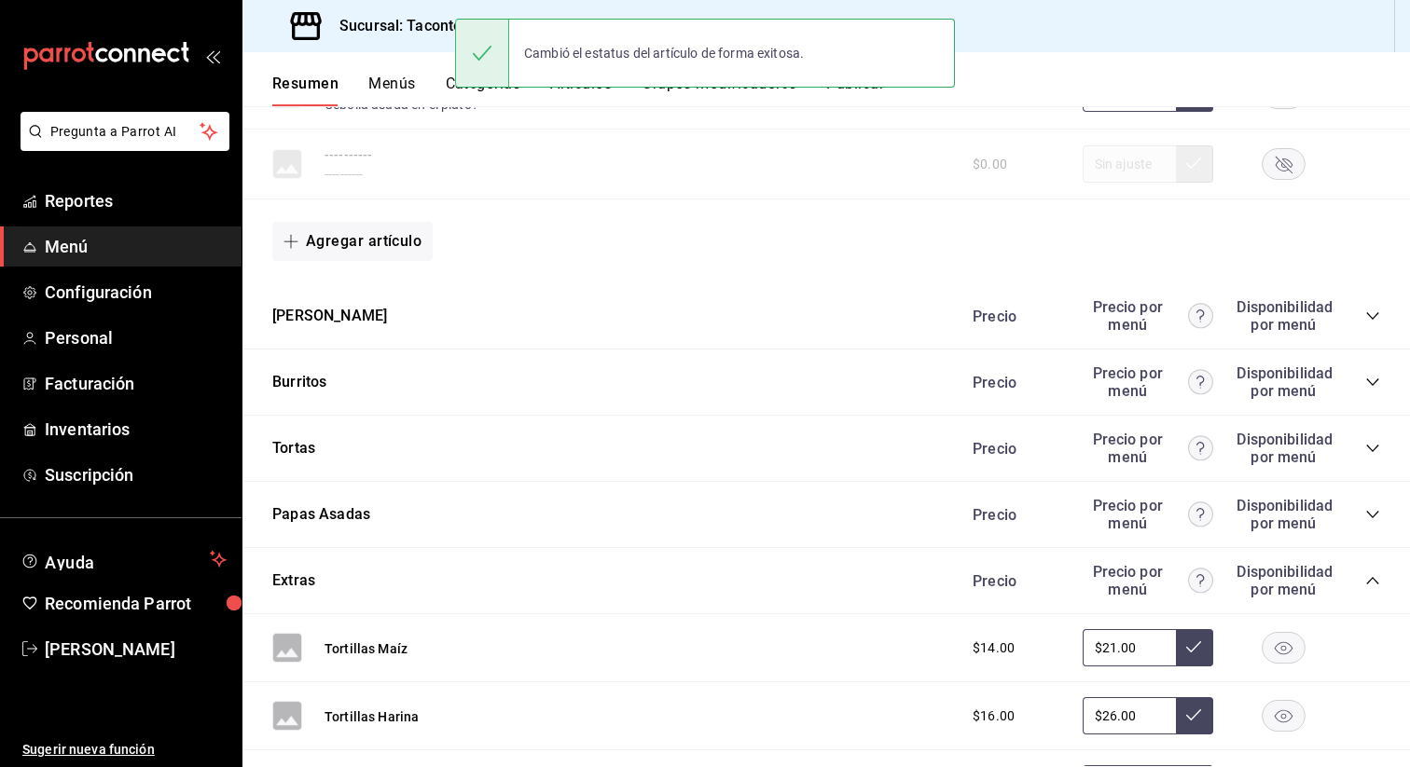
scroll to position [3240, 0]
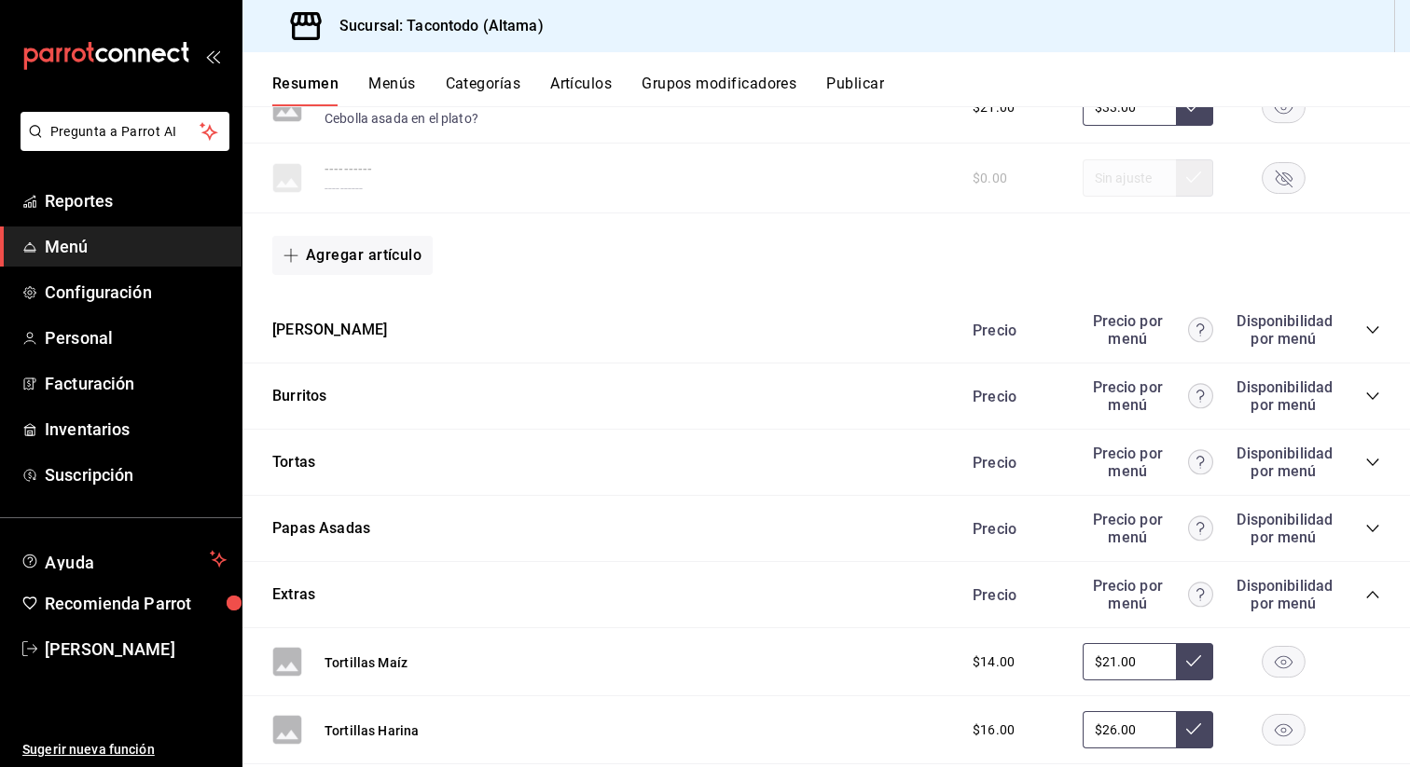
click at [1374, 330] on icon "collapse-category-row" at bounding box center [1372, 330] width 15 height 15
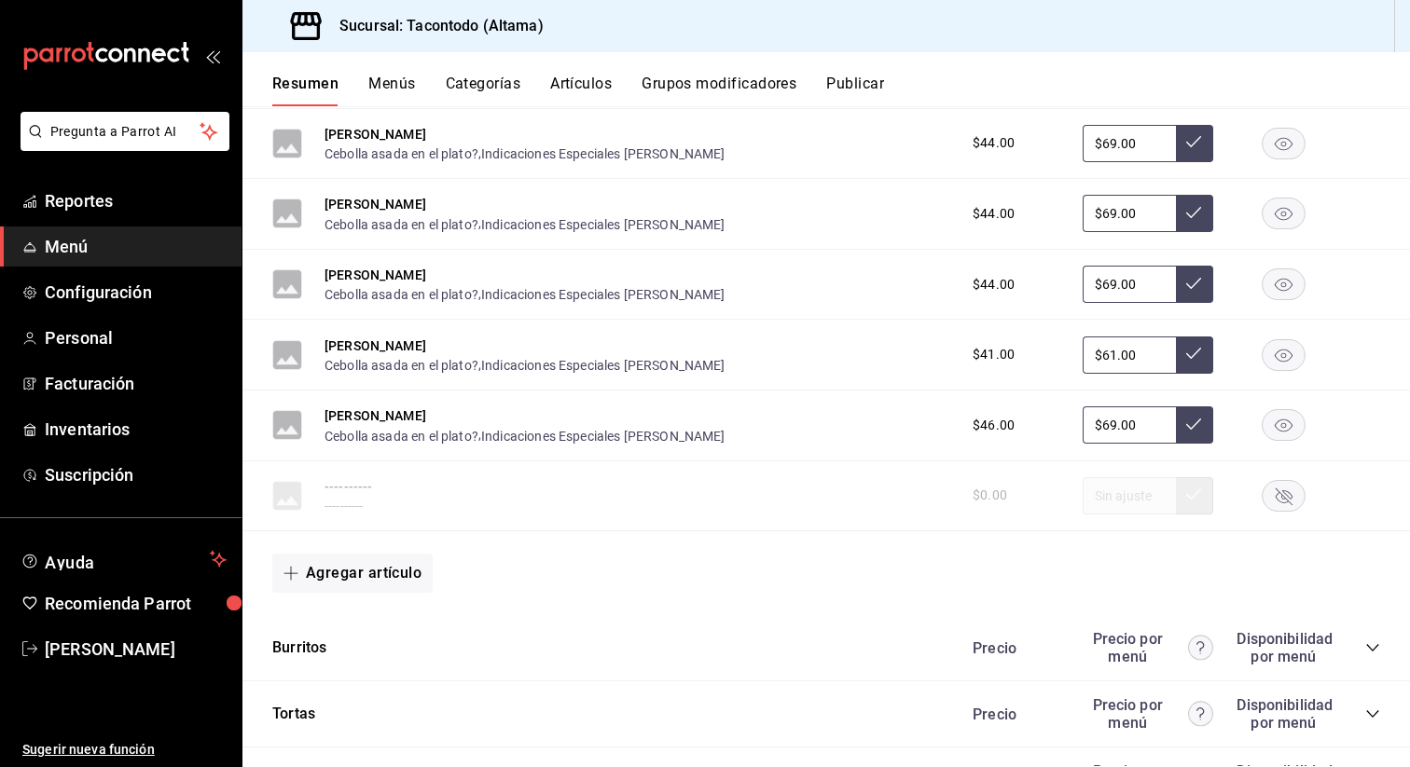
scroll to position [3671, 0]
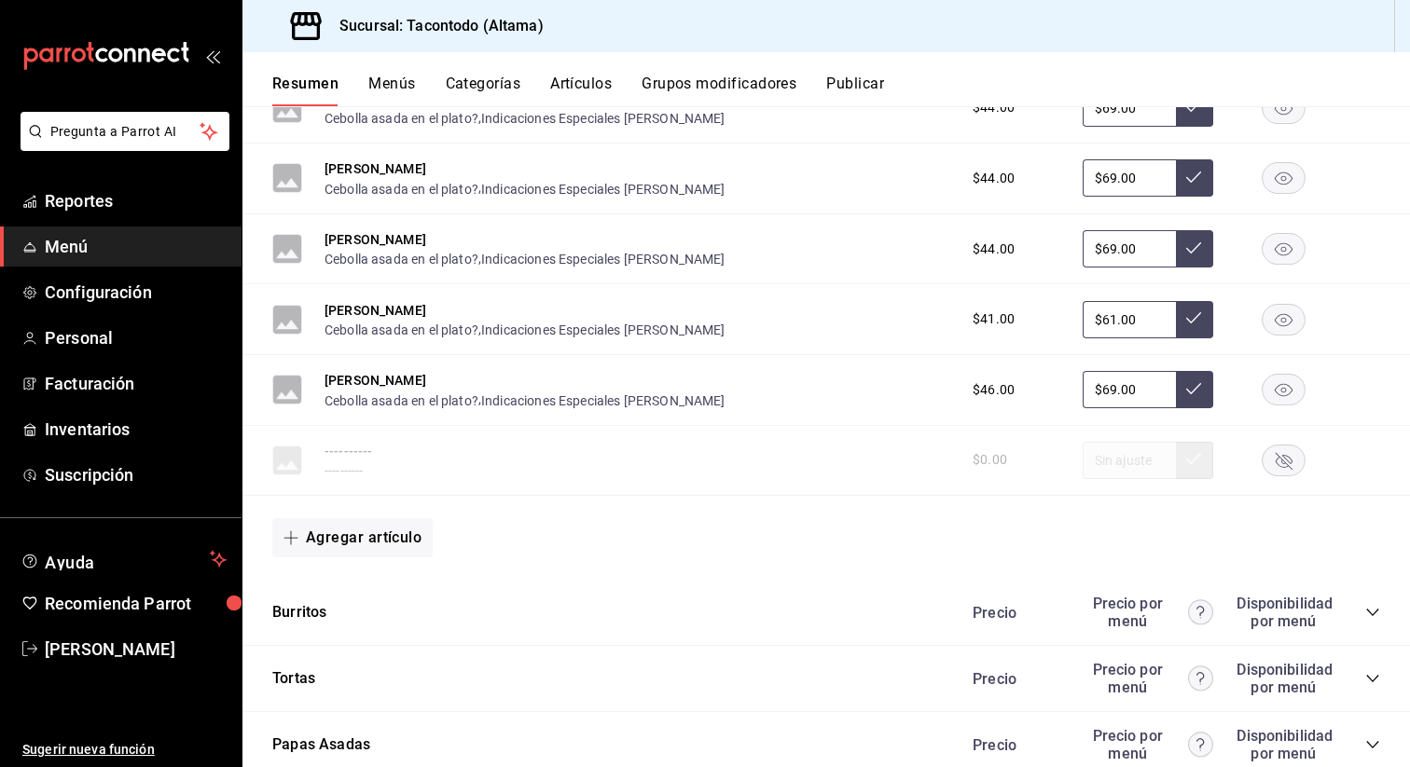
click at [1295, 463] on rect "button" at bounding box center [1284, 460] width 43 height 31
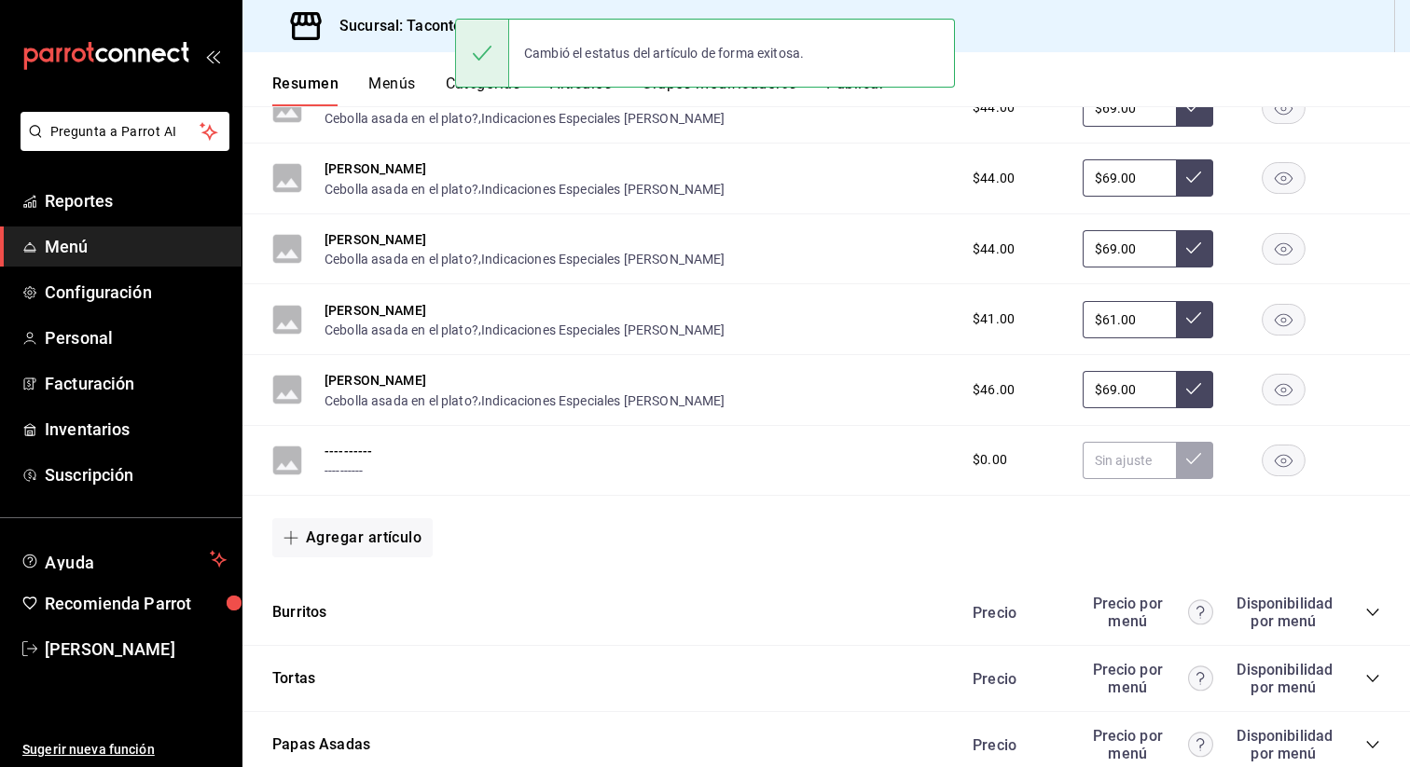
click at [1284, 468] on rect "button" at bounding box center [1284, 460] width 43 height 31
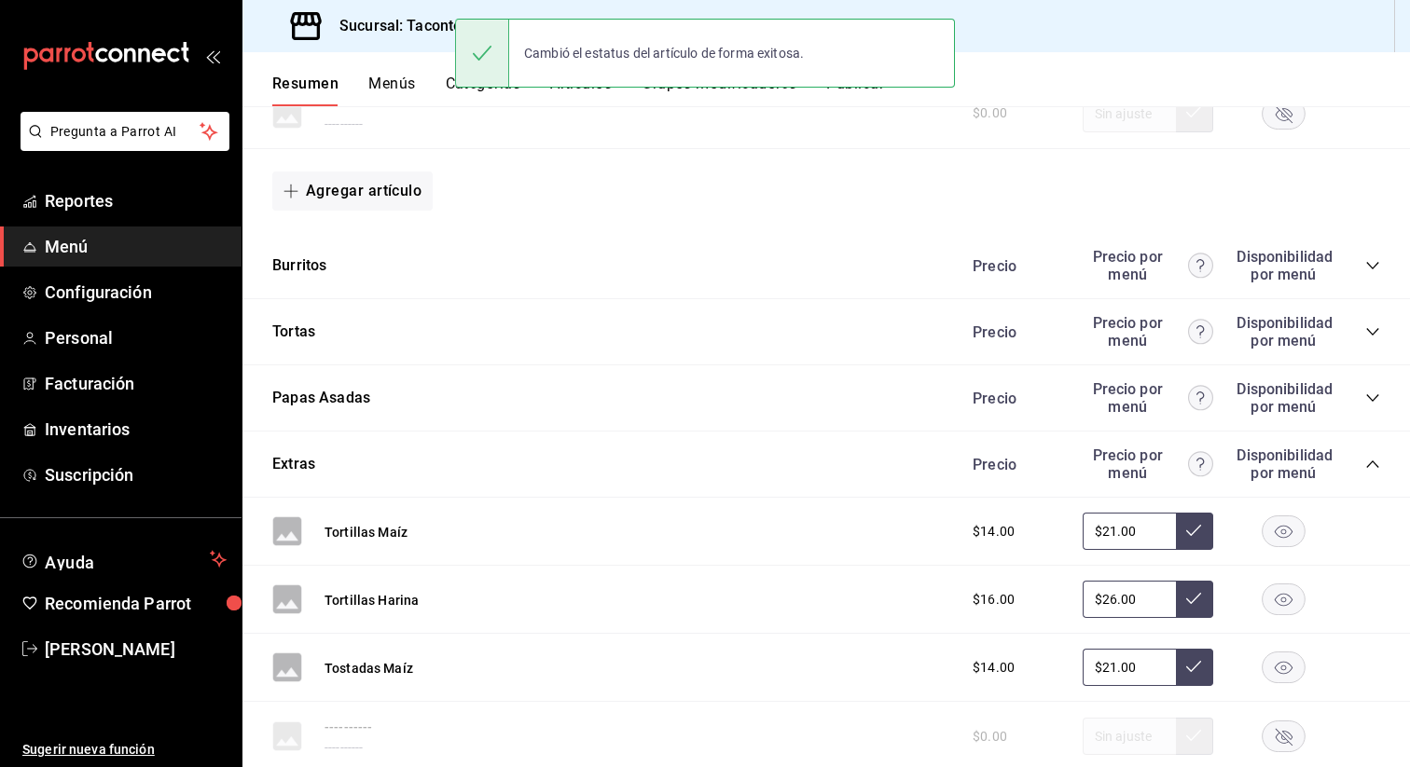
scroll to position [4041, 0]
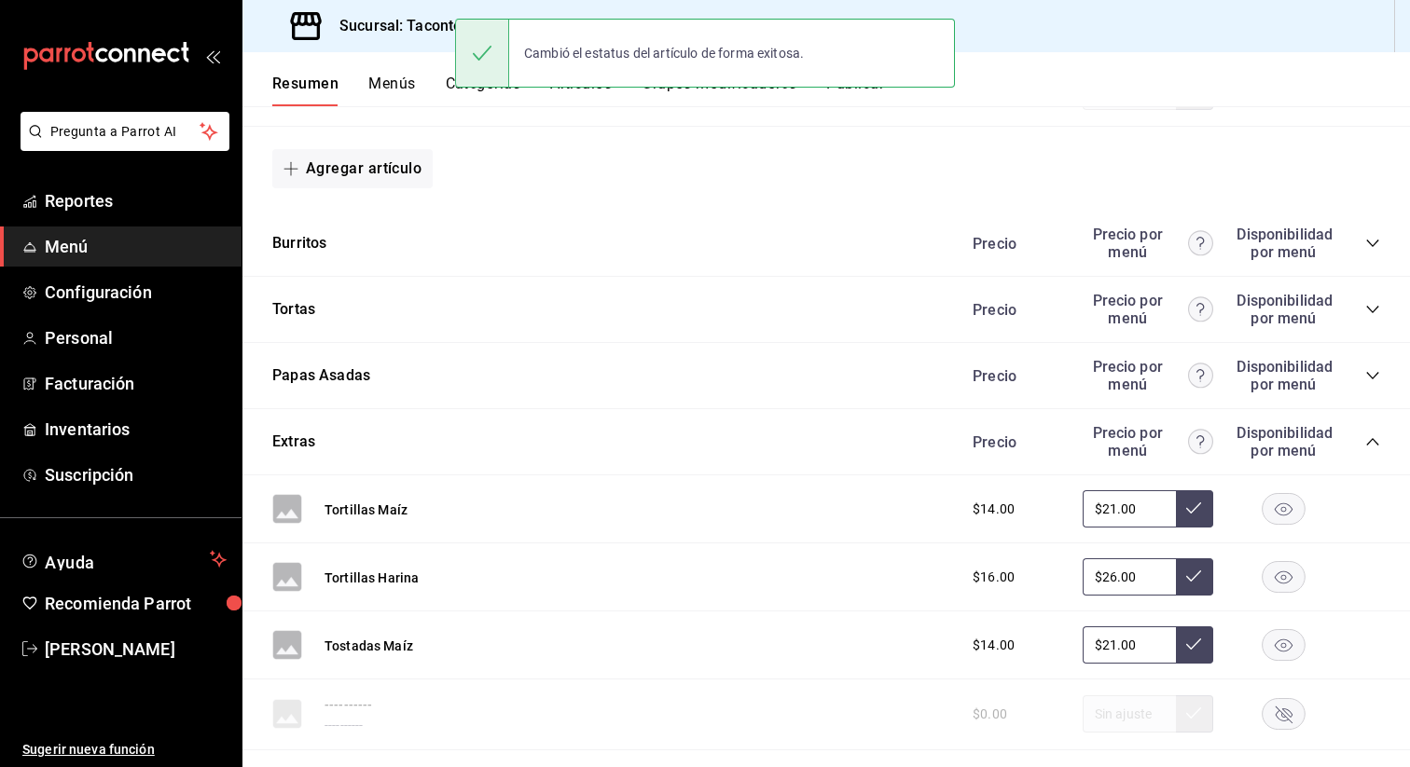
click at [1367, 252] on div "Precio Precio por menú Disponibilidad por menú" at bounding box center [1167, 243] width 426 height 35
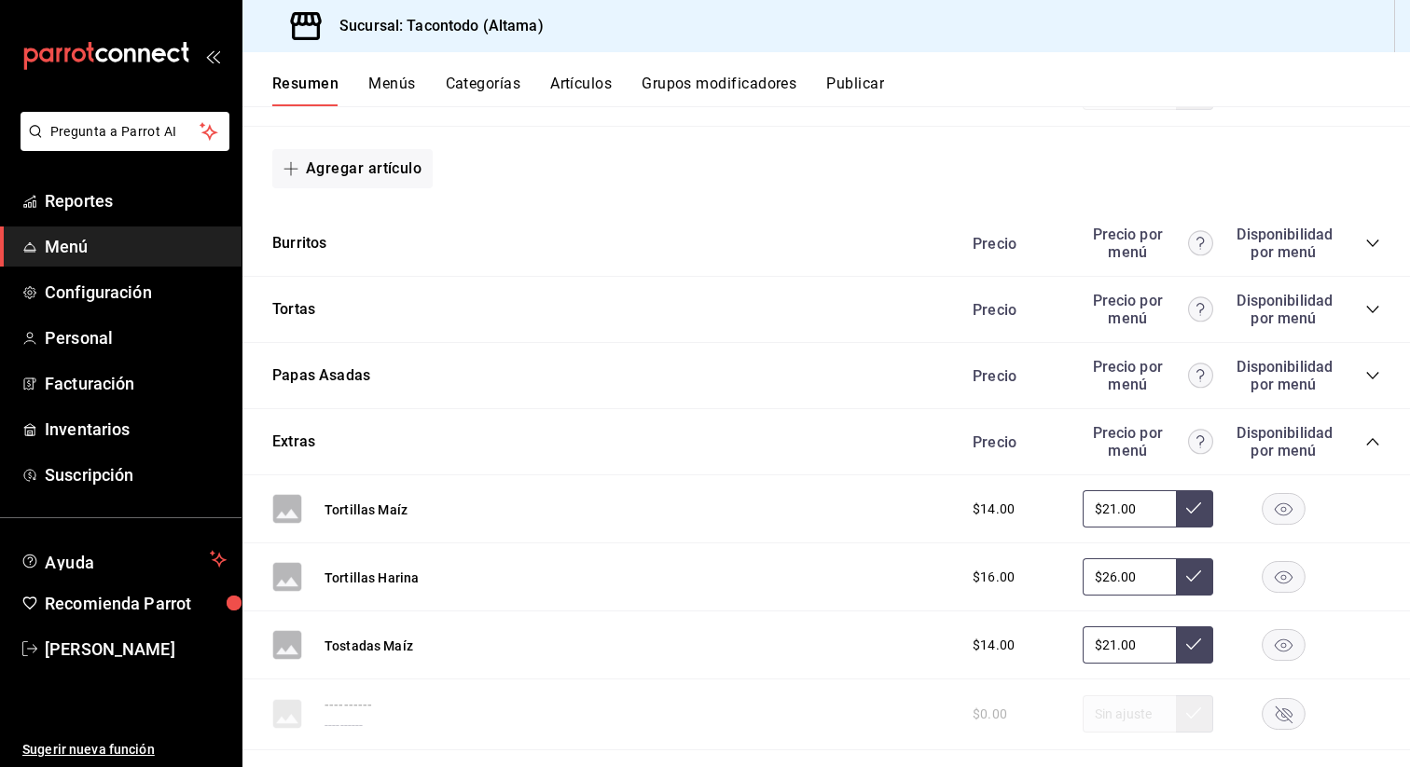
click at [1367, 251] on icon "collapse-category-row" at bounding box center [1372, 243] width 15 height 15
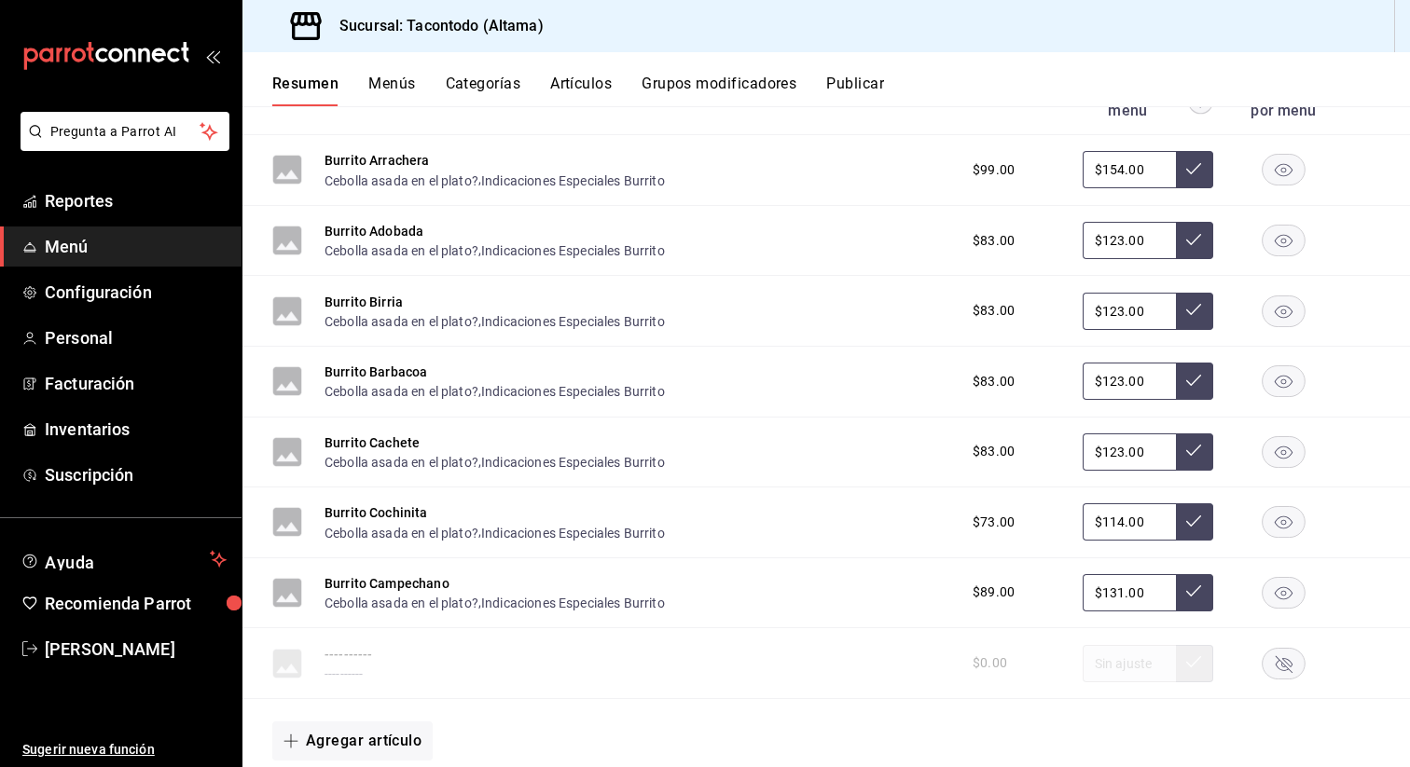
scroll to position [4188, 0]
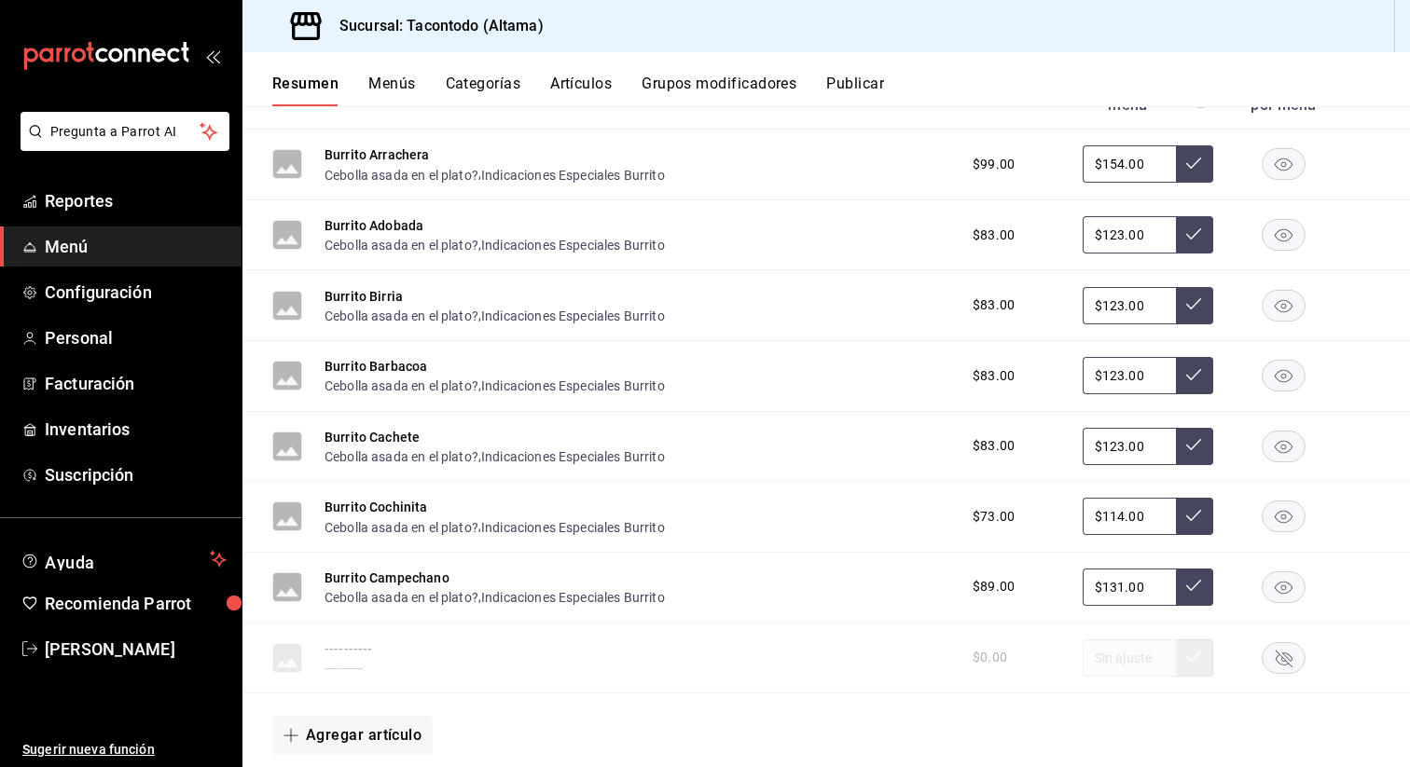
click at [1290, 658] on rect "button" at bounding box center [1284, 657] width 43 height 31
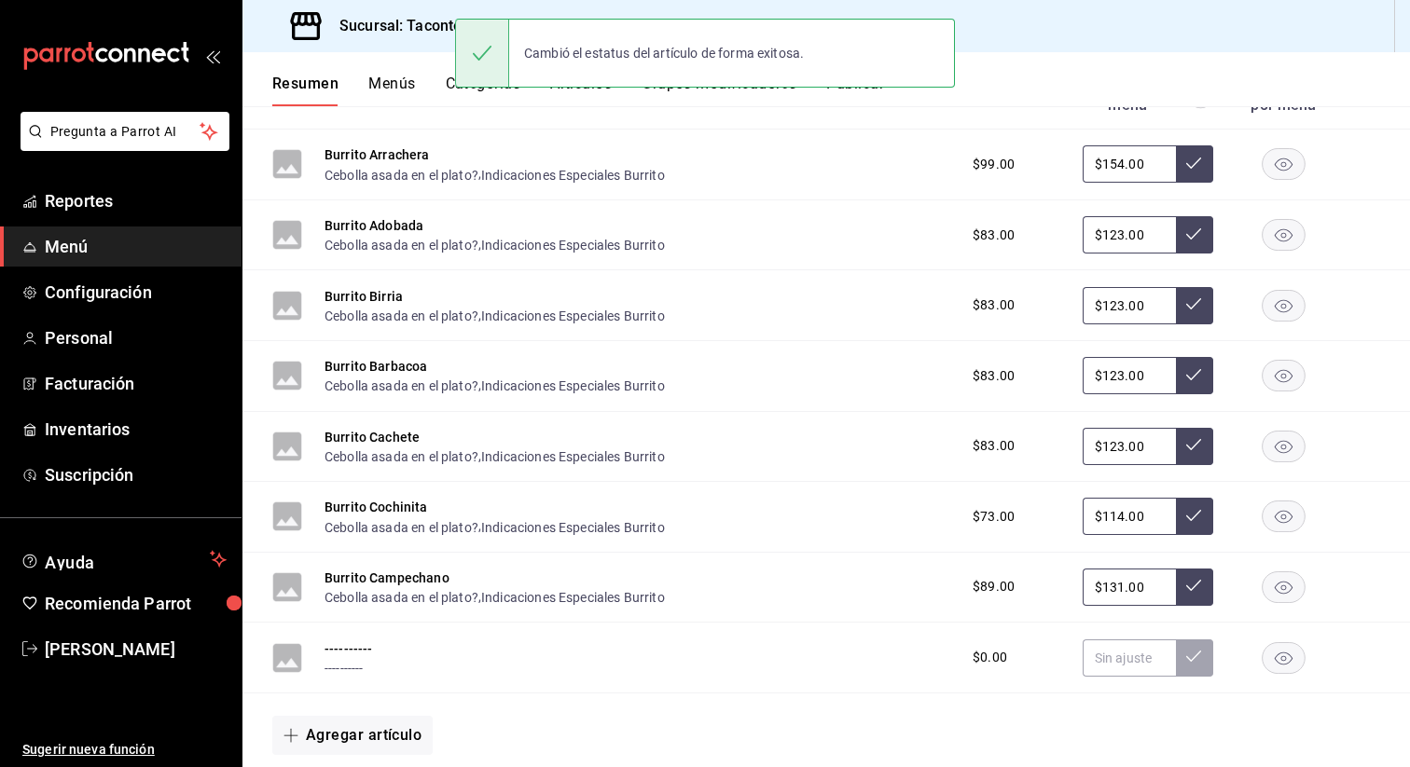
click at [1289, 658] on rect "button" at bounding box center [1284, 657] width 43 height 31
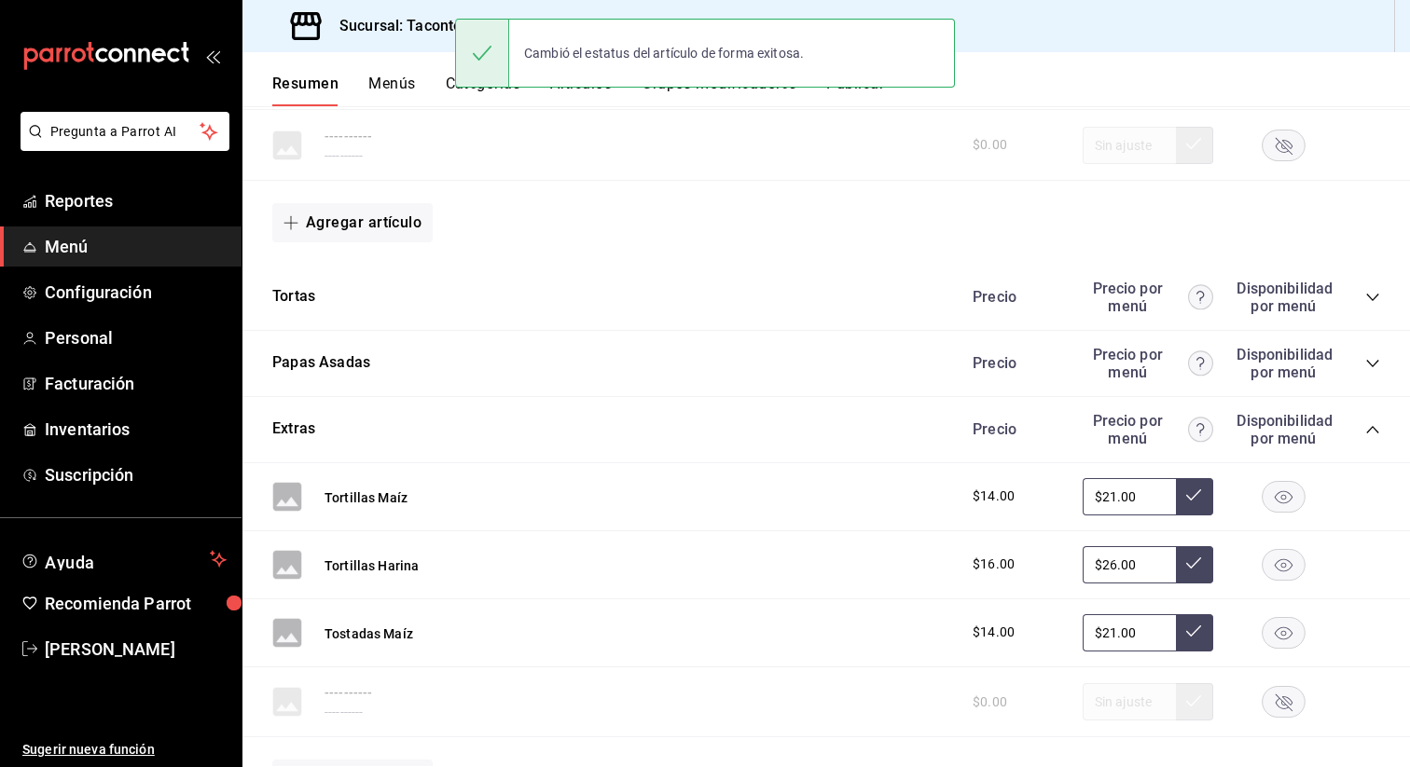
scroll to position [4693, 0]
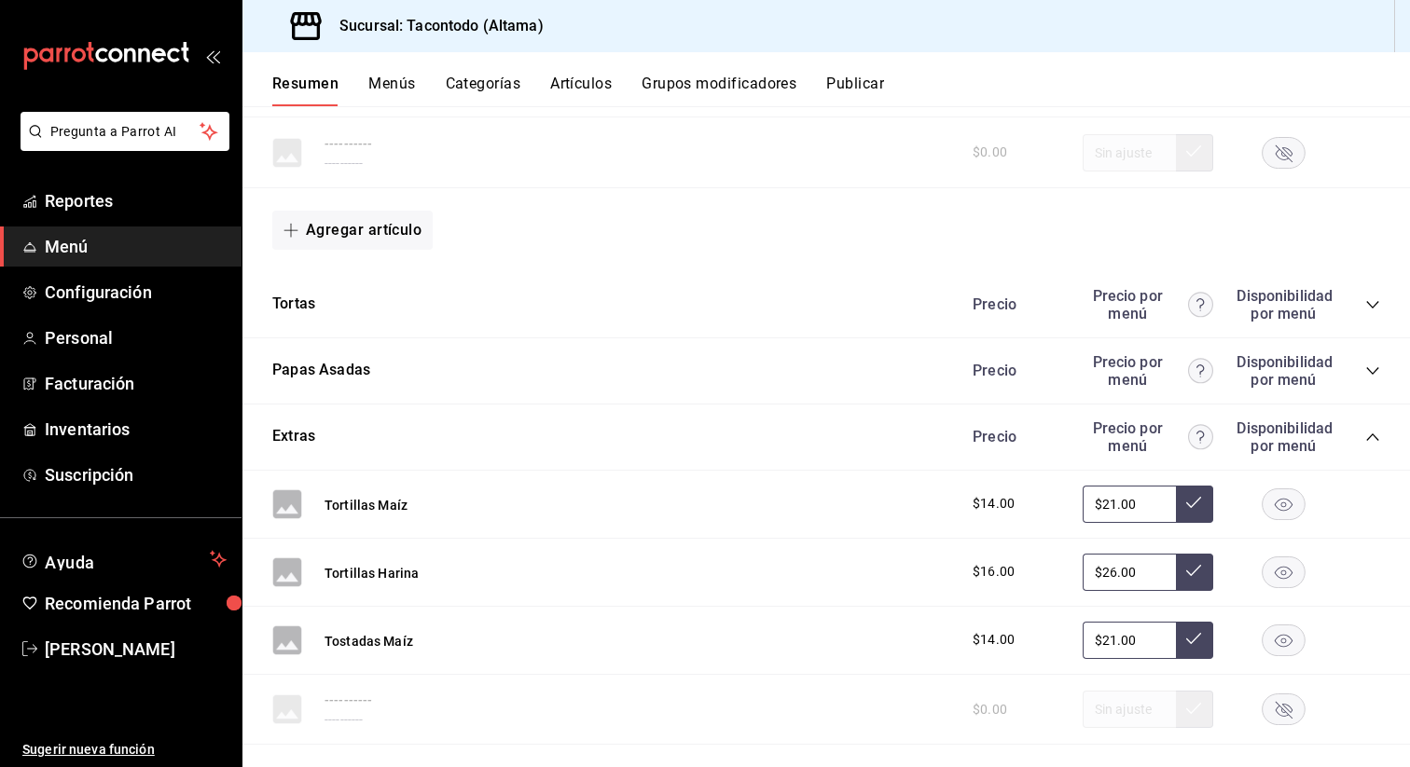
click at [1378, 306] on icon "collapse-category-row" at bounding box center [1372, 304] width 15 height 15
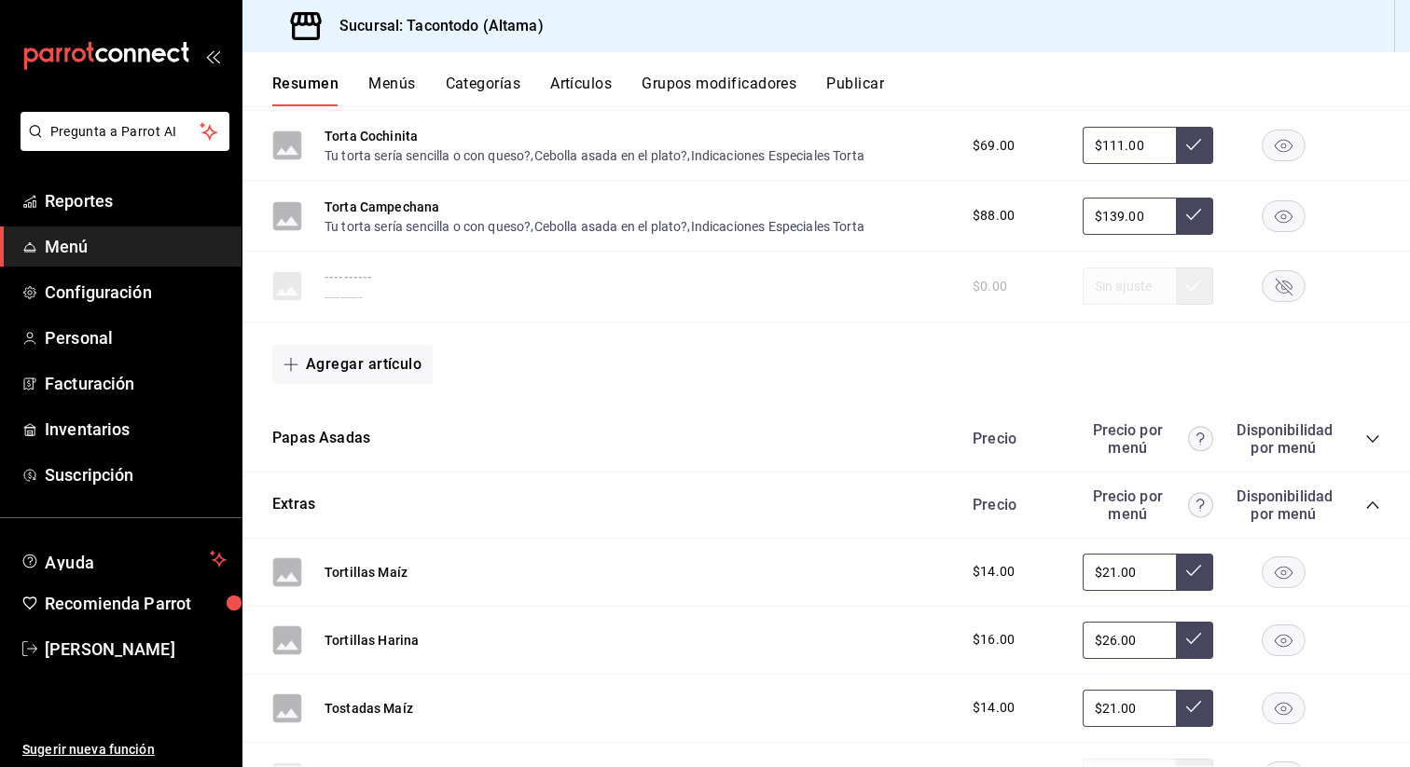
scroll to position [5279, 0]
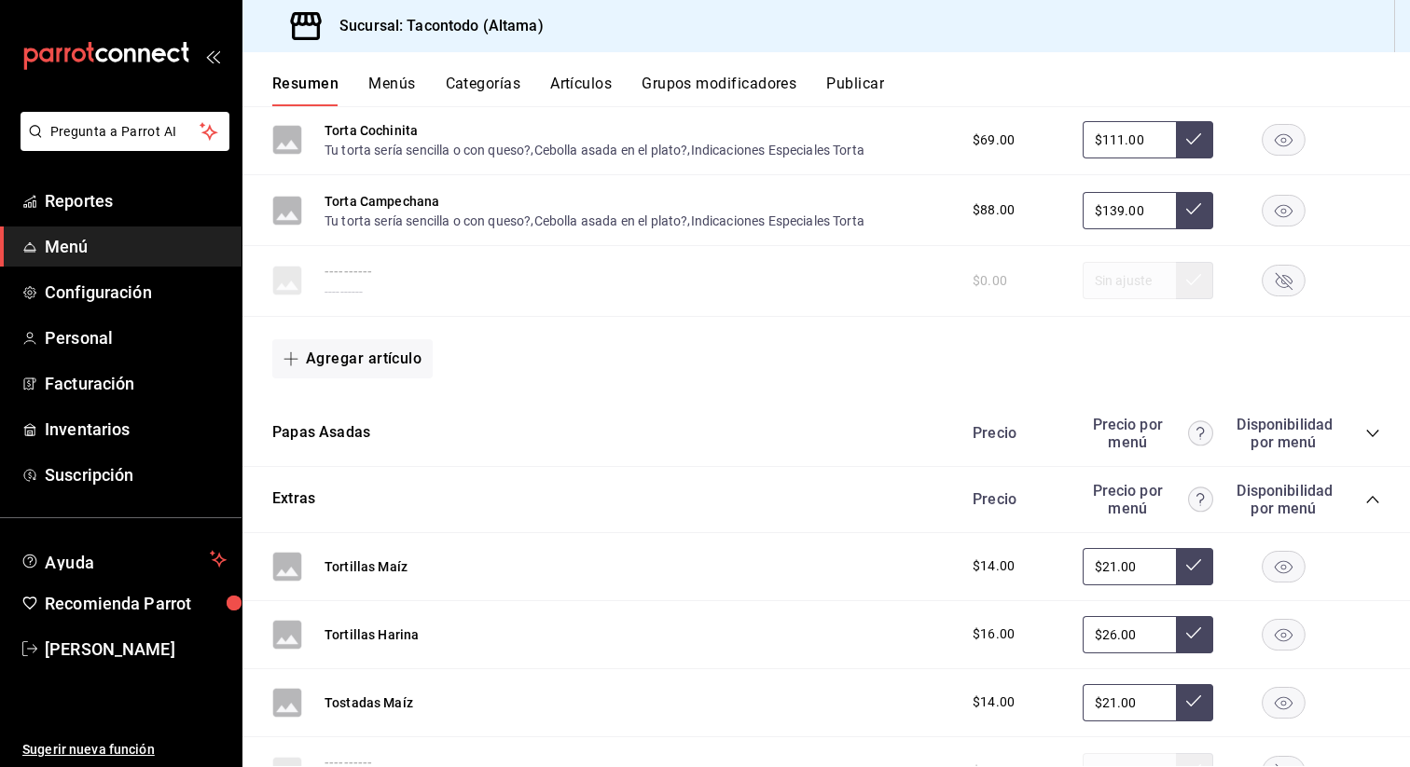
click at [1360, 433] on div "Precio Precio por menú Disponibilidad por menú" at bounding box center [1167, 433] width 426 height 35
click at [1375, 434] on icon "collapse-category-row" at bounding box center [1372, 433] width 15 height 15
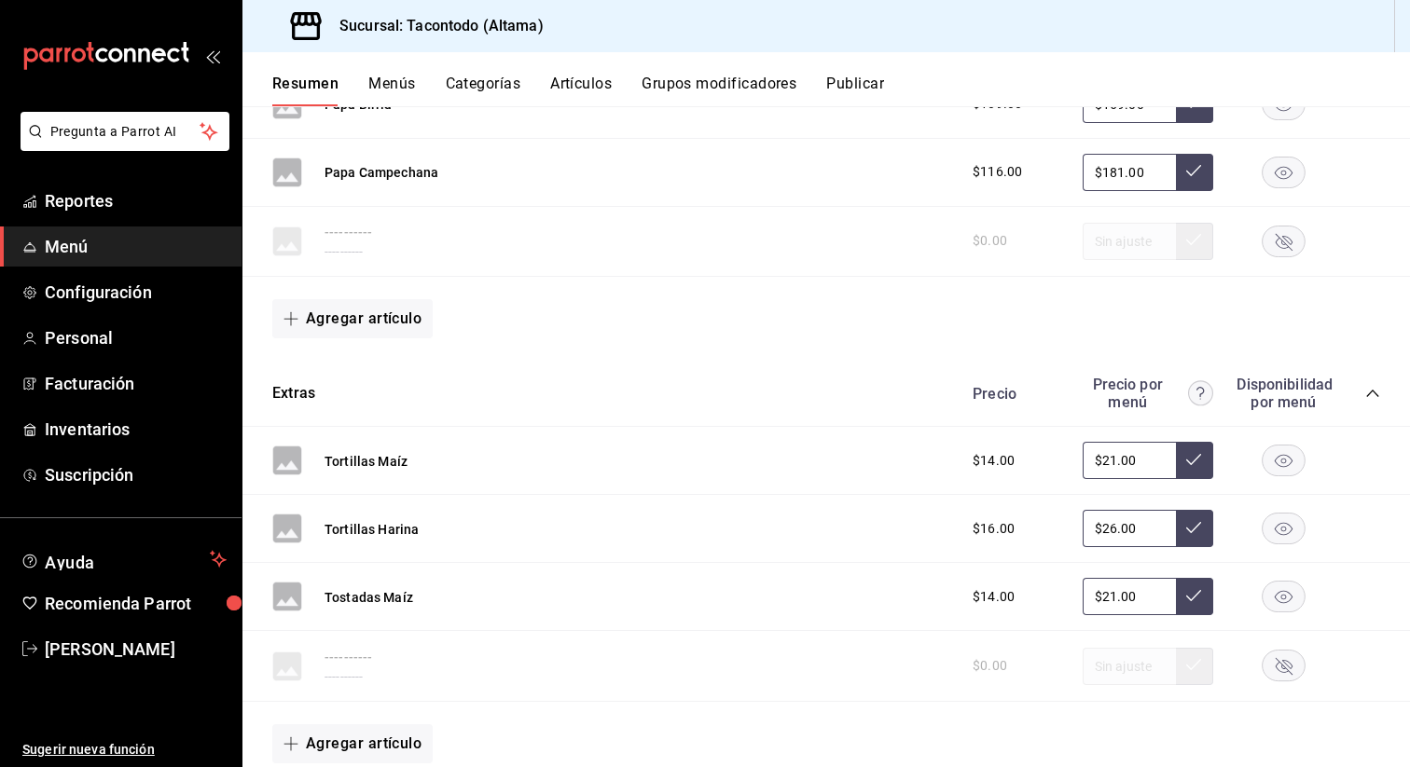
scroll to position [5880, 0]
click at [1290, 244] on icon "button" at bounding box center [1284, 241] width 44 height 32
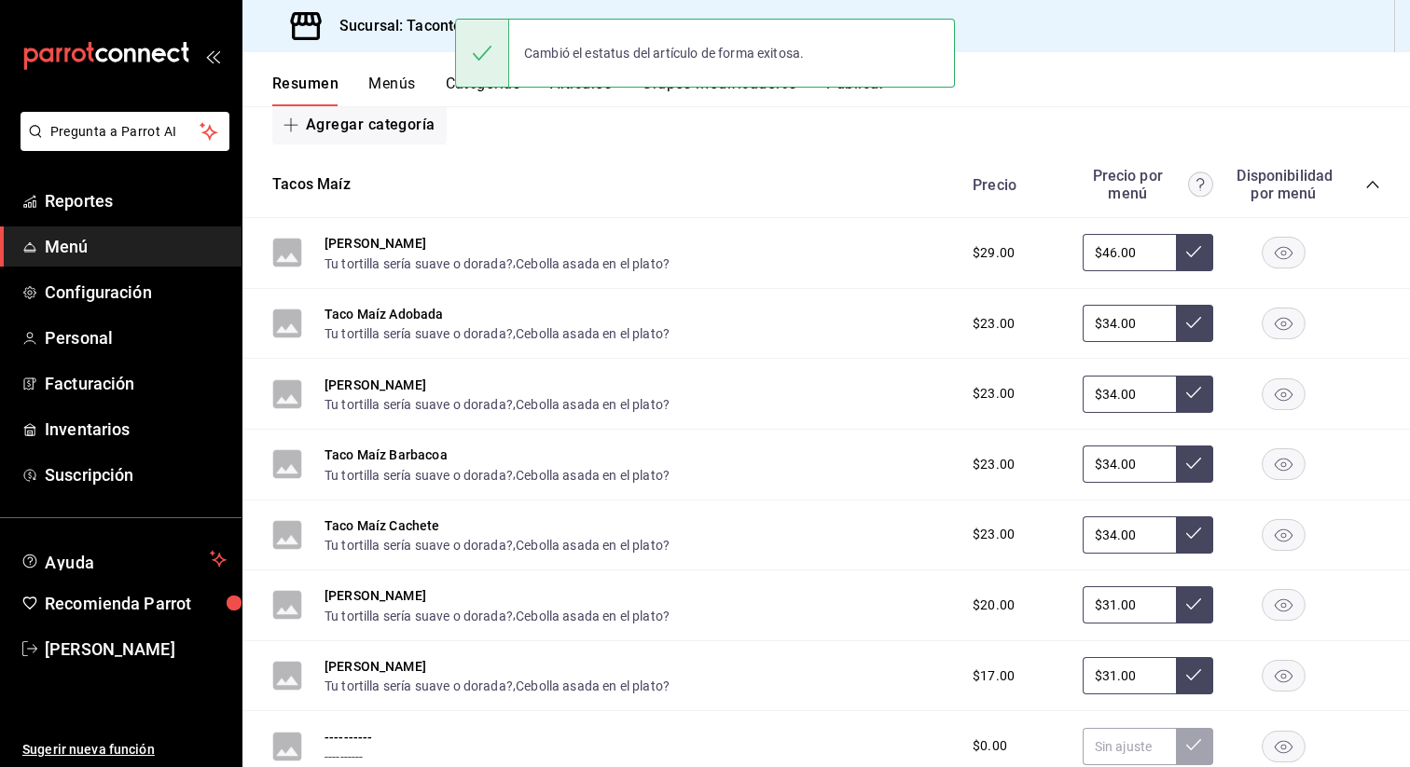
scroll to position [0, 0]
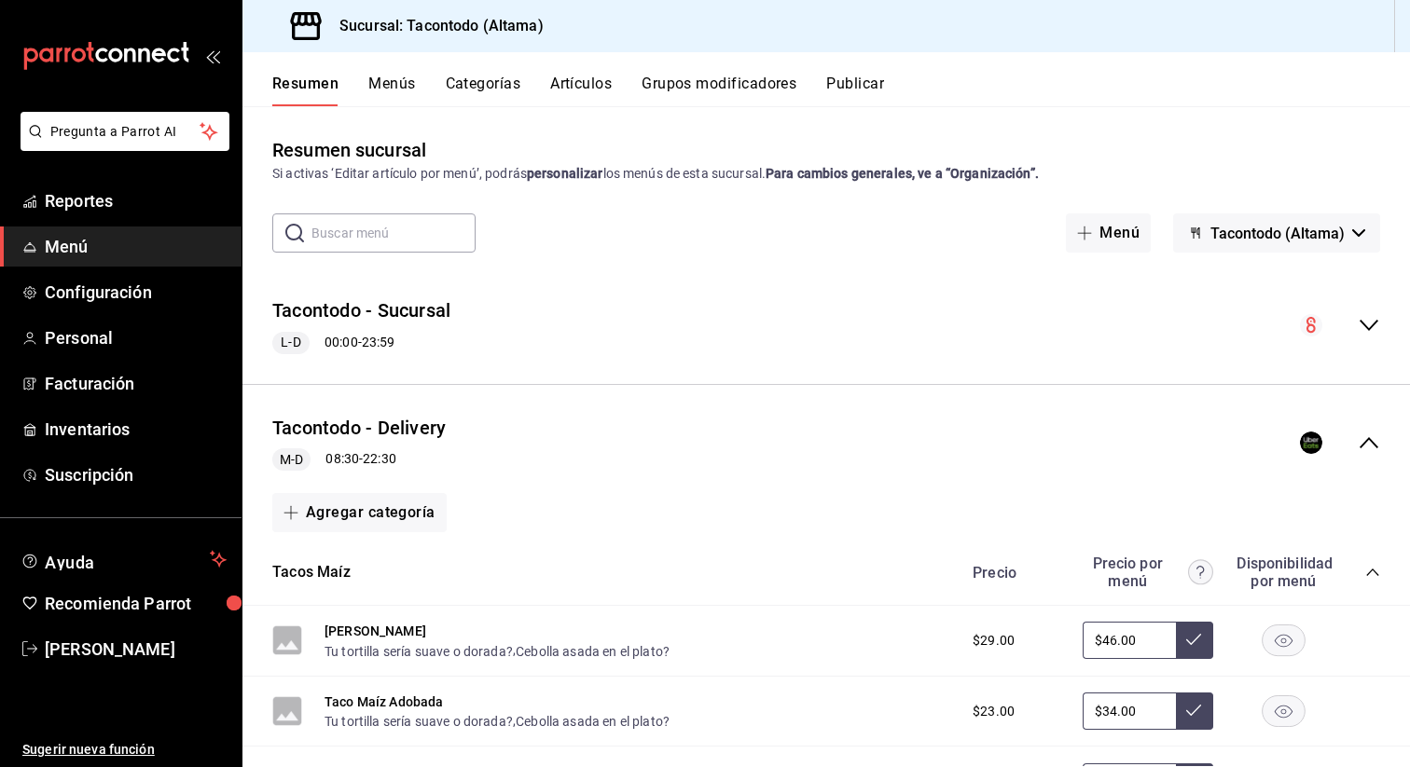
click at [861, 84] on button "Publicar" at bounding box center [855, 91] width 58 height 32
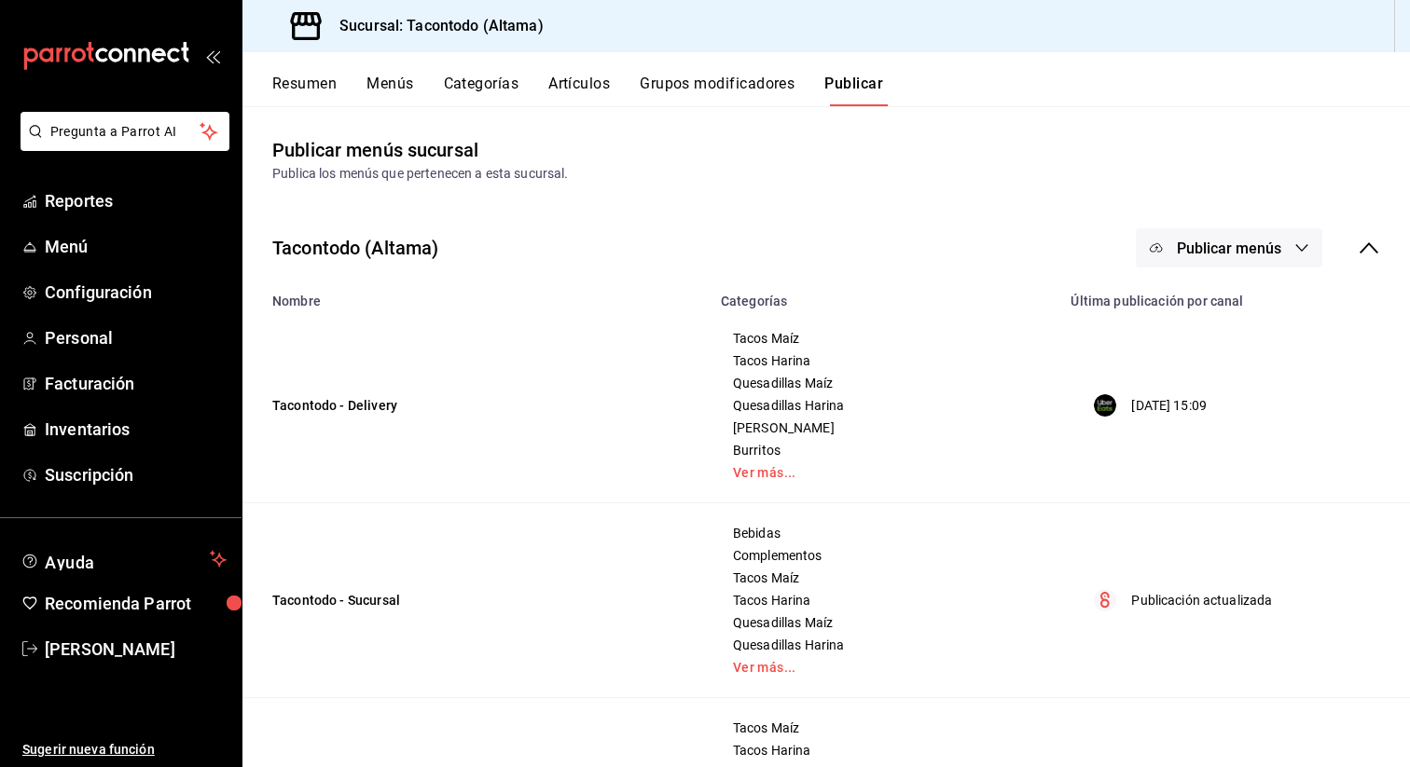
click at [1243, 224] on div "Tacontodo (Altama) Publicar menús" at bounding box center [825, 248] width 1167 height 69
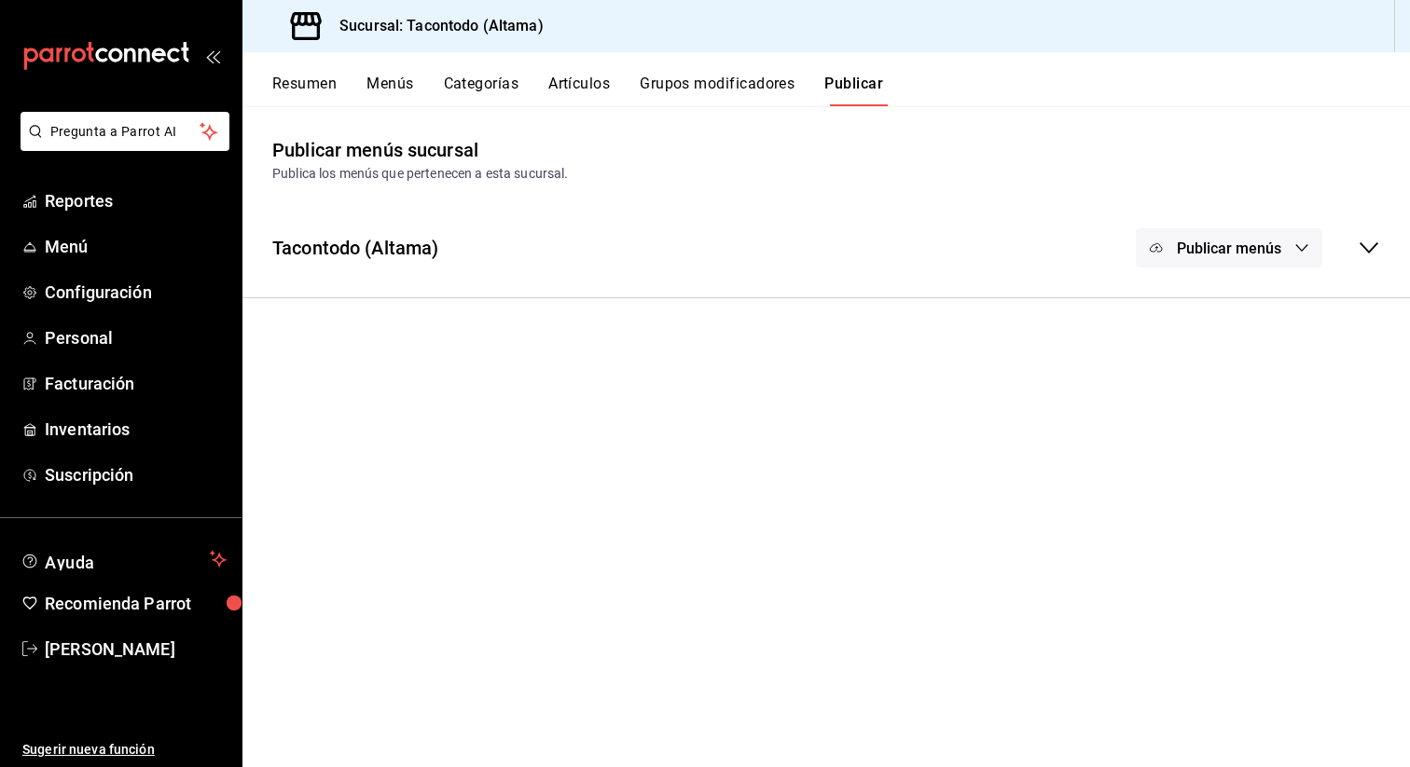
click at [1226, 248] on span "Publicar menús" at bounding box center [1229, 249] width 104 height 18
click at [1187, 304] on img at bounding box center [1174, 309] width 30 height 30
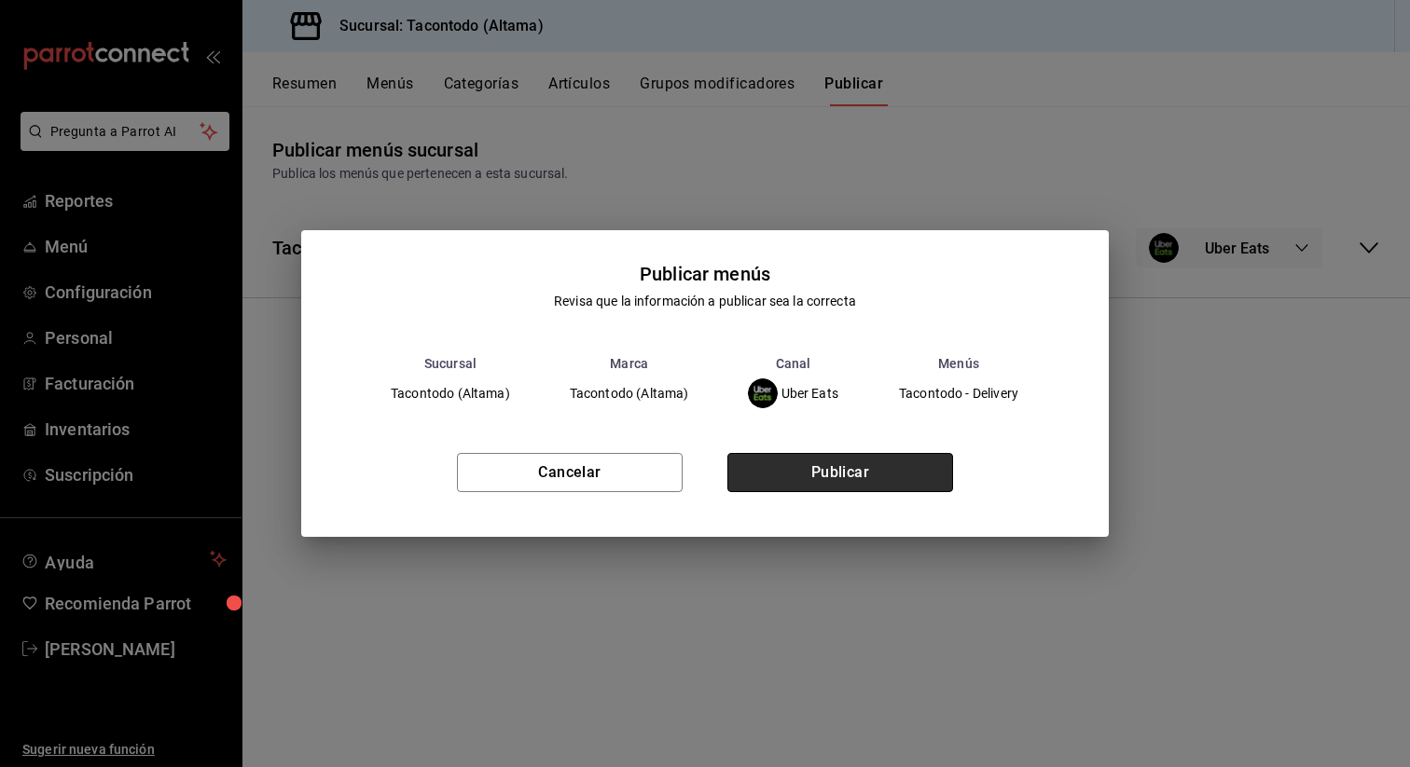
click at [881, 469] on button "Publicar" at bounding box center [840, 472] width 226 height 39
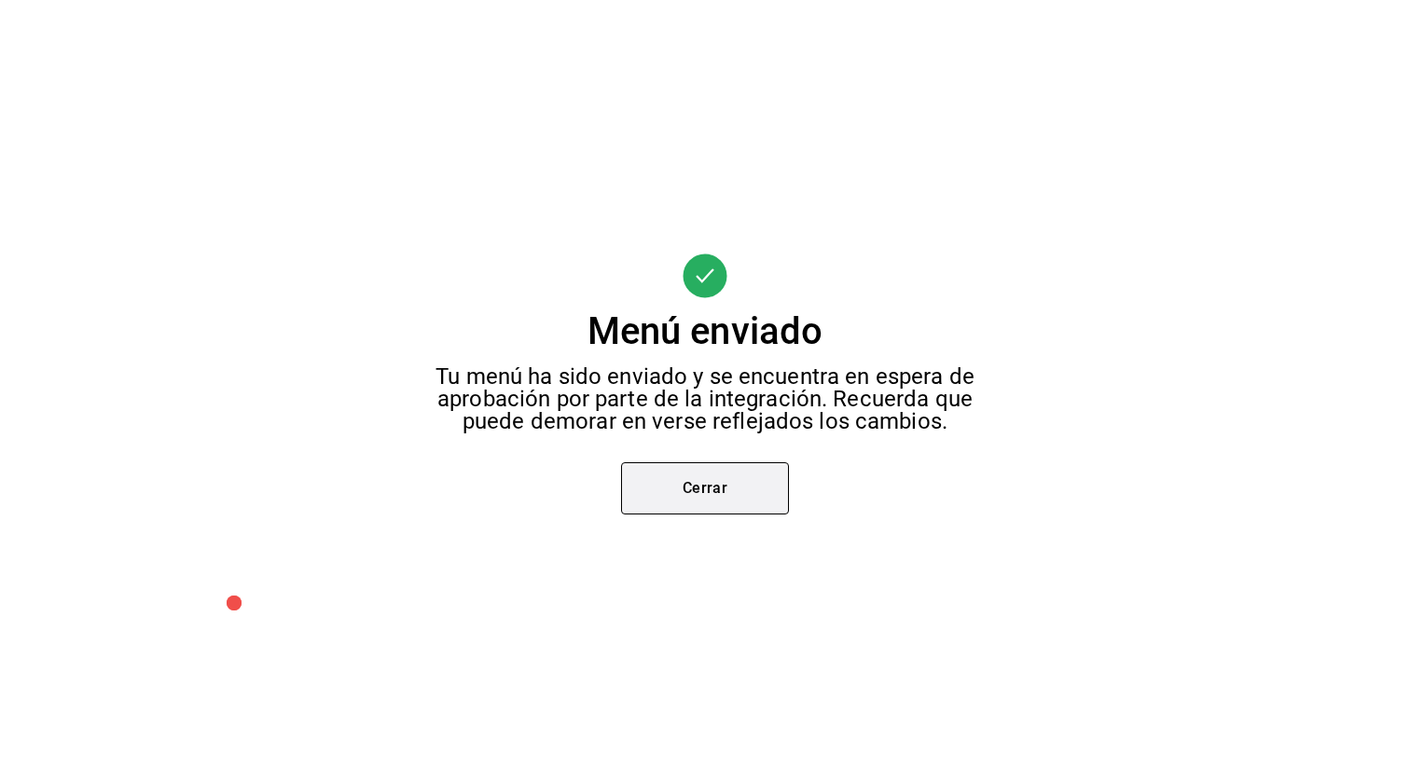
click at [749, 491] on button "Cerrar" at bounding box center [705, 489] width 168 height 52
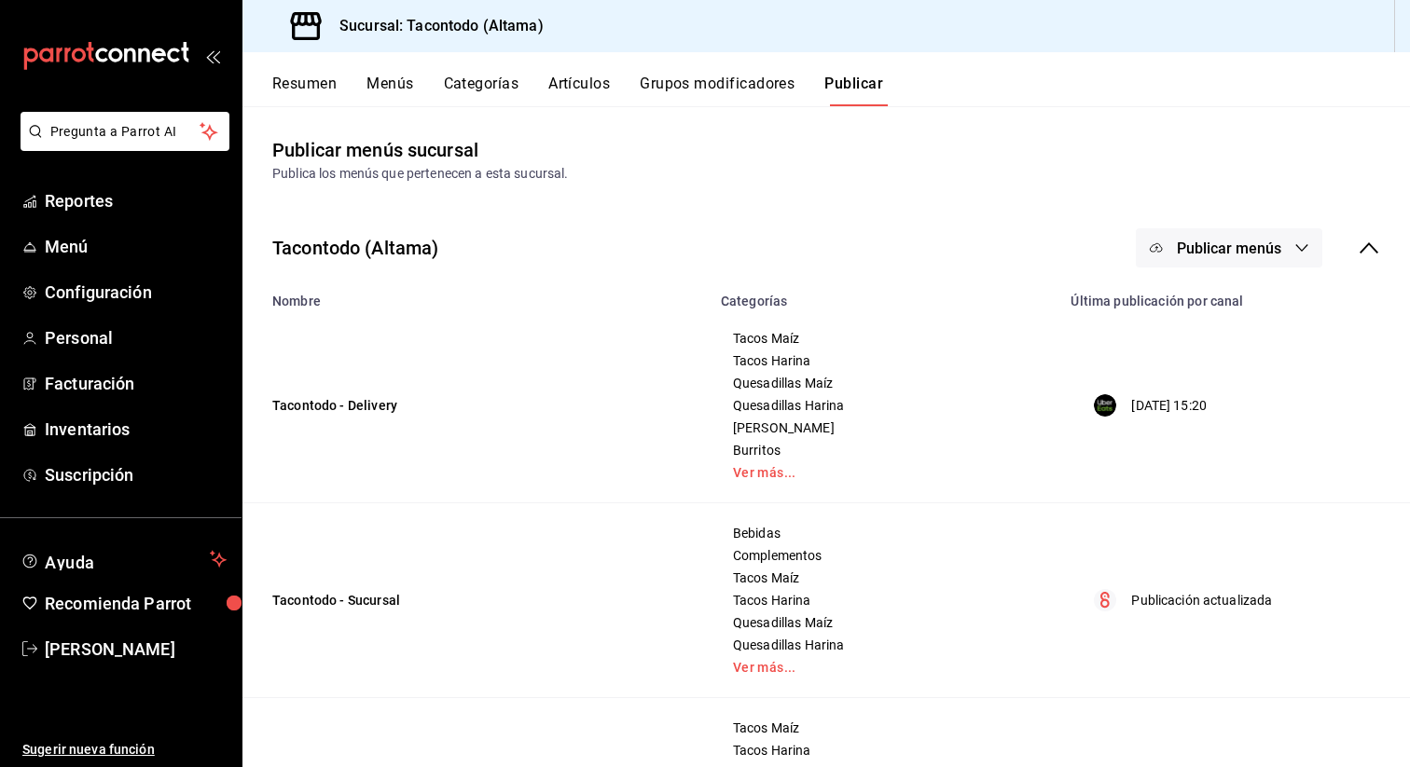
click at [283, 92] on button "Resumen" at bounding box center [304, 91] width 64 height 32
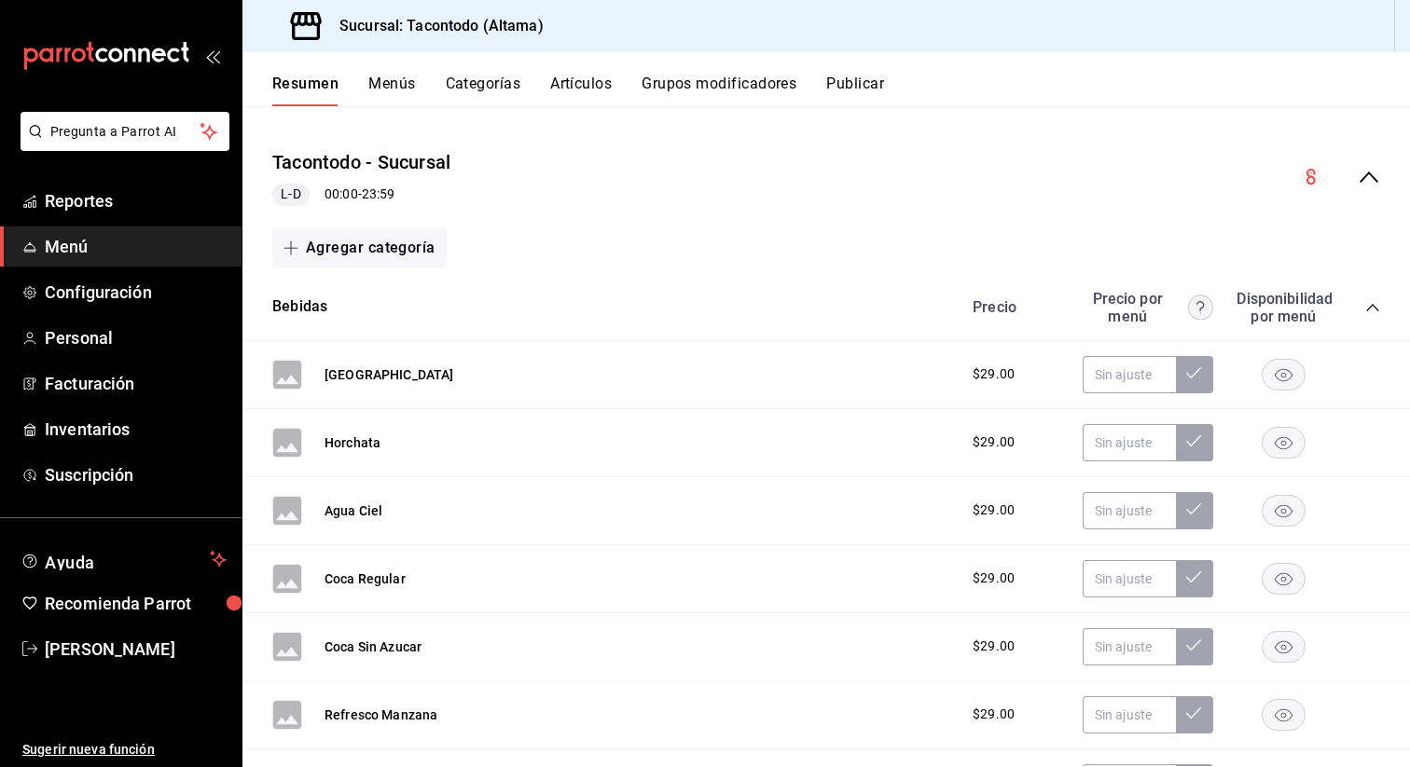
scroll to position [166, 0]
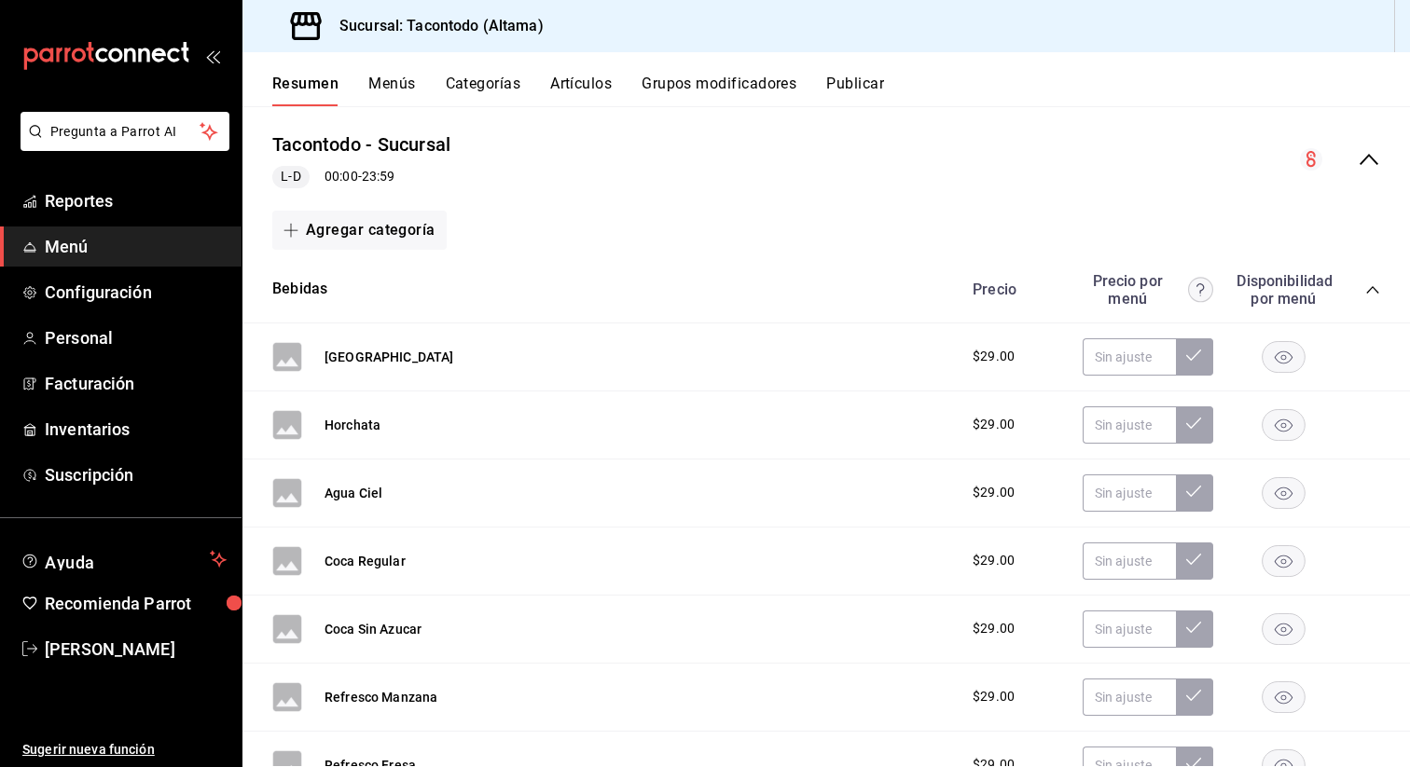
click at [1376, 293] on icon "collapse-category-row" at bounding box center [1372, 290] width 15 height 15
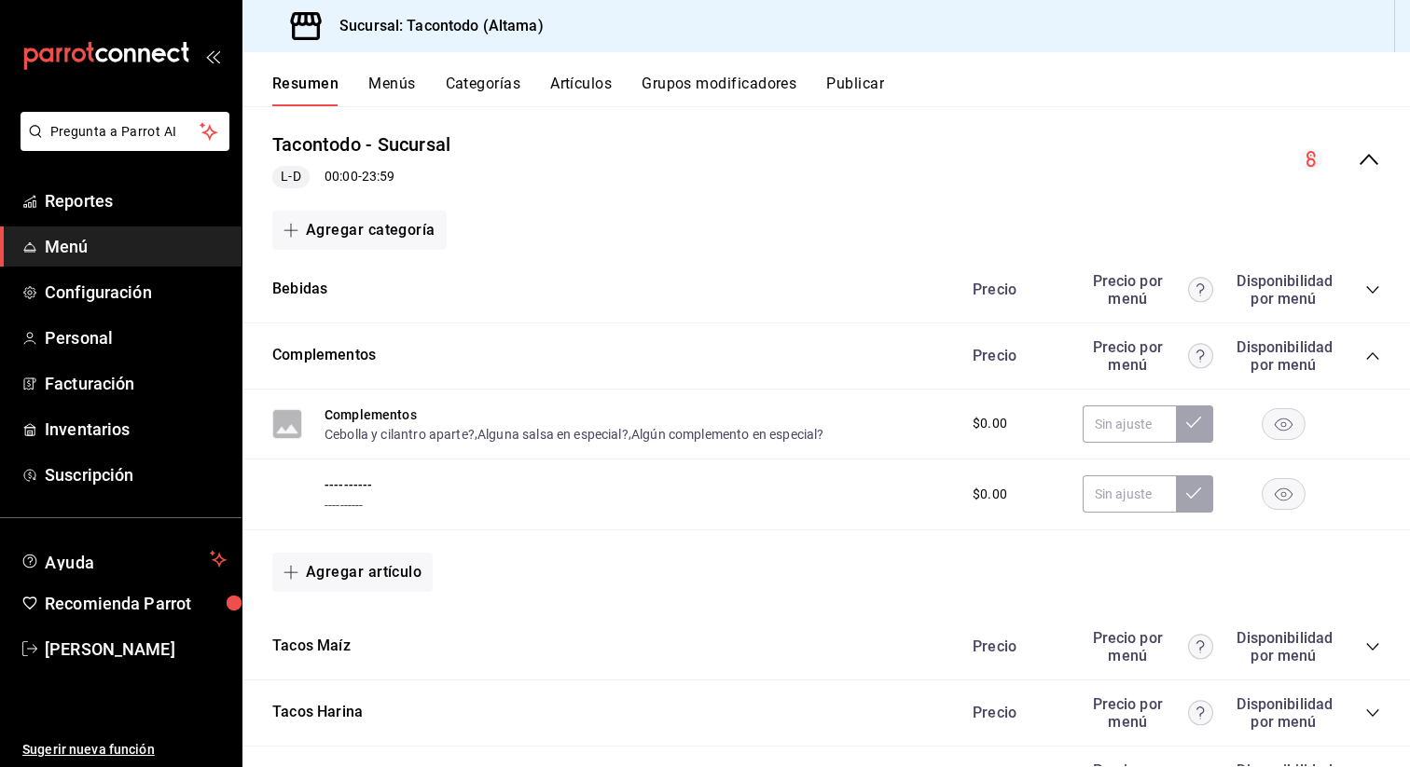
click at [1373, 356] on icon "collapse-category-row" at bounding box center [1372, 356] width 15 height 15
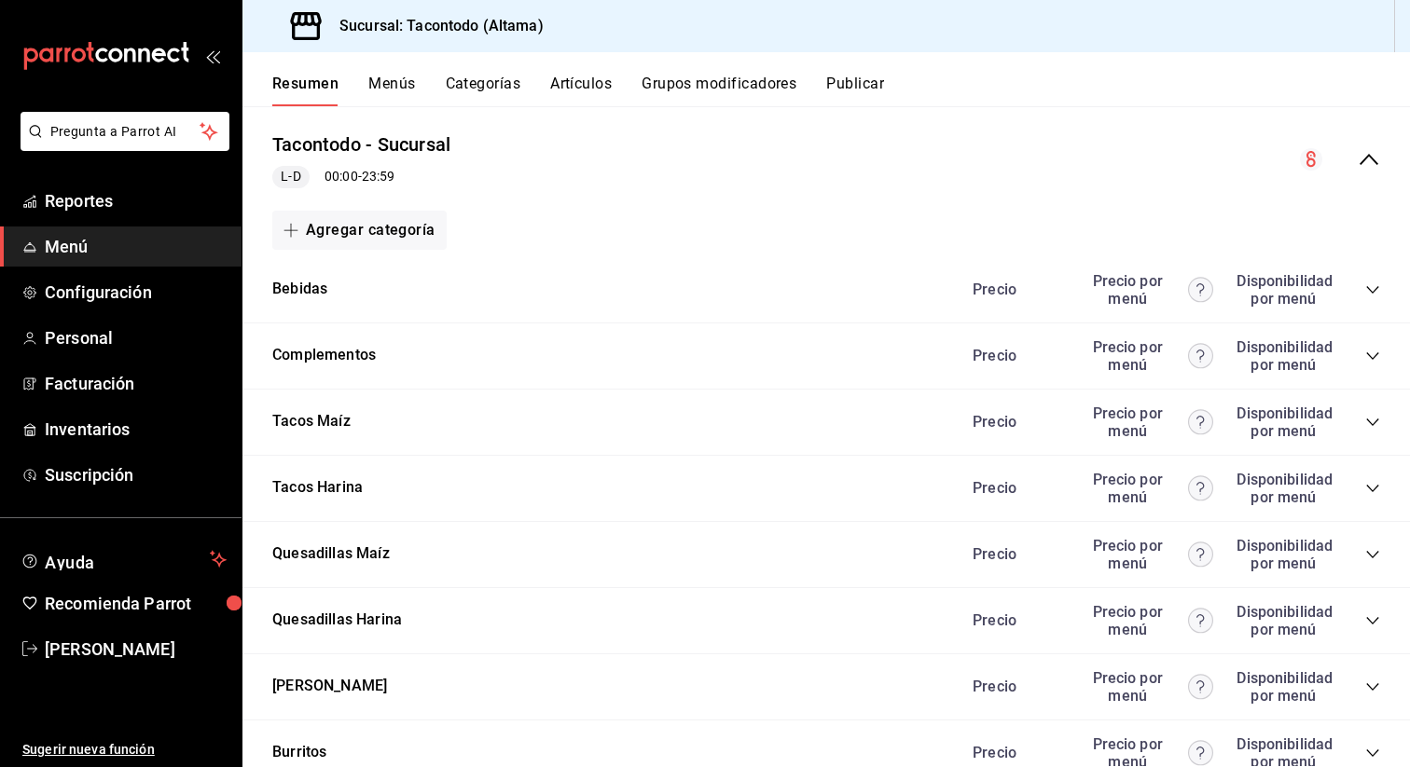
click at [1373, 356] on icon "collapse-category-row" at bounding box center [1372, 356] width 15 height 15
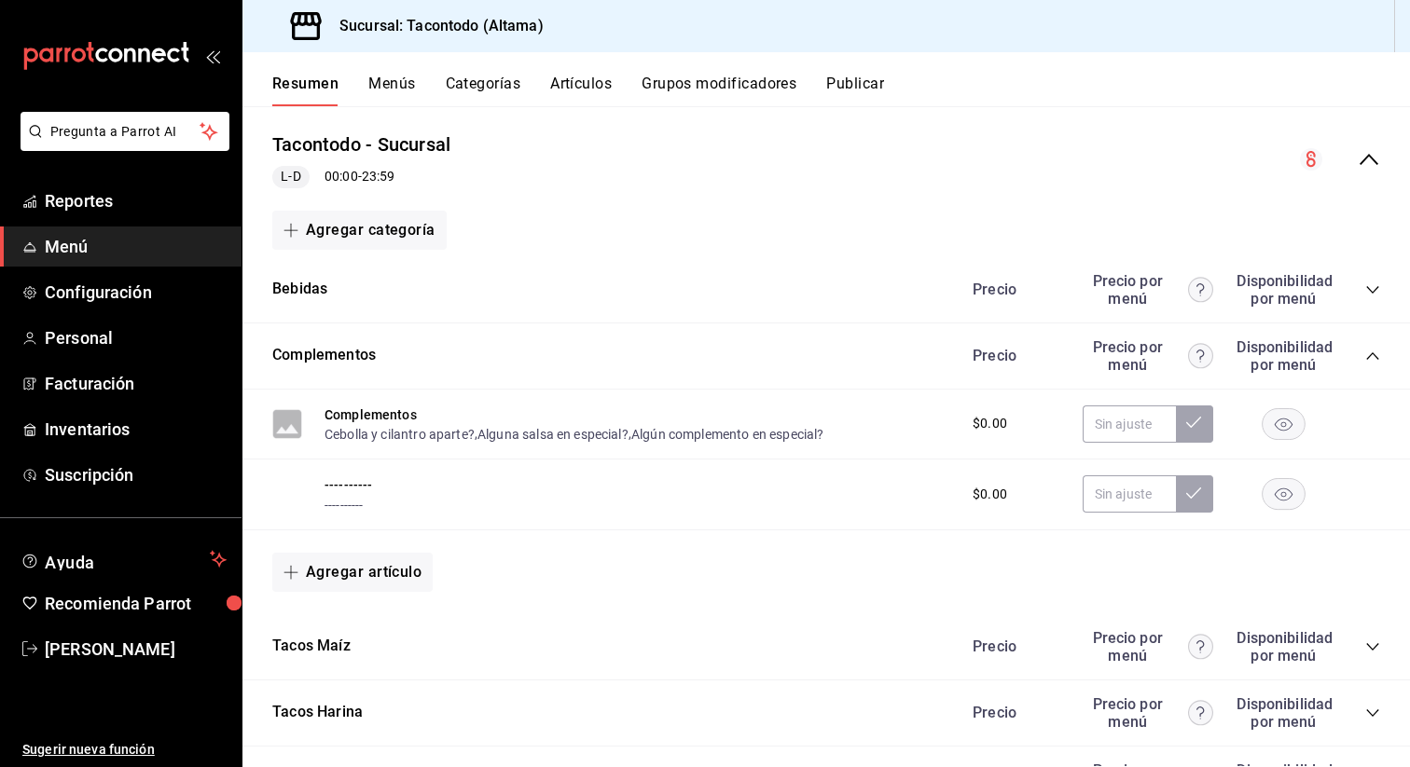
click at [1280, 498] on rect "button" at bounding box center [1284, 494] width 43 height 31
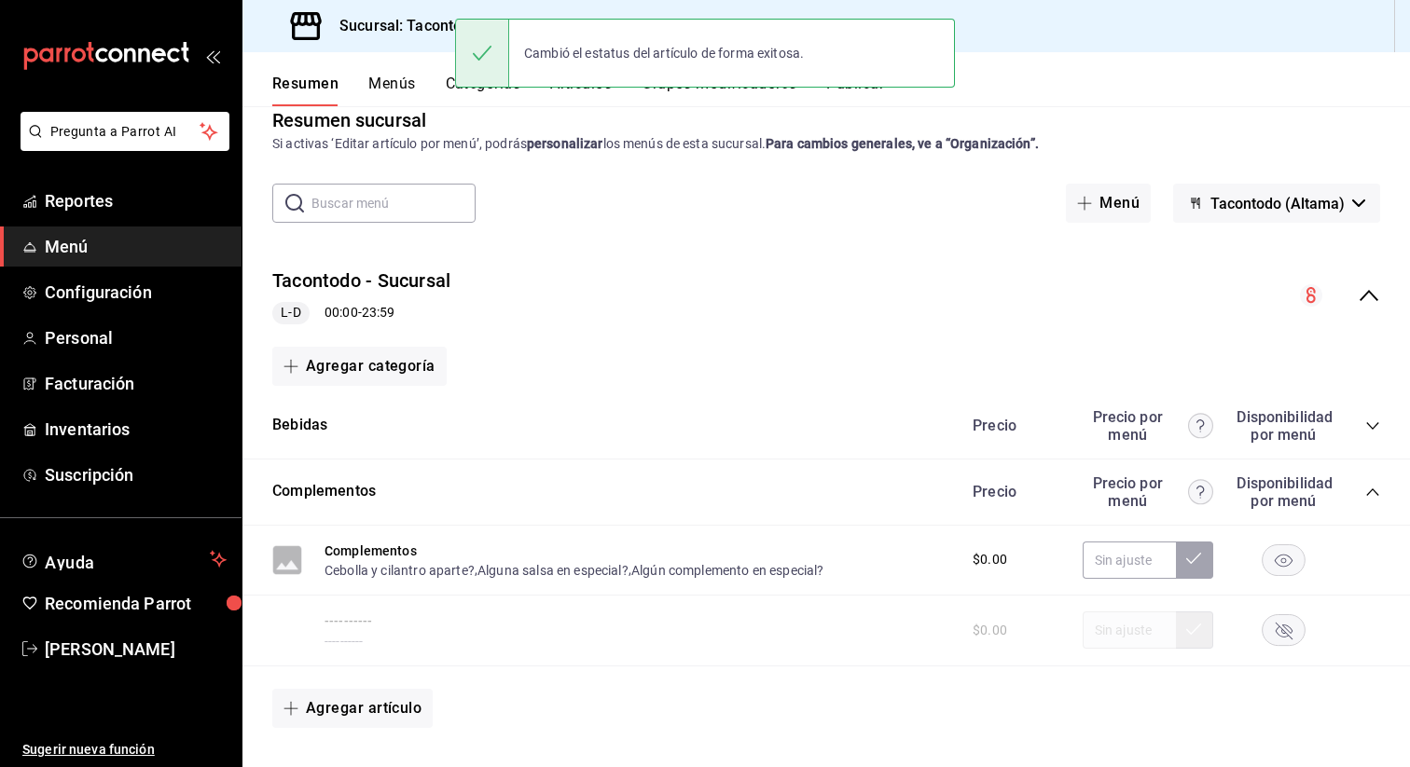
scroll to position [28, 0]
click at [1277, 627] on icon "button" at bounding box center [1284, 633] width 17 height 17
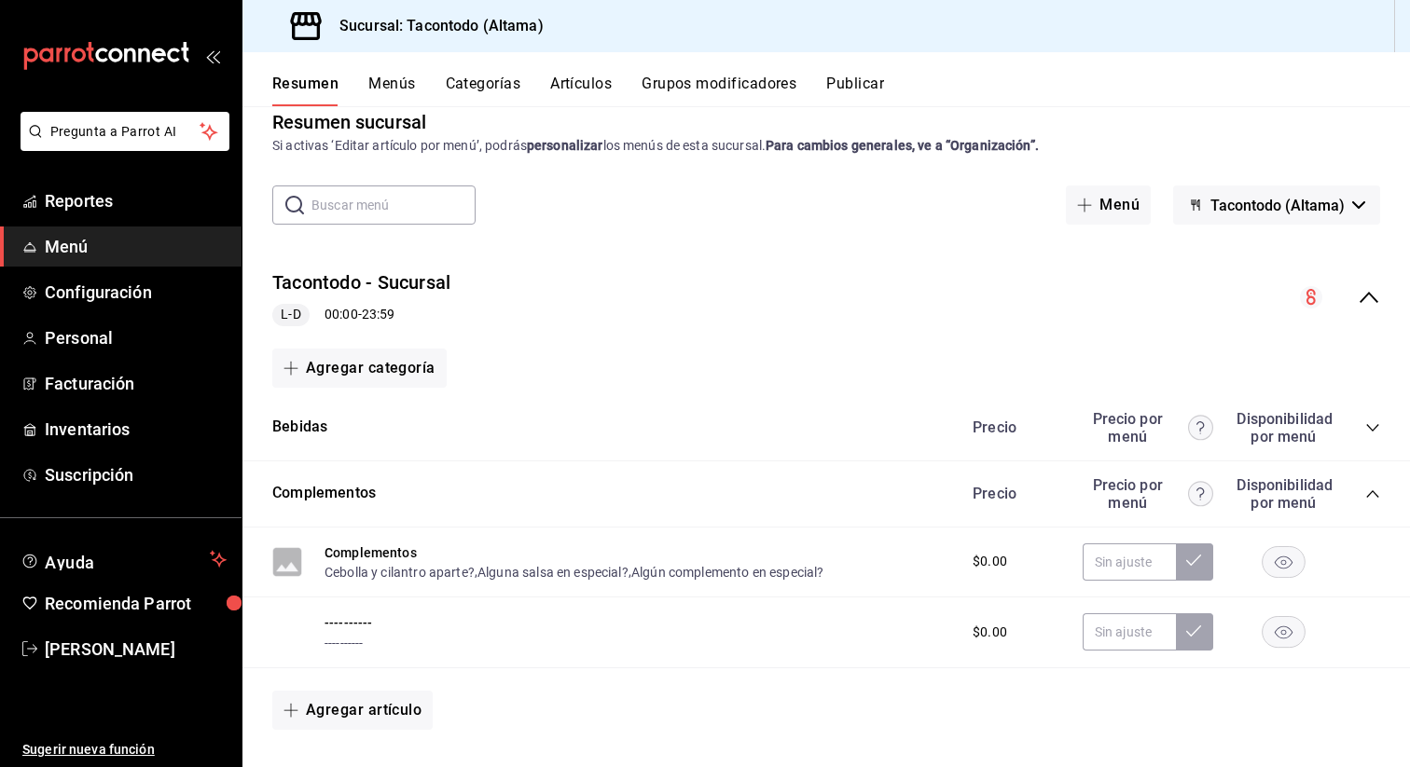
click at [1375, 293] on icon "collapse-menu-row" at bounding box center [1369, 297] width 22 height 22
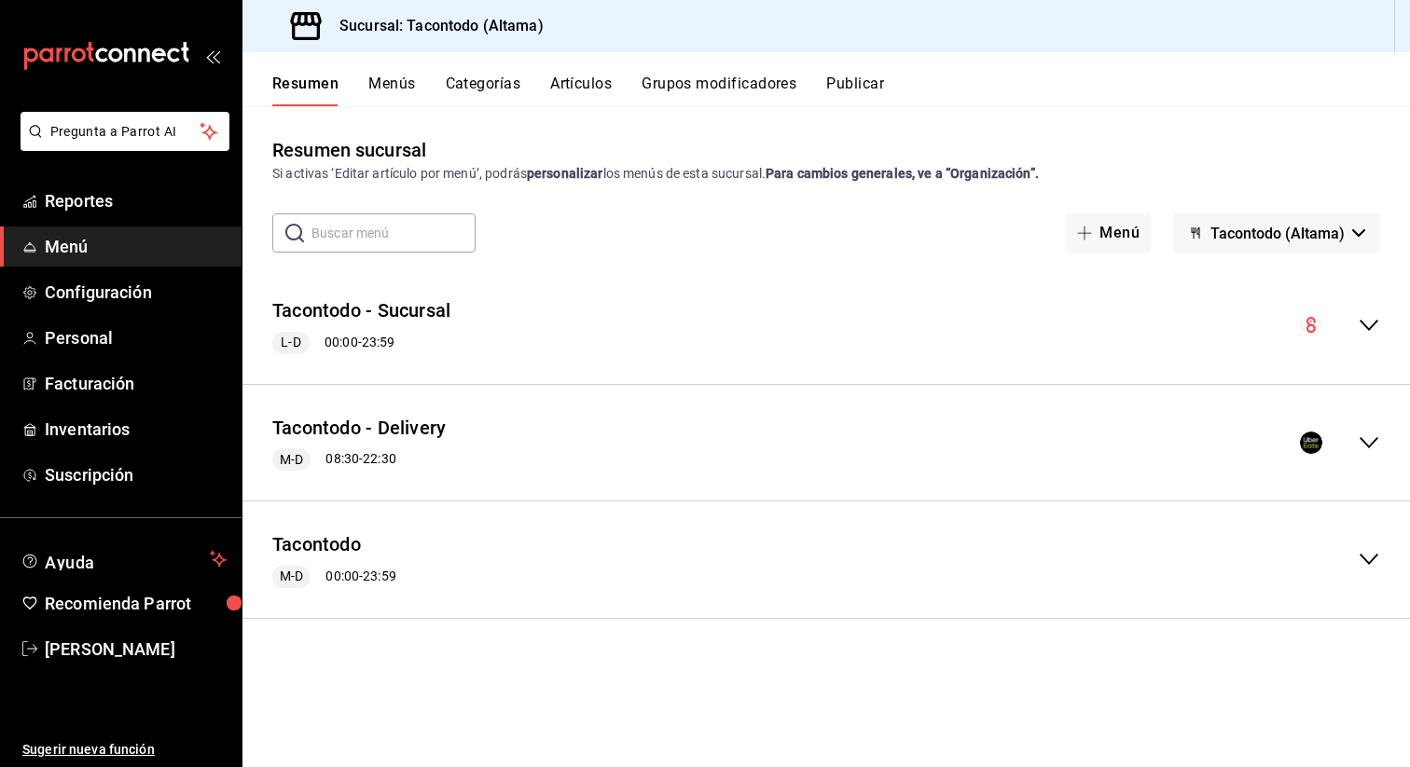
scroll to position [0, 0]
click at [1371, 456] on div "Tacontodo - Delivery M-D 08:30 - 22:30" at bounding box center [825, 443] width 1167 height 87
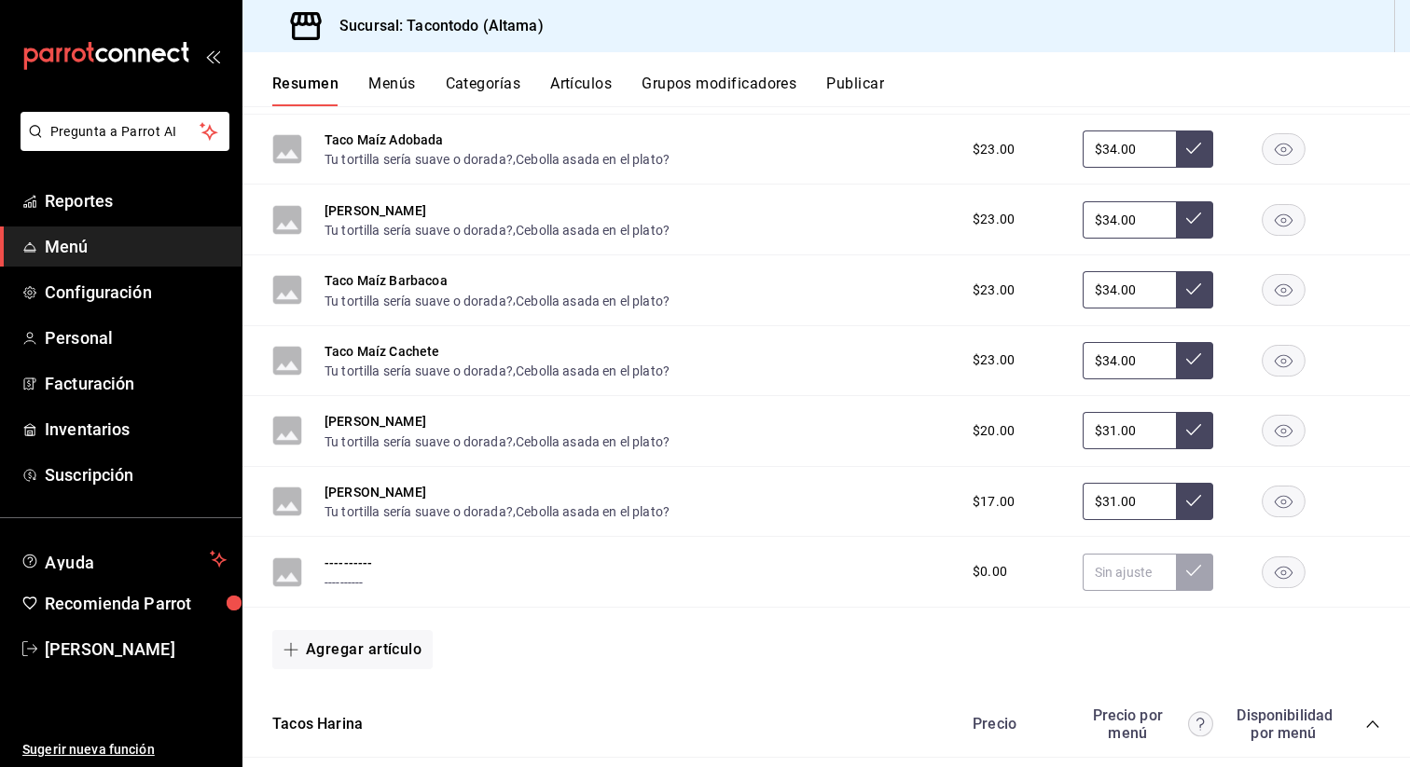
scroll to position [600, 0]
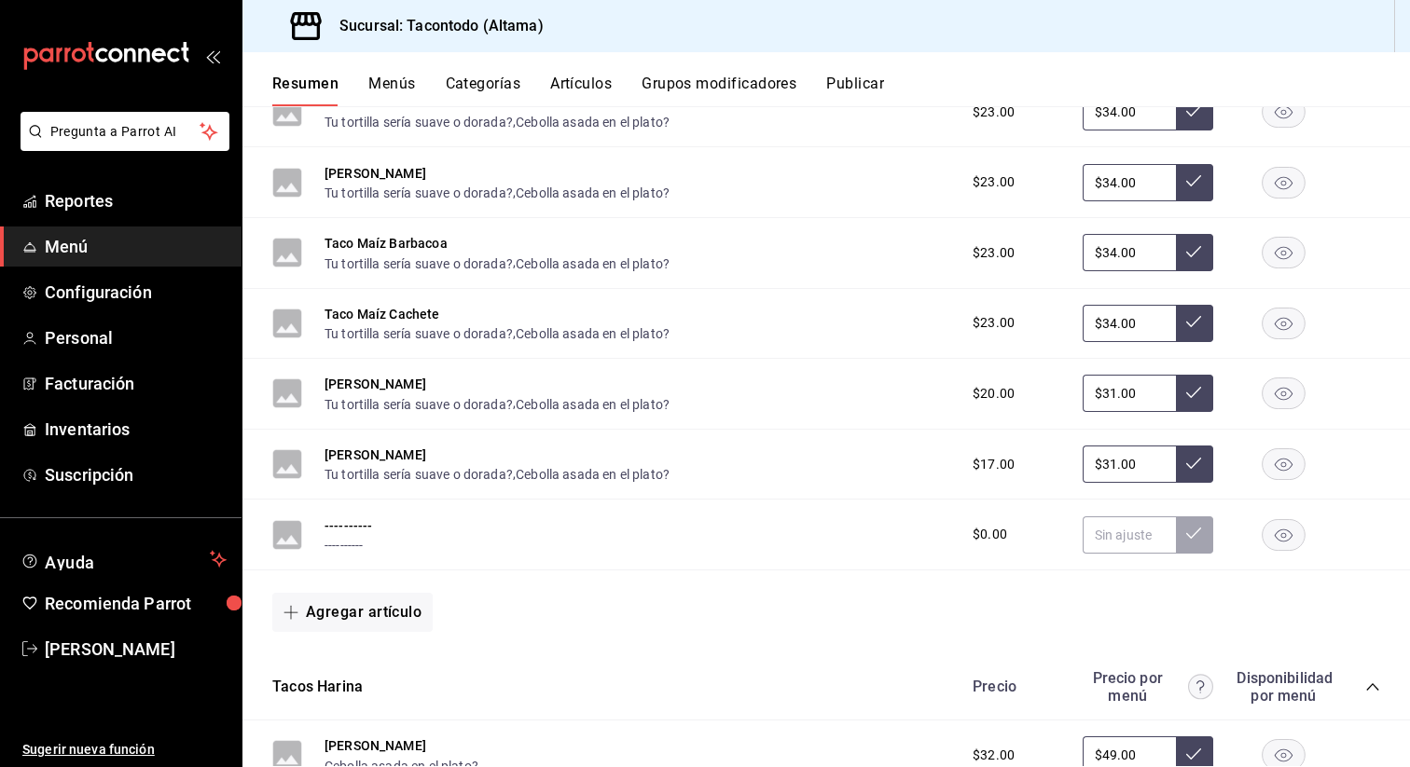
click at [1295, 541] on rect "button" at bounding box center [1284, 534] width 43 height 31
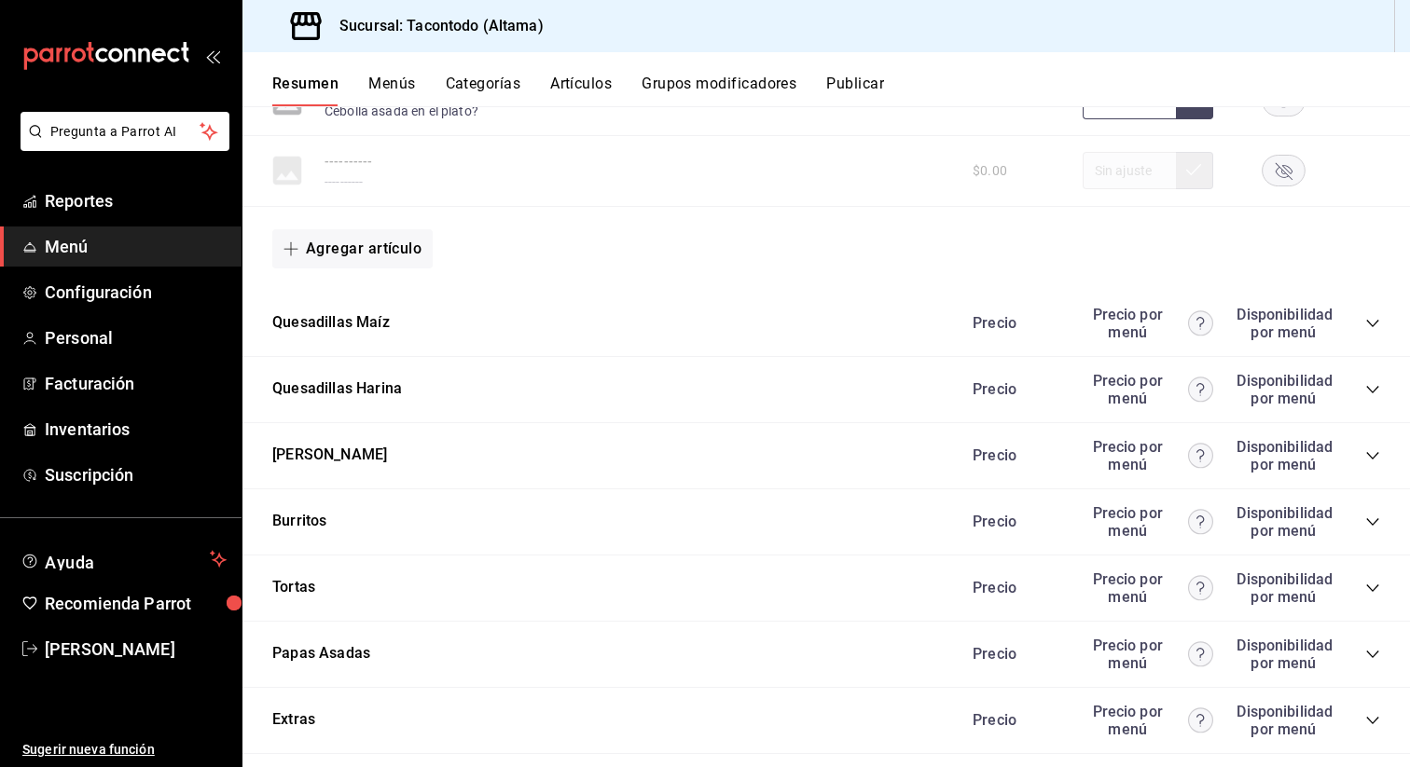
scroll to position [1675, 0]
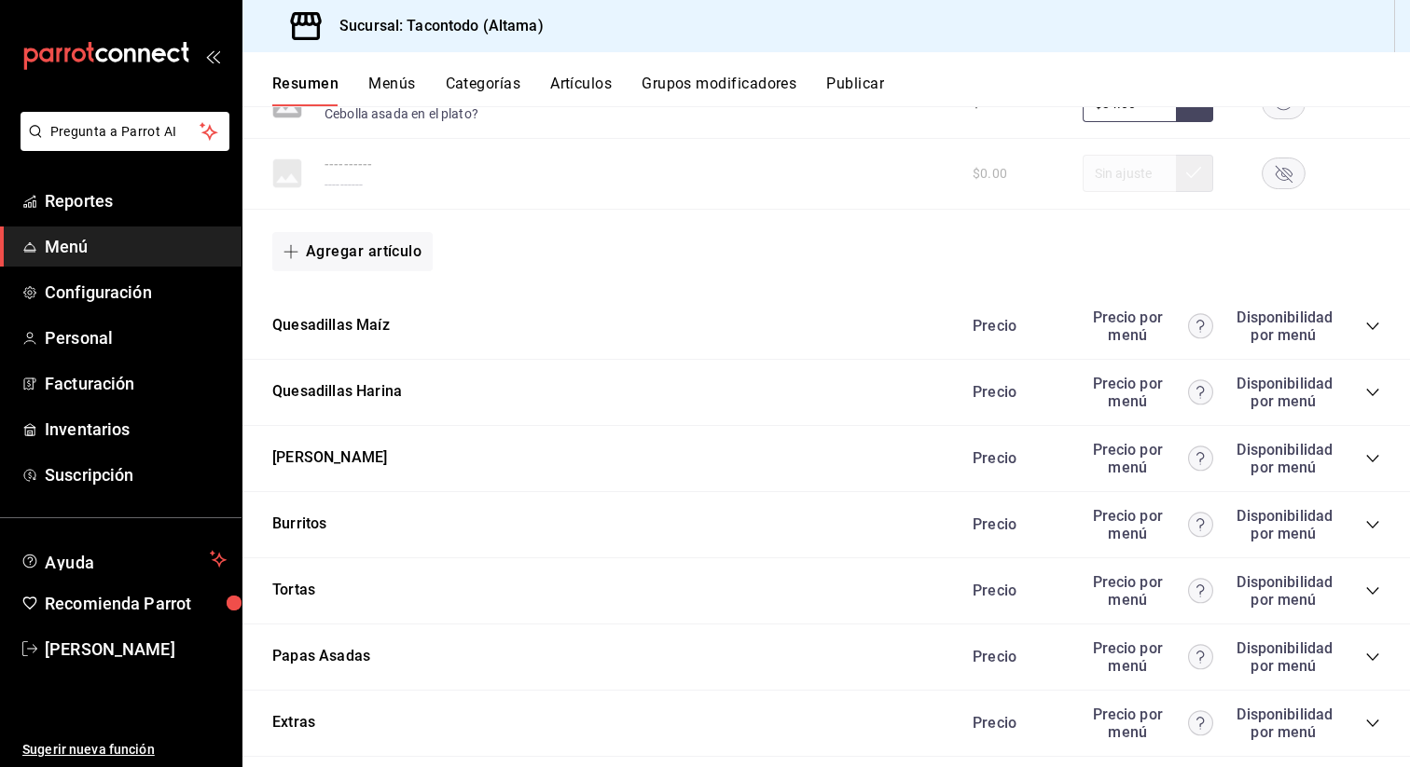
click at [1371, 326] on icon "collapse-category-row" at bounding box center [1372, 326] width 15 height 15
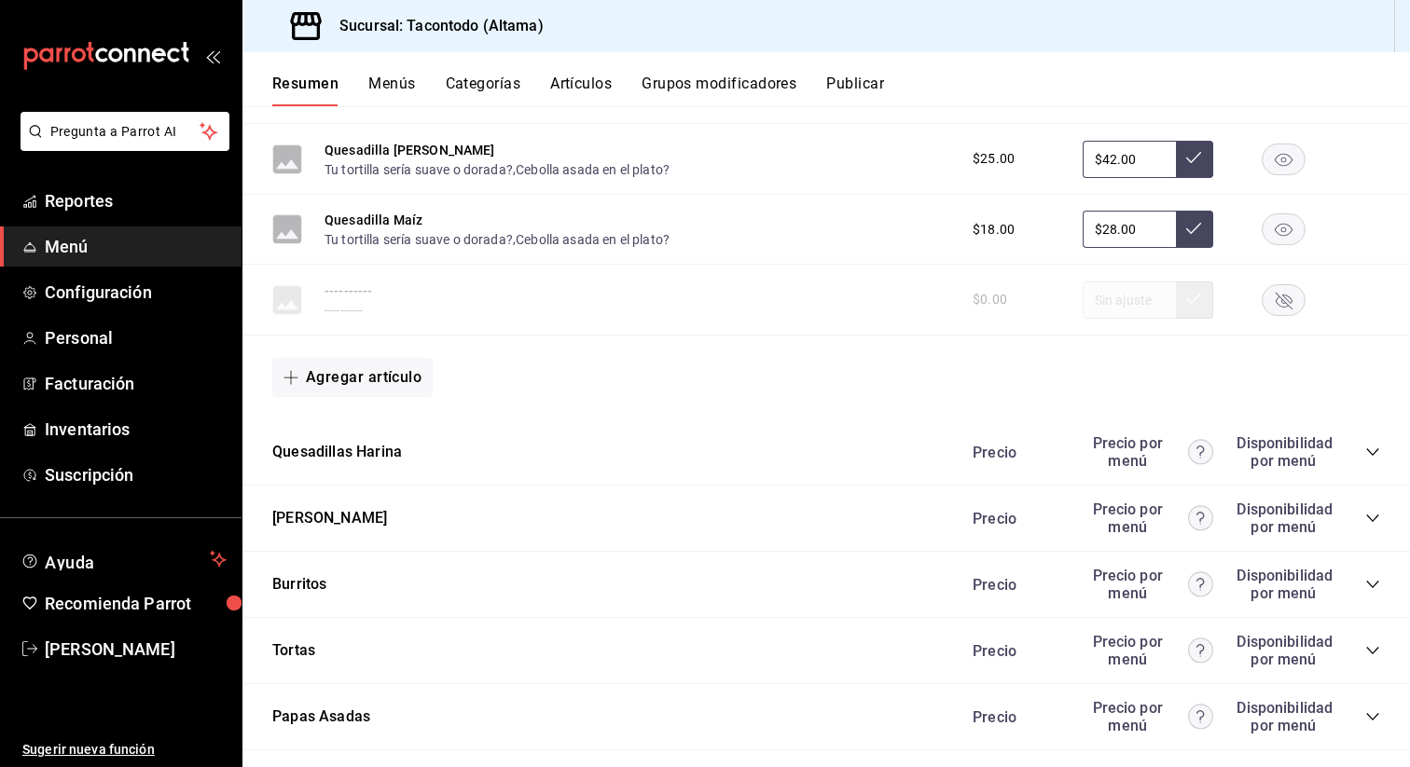
scroll to position [2337, 0]
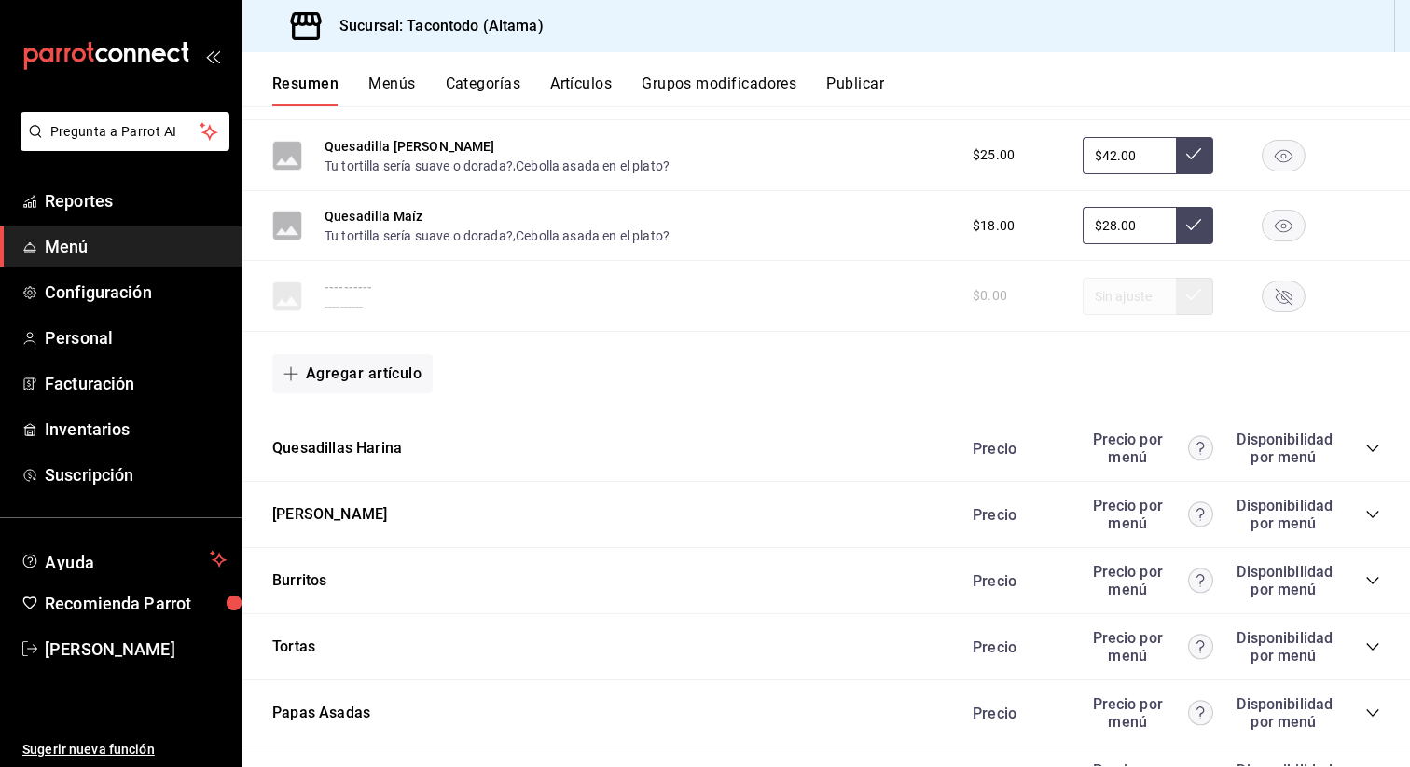
click at [1373, 455] on icon "collapse-category-row" at bounding box center [1372, 448] width 15 height 15
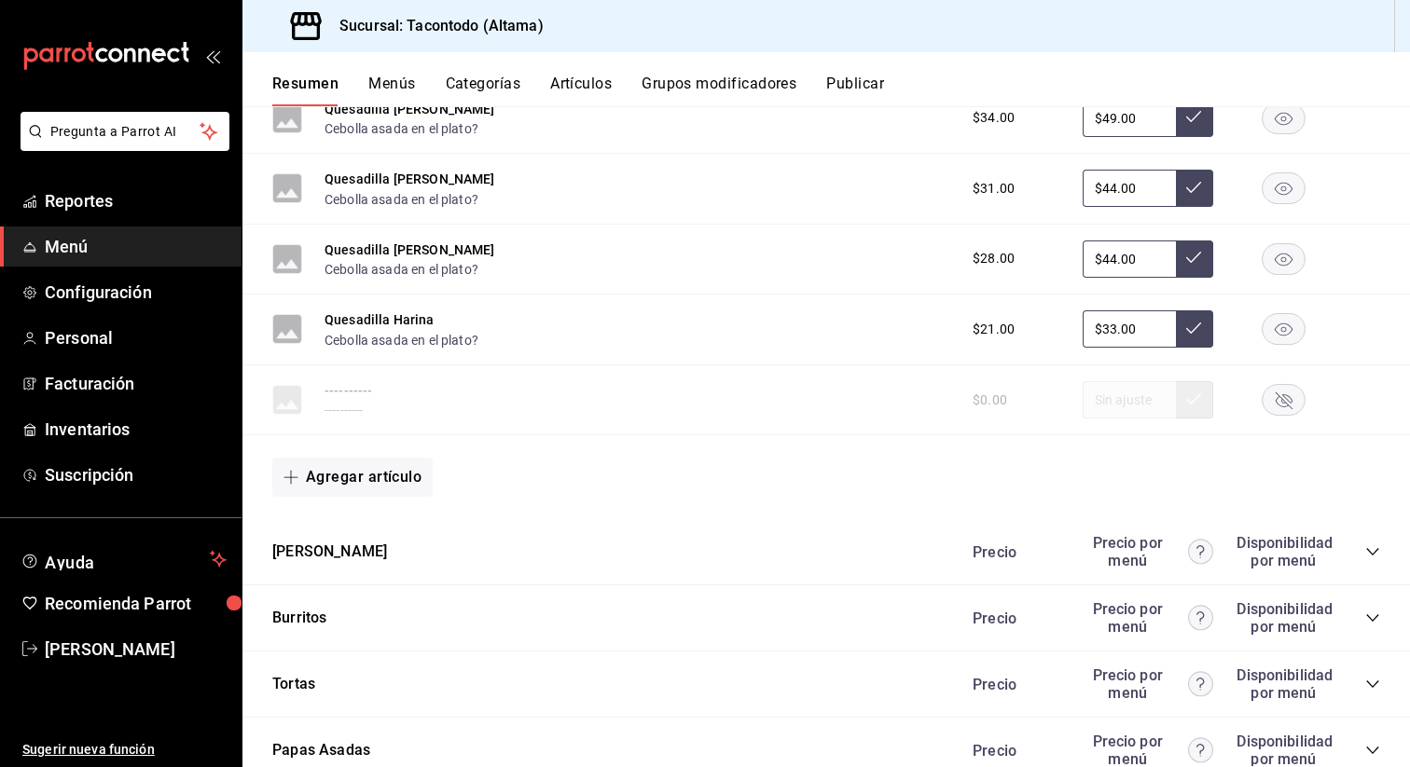
scroll to position [3142, 0]
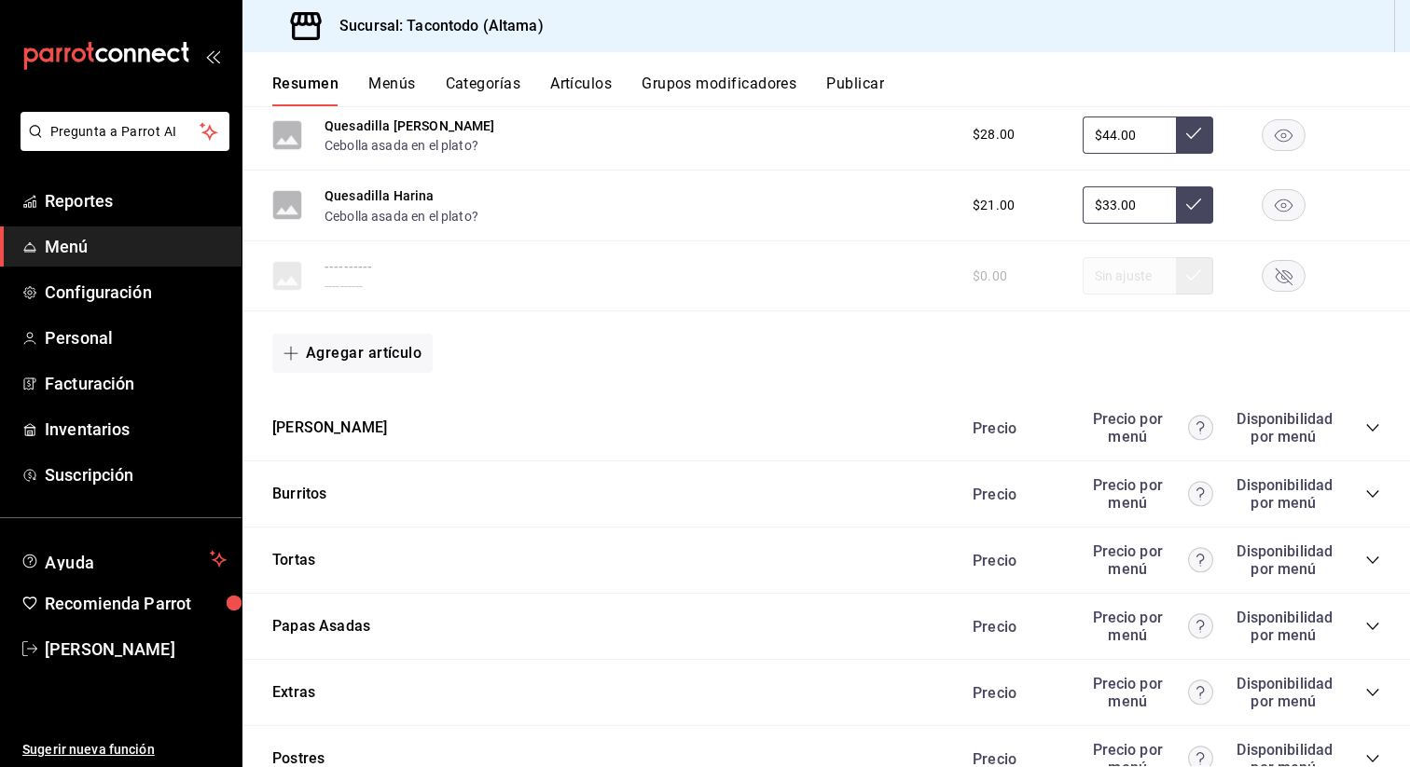
click at [1373, 433] on icon "collapse-category-row" at bounding box center [1372, 428] width 15 height 15
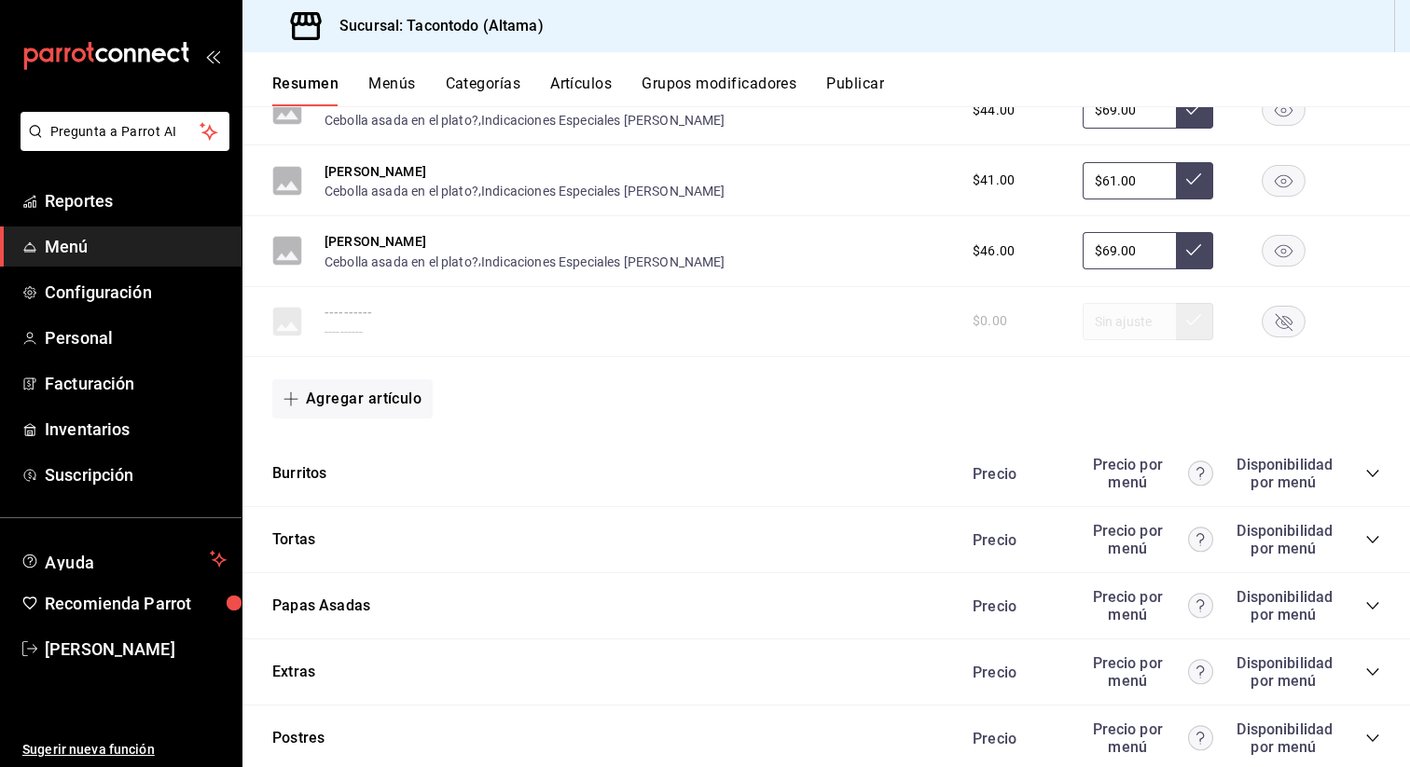
scroll to position [3951, 0]
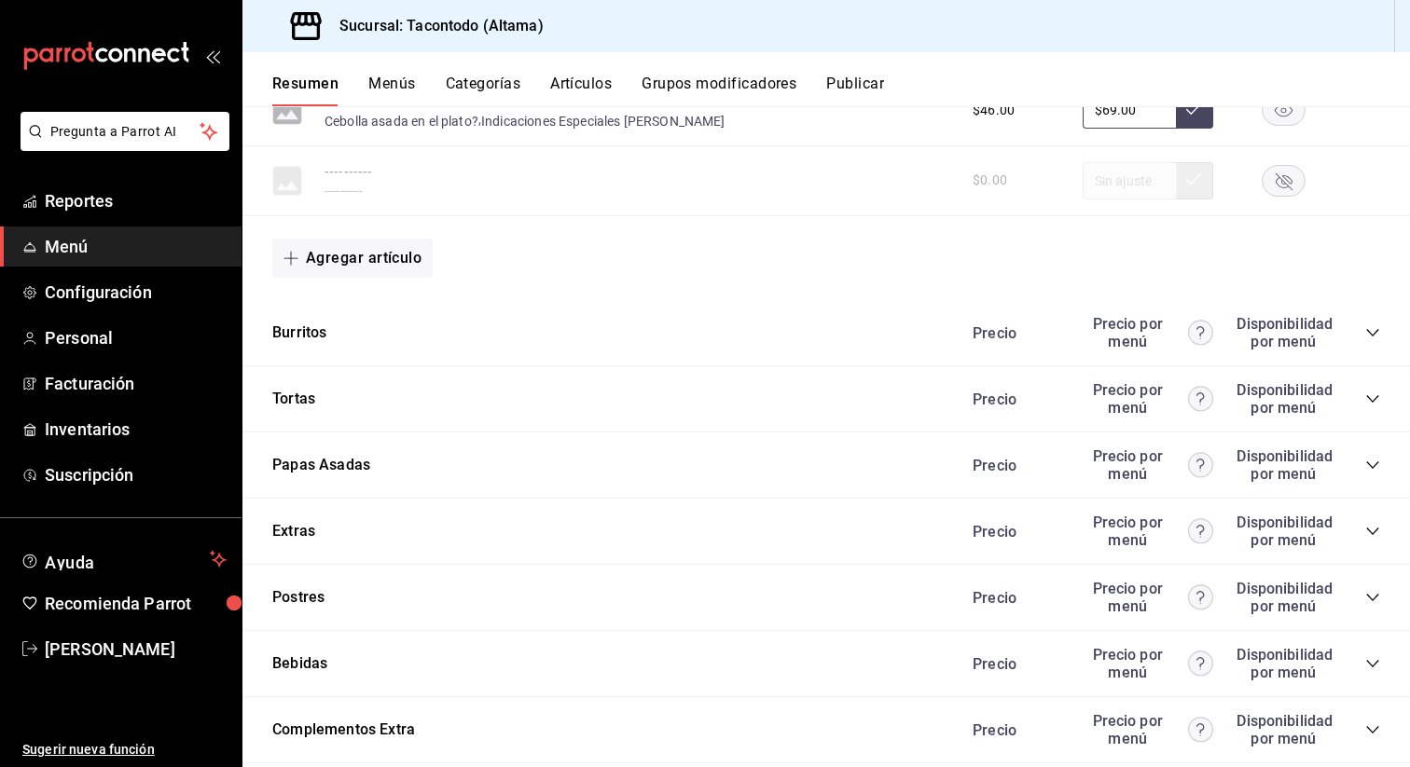
click at [1379, 330] on icon "collapse-category-row" at bounding box center [1372, 332] width 15 height 15
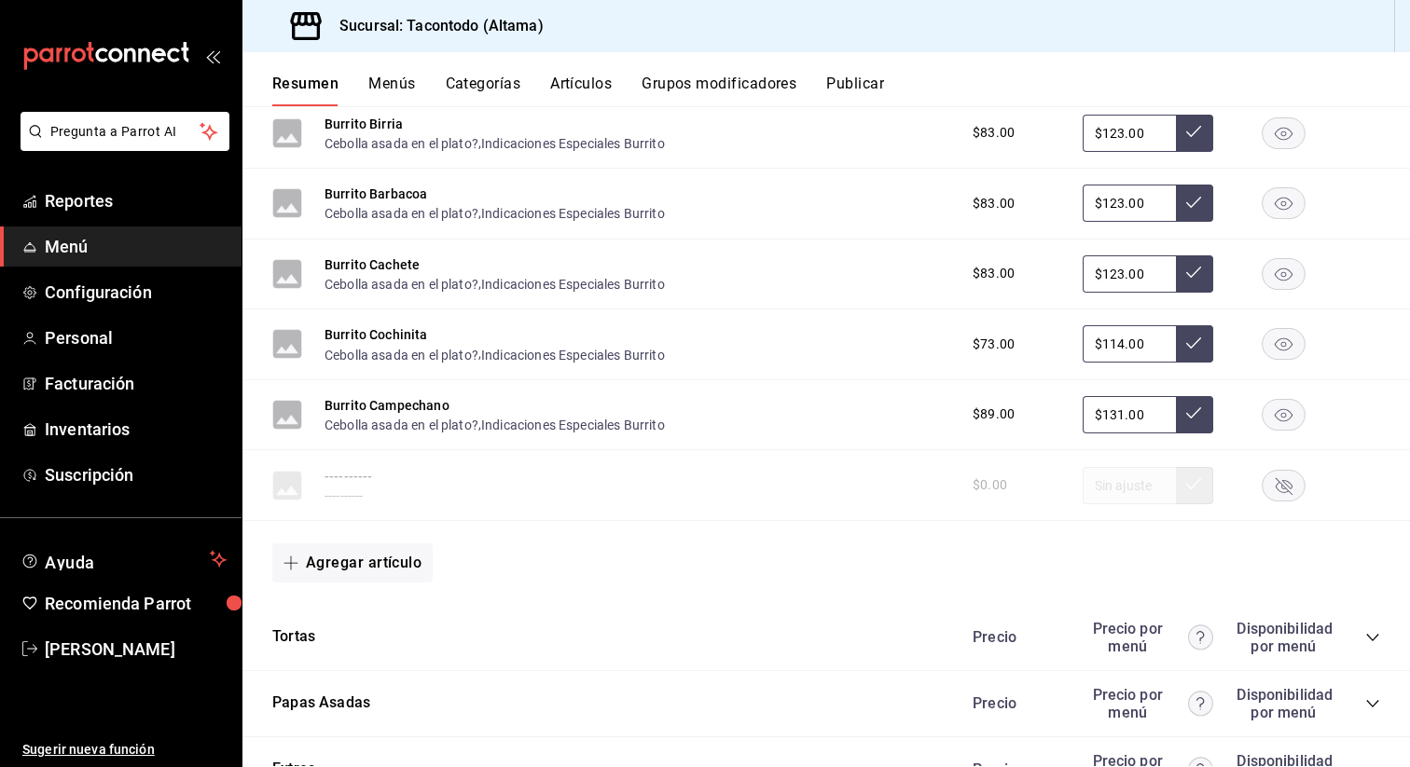
scroll to position [4658, 0]
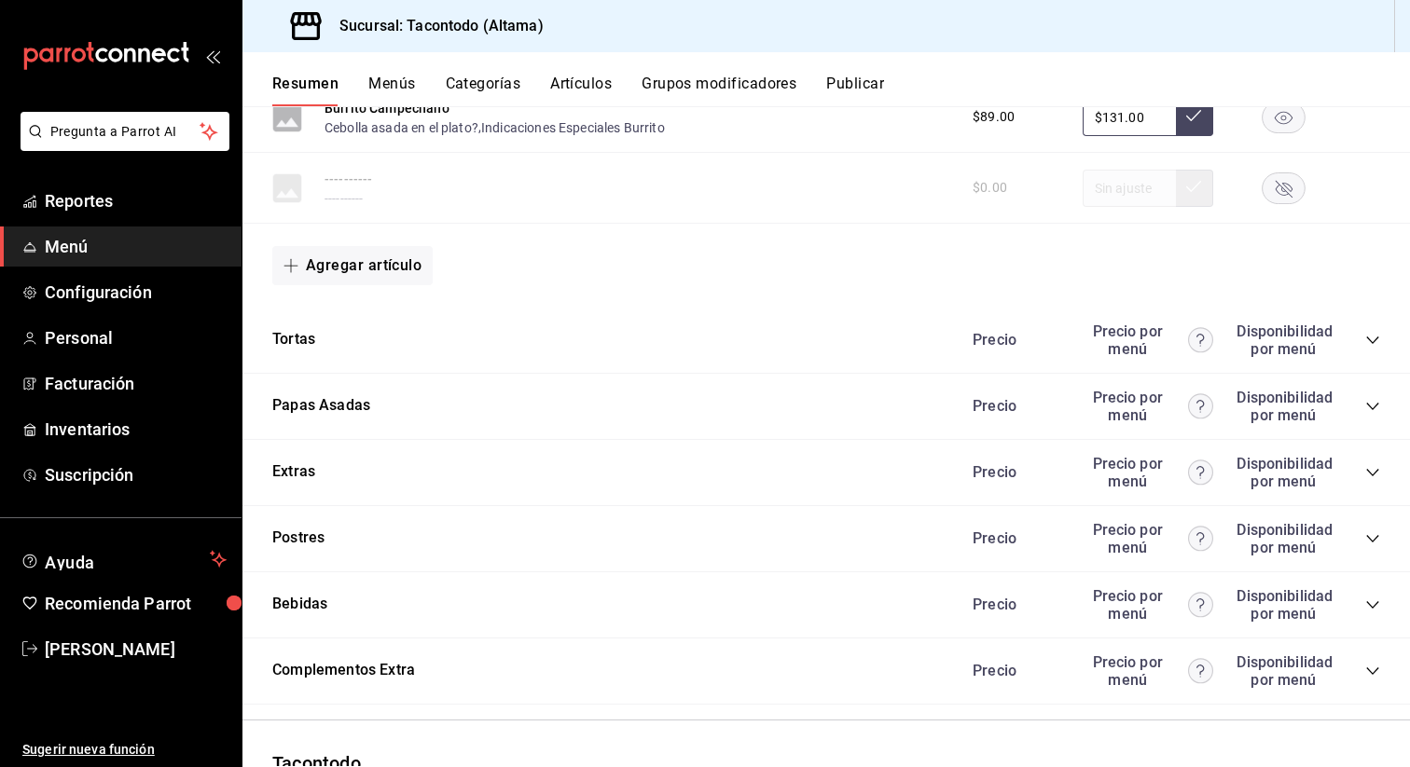
click at [1369, 342] on icon "collapse-category-row" at bounding box center [1372, 340] width 15 height 15
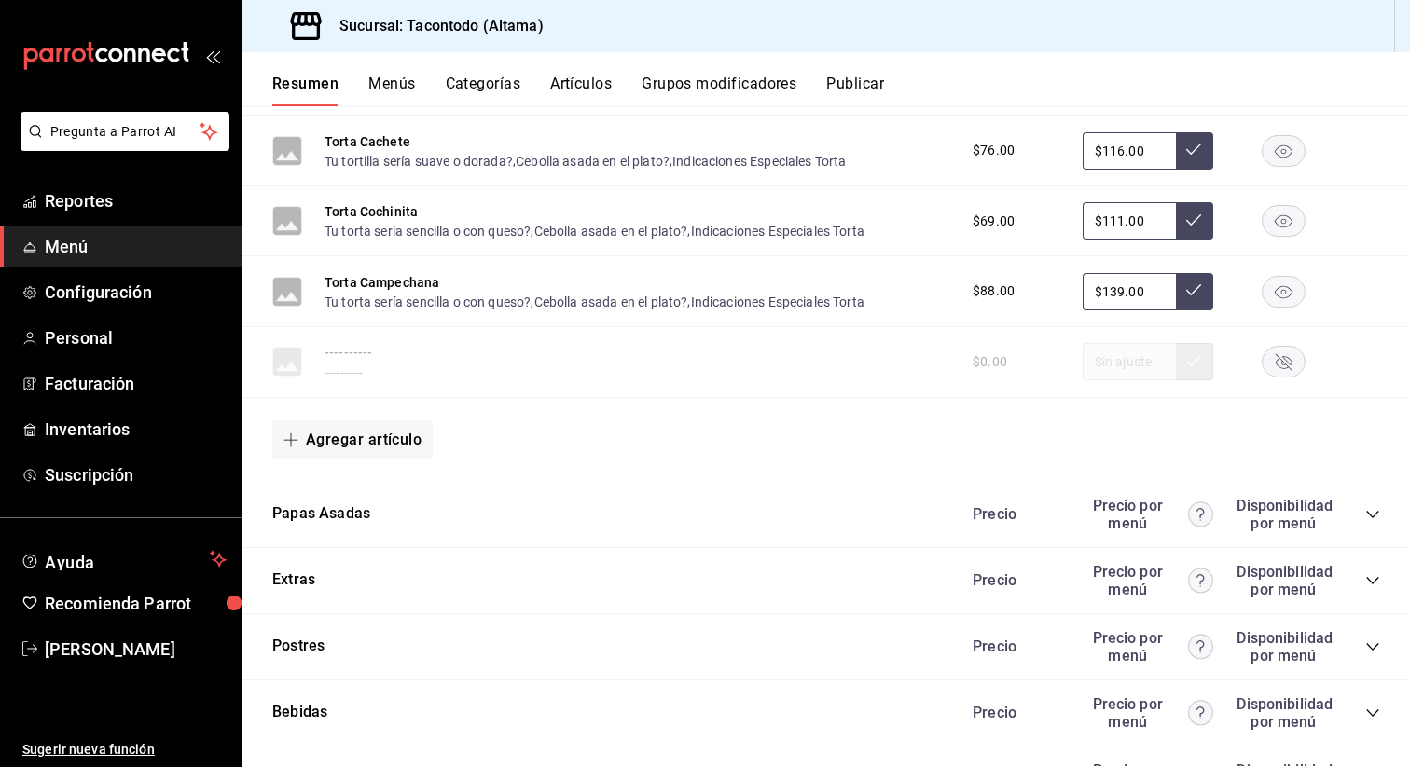
scroll to position [5279, 0]
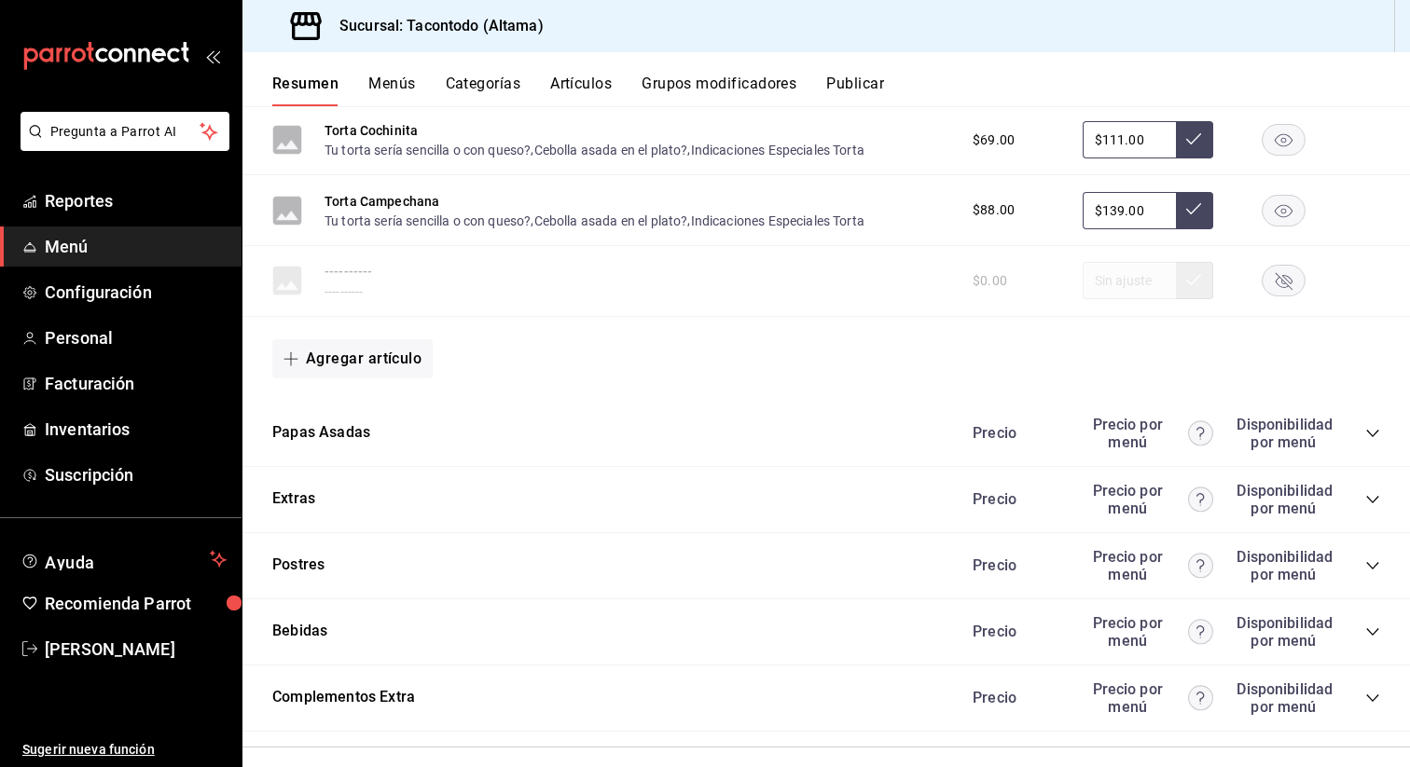
click at [1376, 435] on icon "collapse-category-row" at bounding box center [1372, 433] width 15 height 15
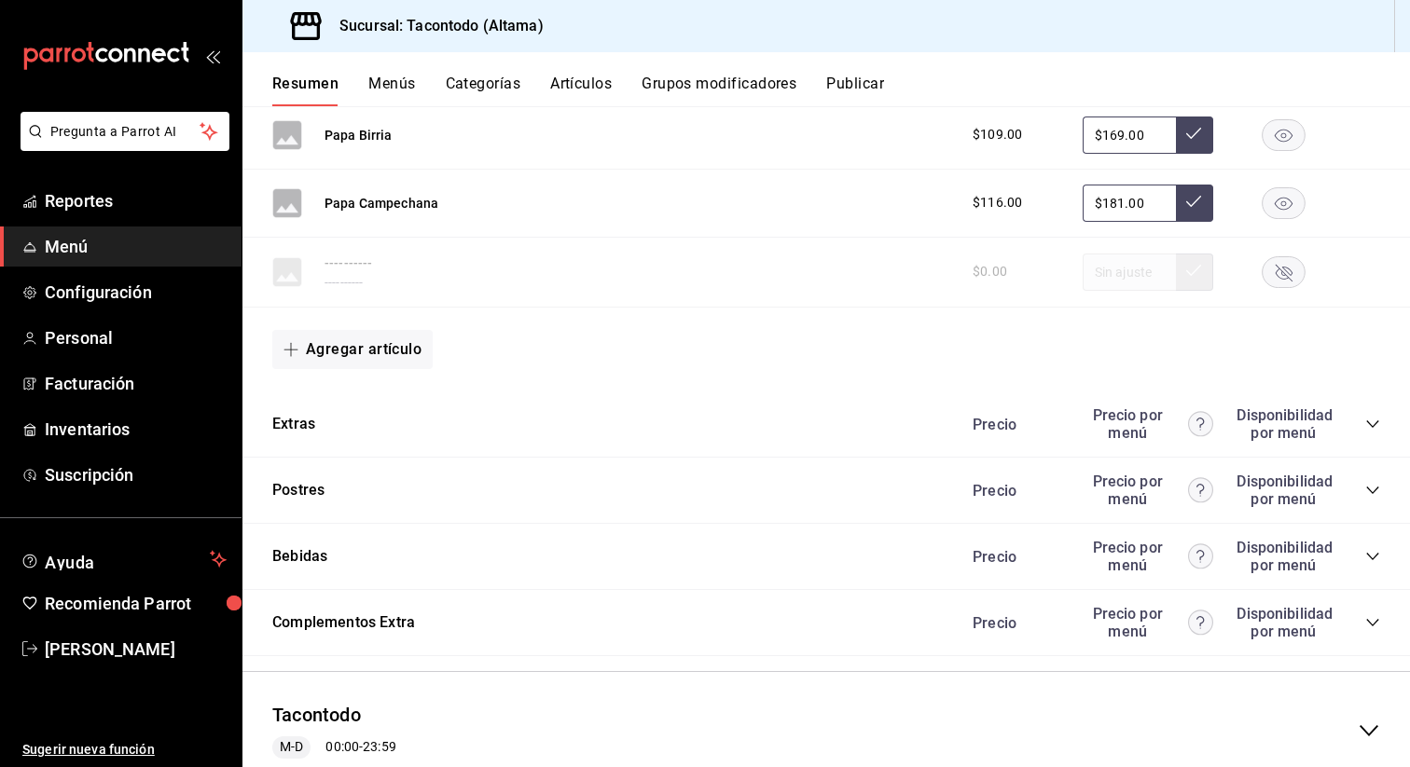
scroll to position [5883, 0]
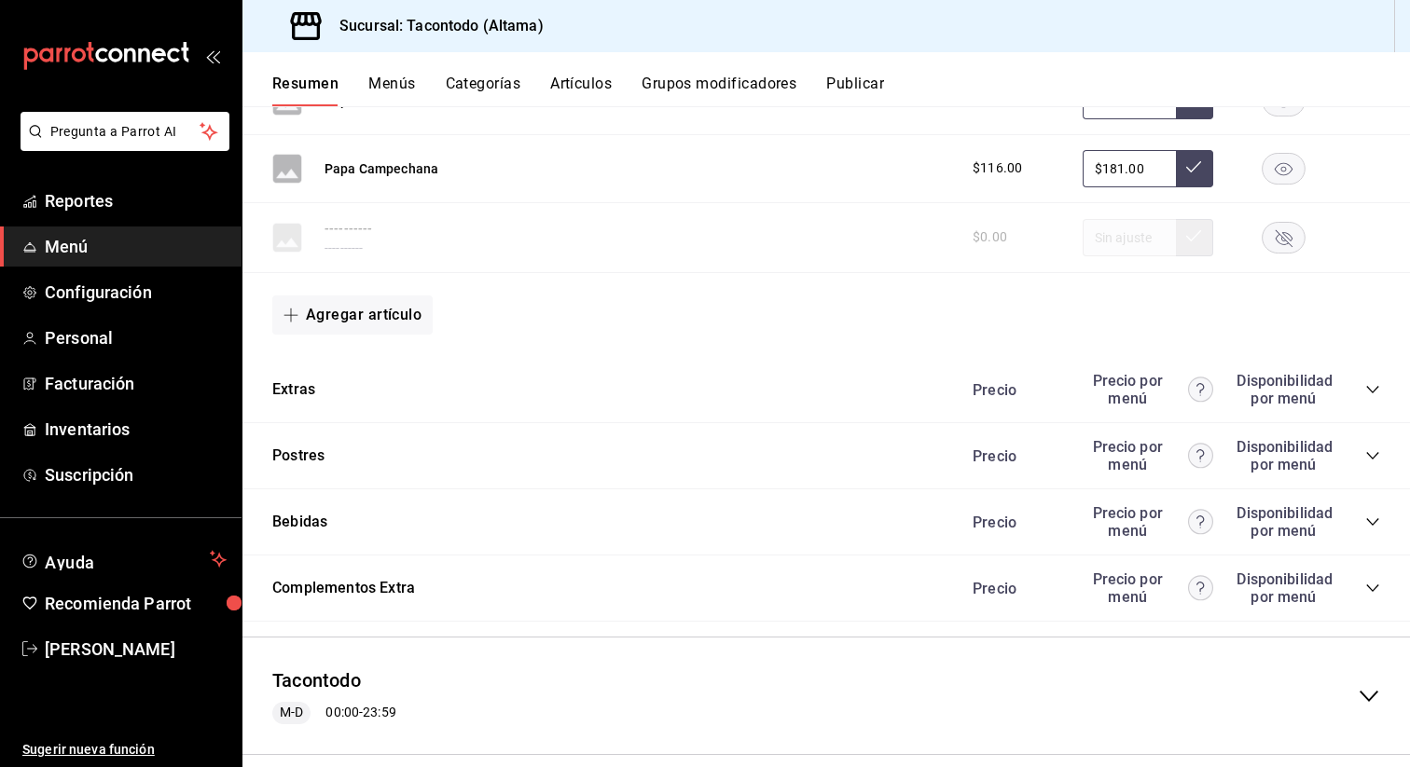
click at [1372, 394] on icon "collapse-category-row" at bounding box center [1372, 389] width 12 height 7
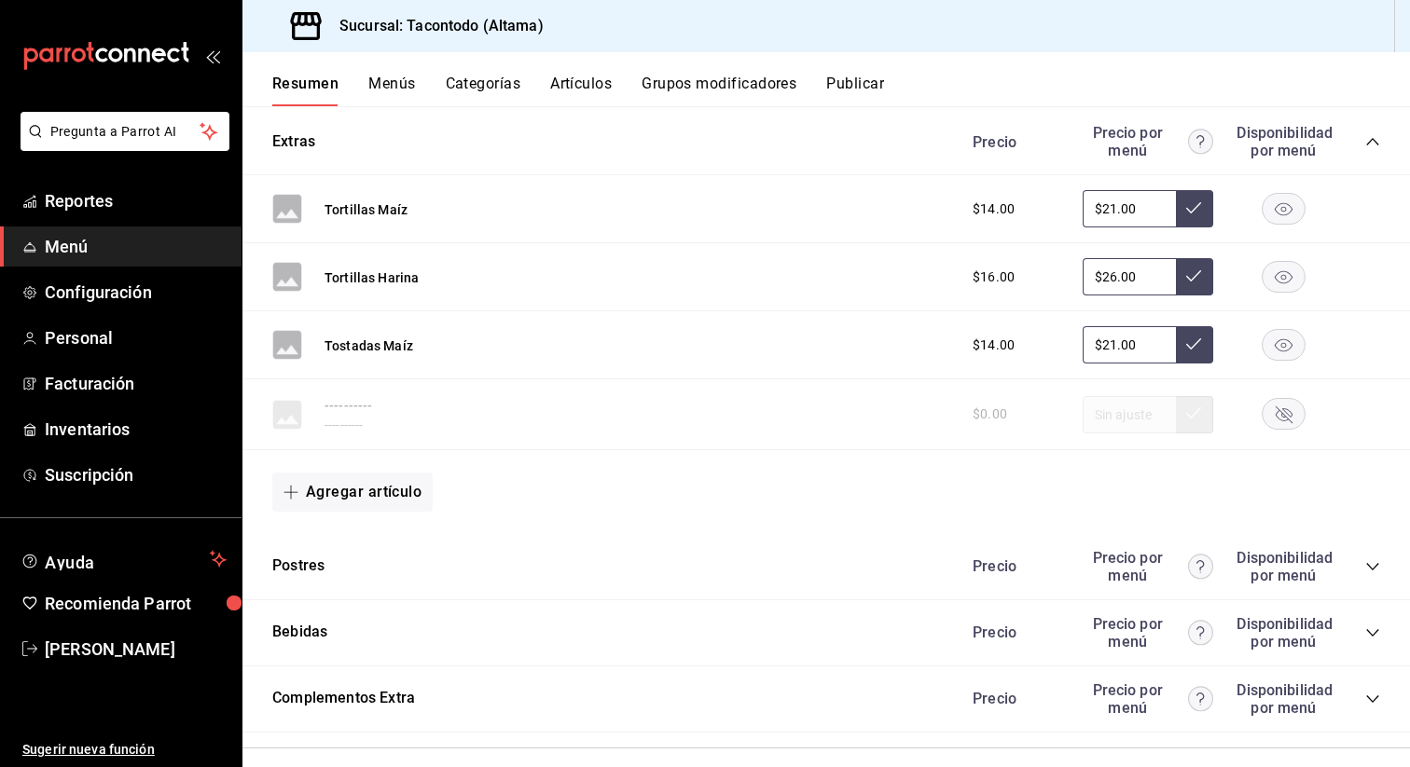
scroll to position [6161, 0]
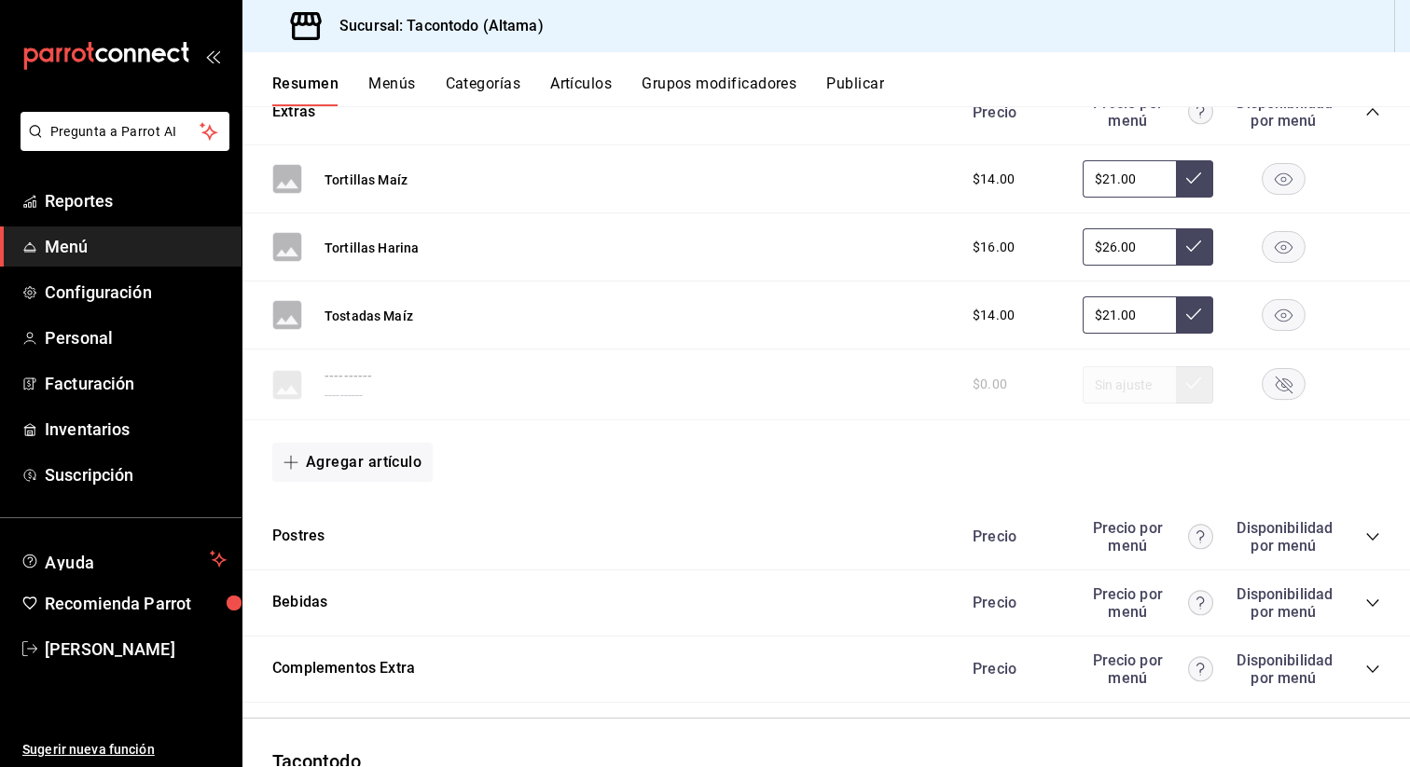
click at [1369, 536] on icon "collapse-category-row" at bounding box center [1372, 537] width 15 height 15
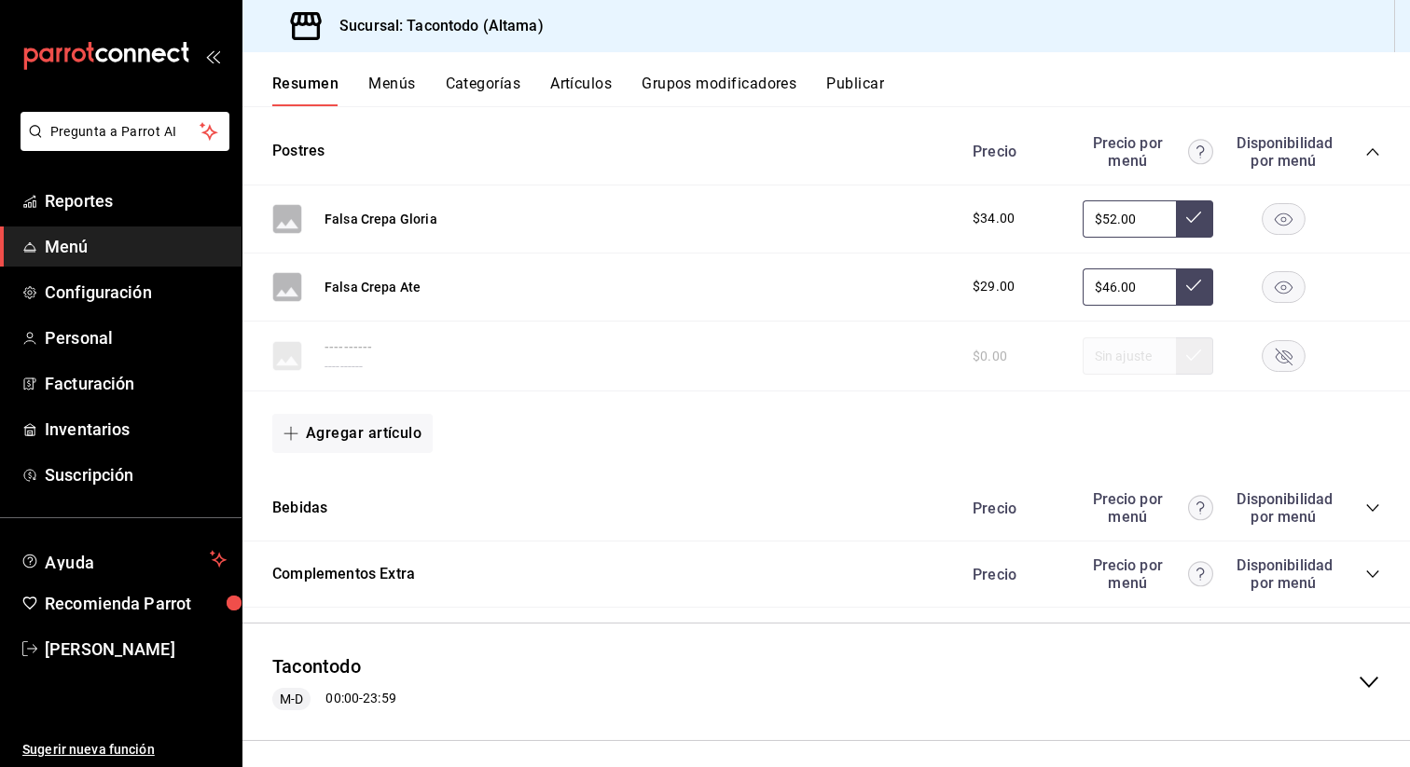
scroll to position [6560, 0]
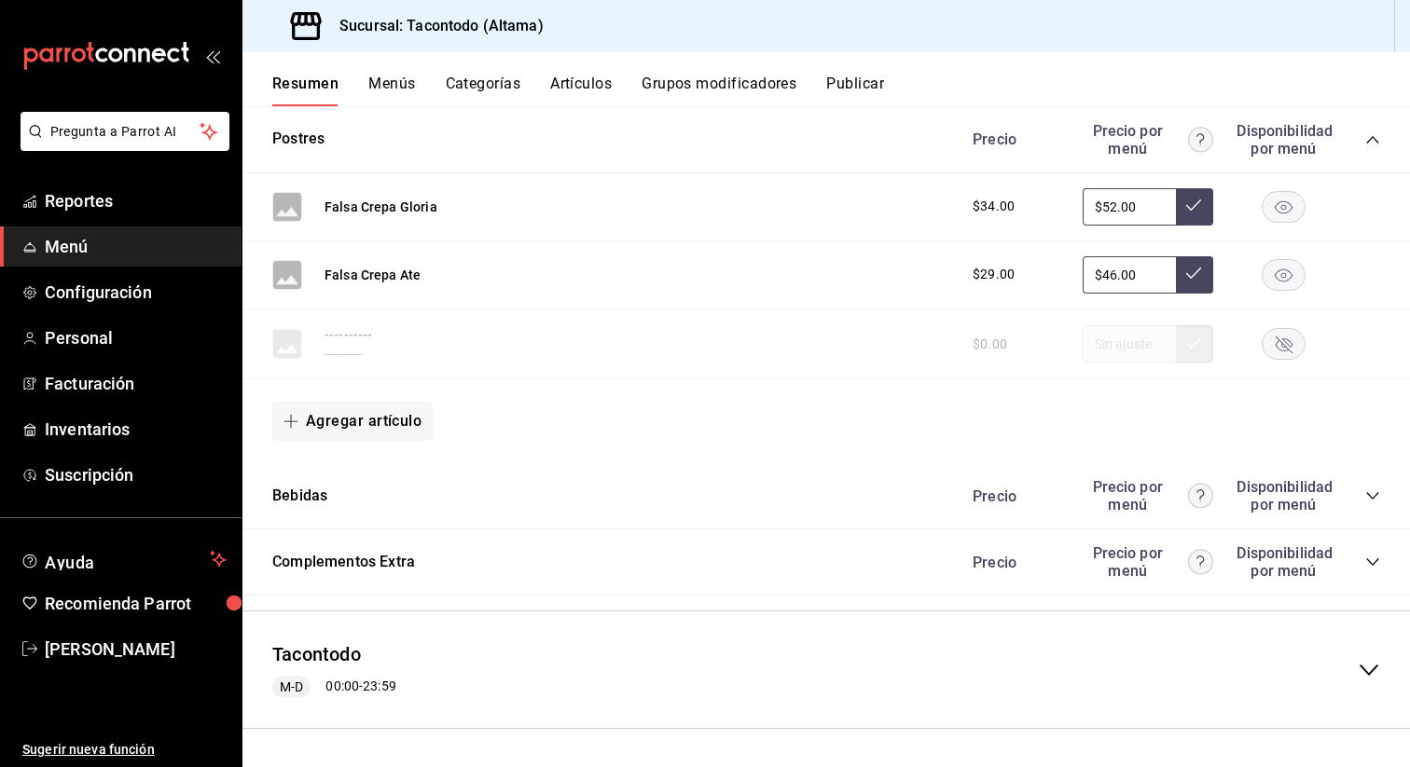
click at [1383, 497] on div "Bebidas Precio Precio por menú Disponibilidad por menú" at bounding box center [825, 496] width 1167 height 66
click at [1373, 497] on icon "collapse-category-row" at bounding box center [1372, 496] width 15 height 15
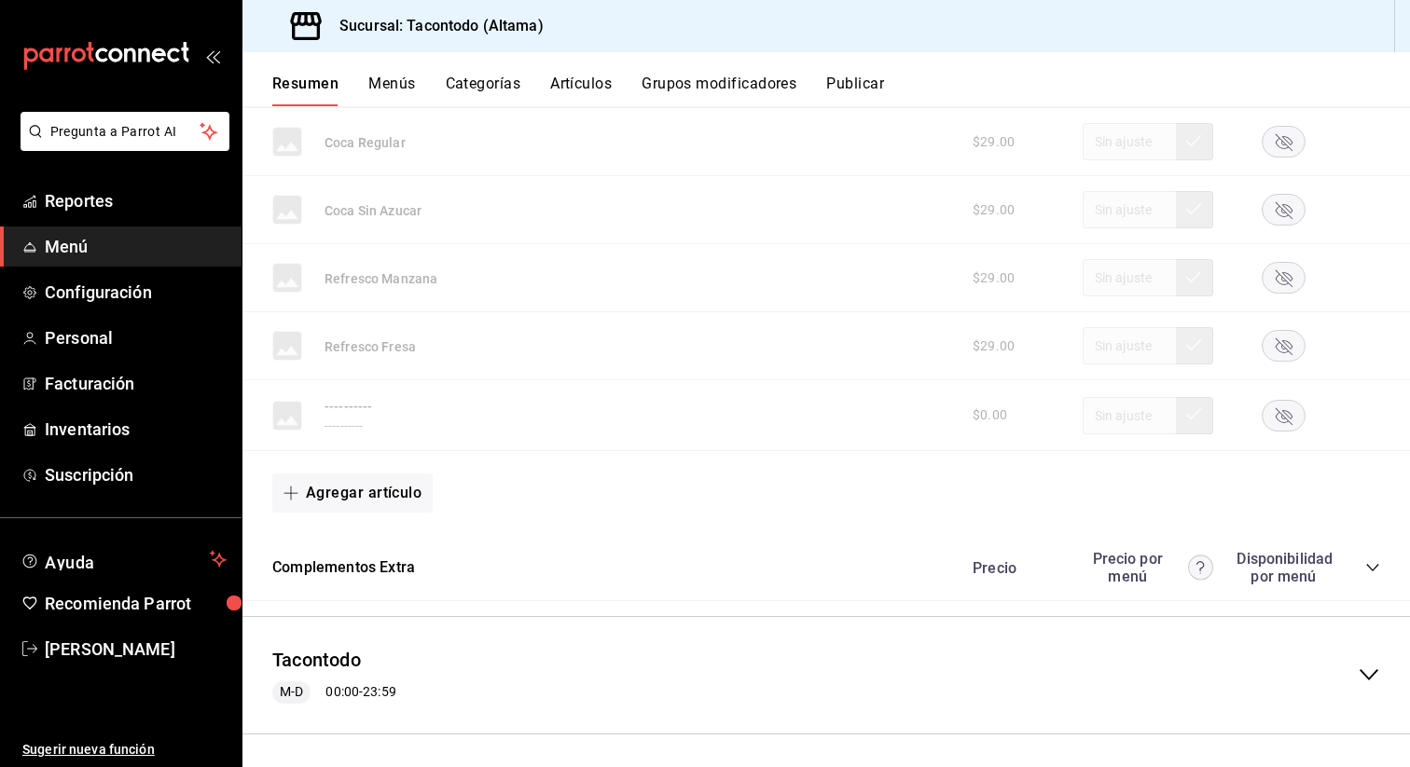
scroll to position [7191, 0]
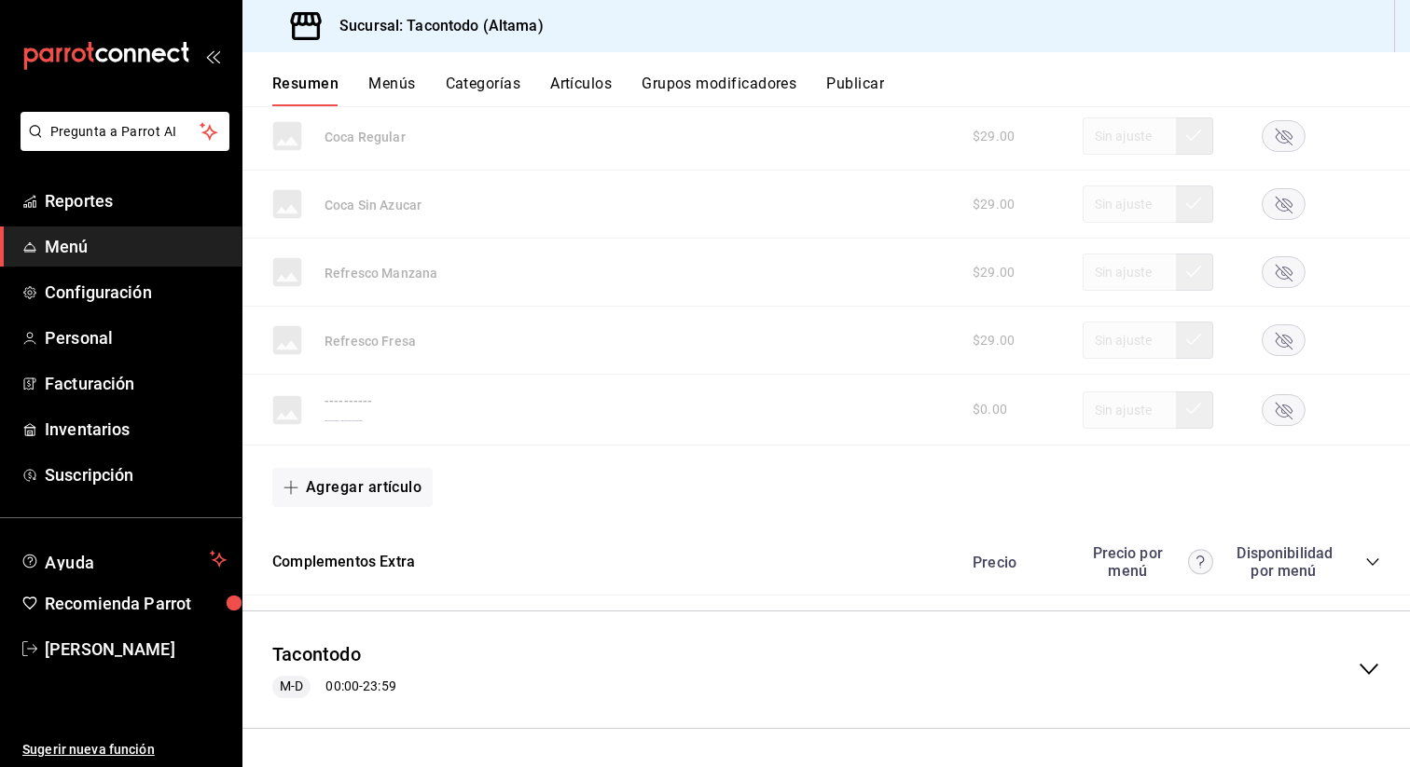
click at [1368, 567] on icon "collapse-category-row" at bounding box center [1372, 562] width 15 height 15
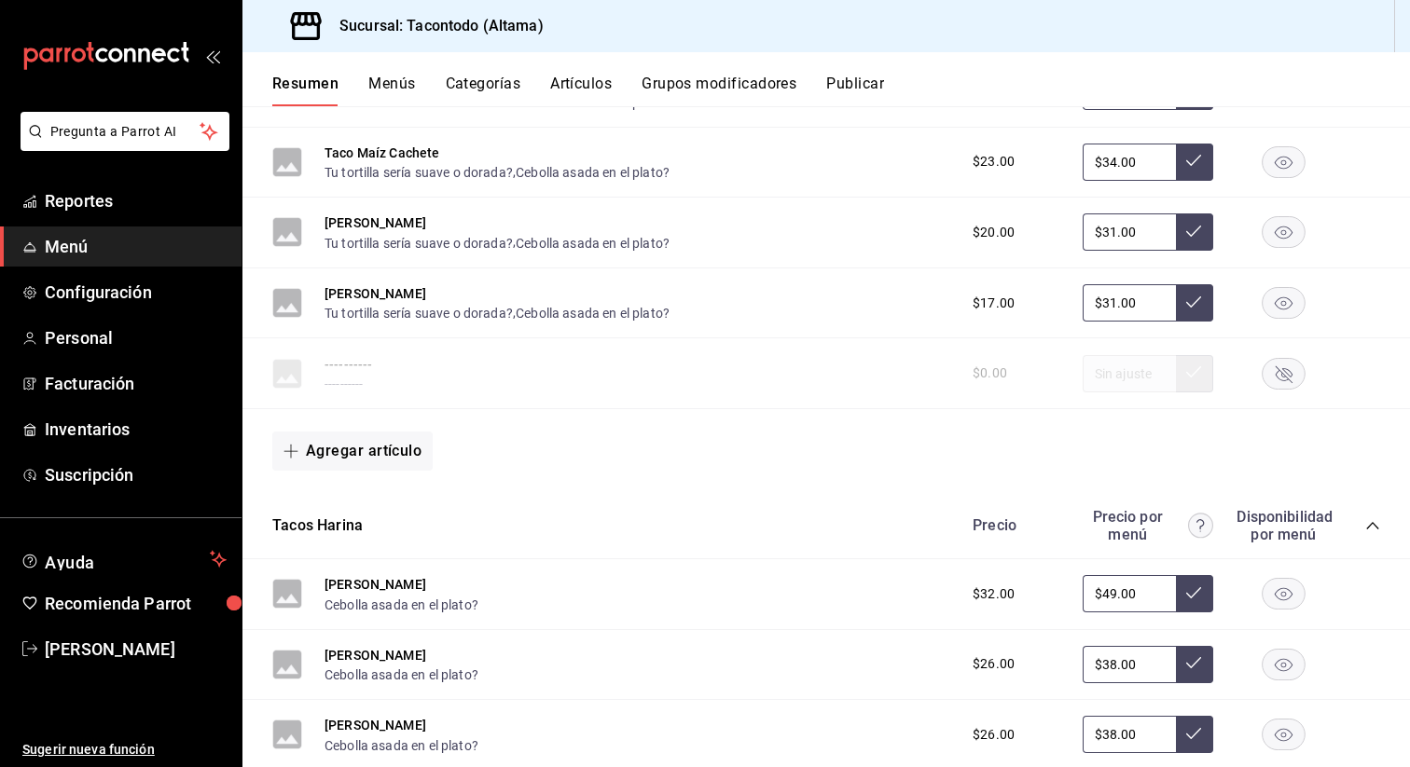
scroll to position [0, 0]
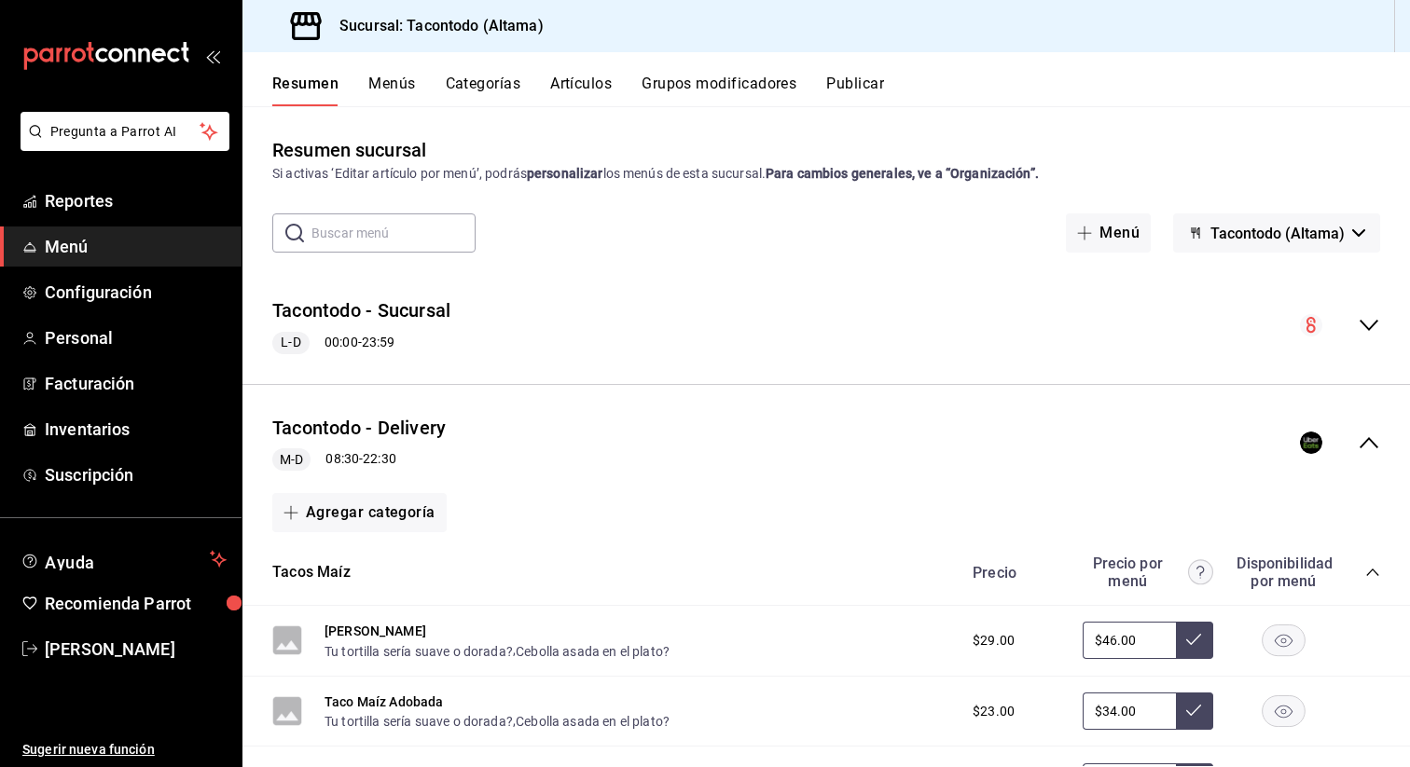
click at [855, 86] on button "Publicar" at bounding box center [855, 91] width 58 height 32
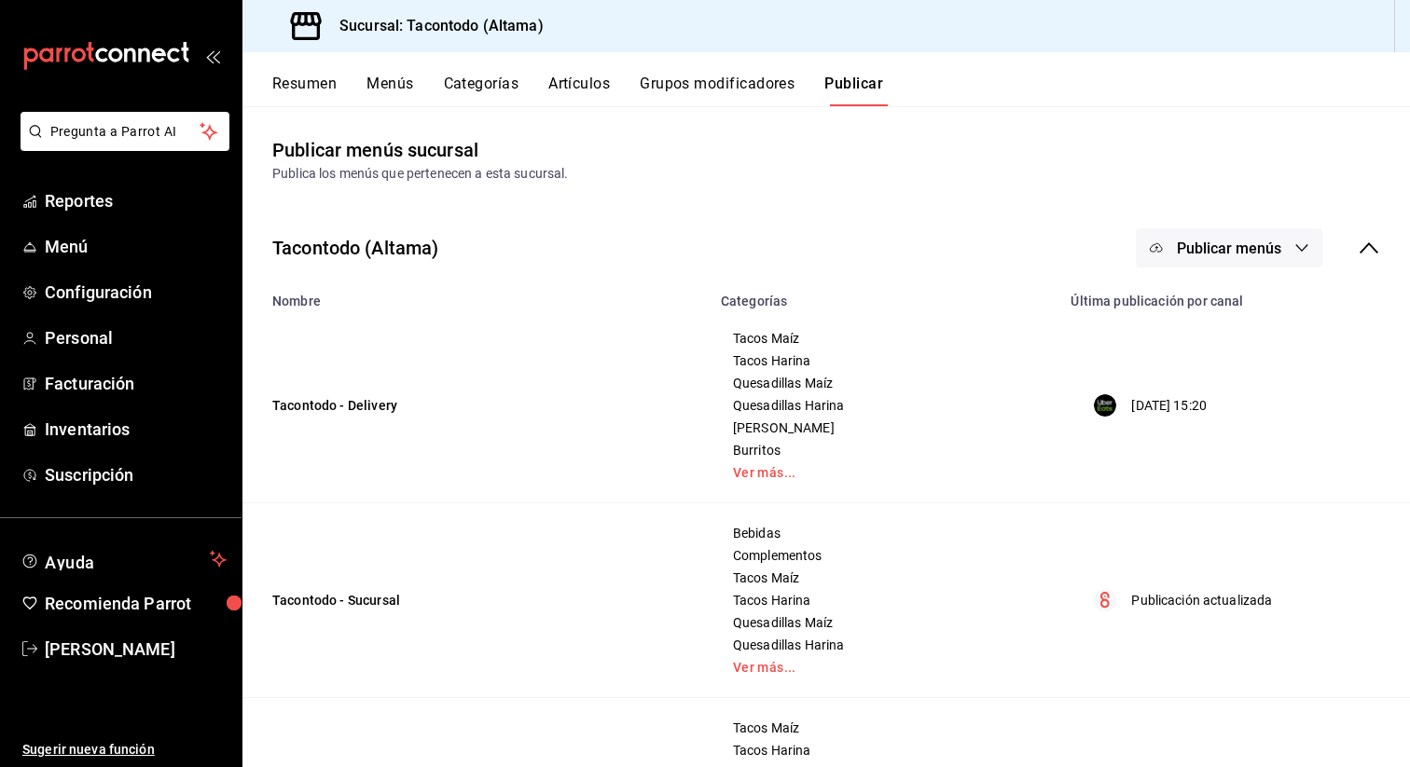
click at [1246, 246] on span "Publicar menús" at bounding box center [1229, 249] width 104 height 18
click at [1222, 305] on span "Uber Eats" at bounding box center [1256, 309] width 90 height 20
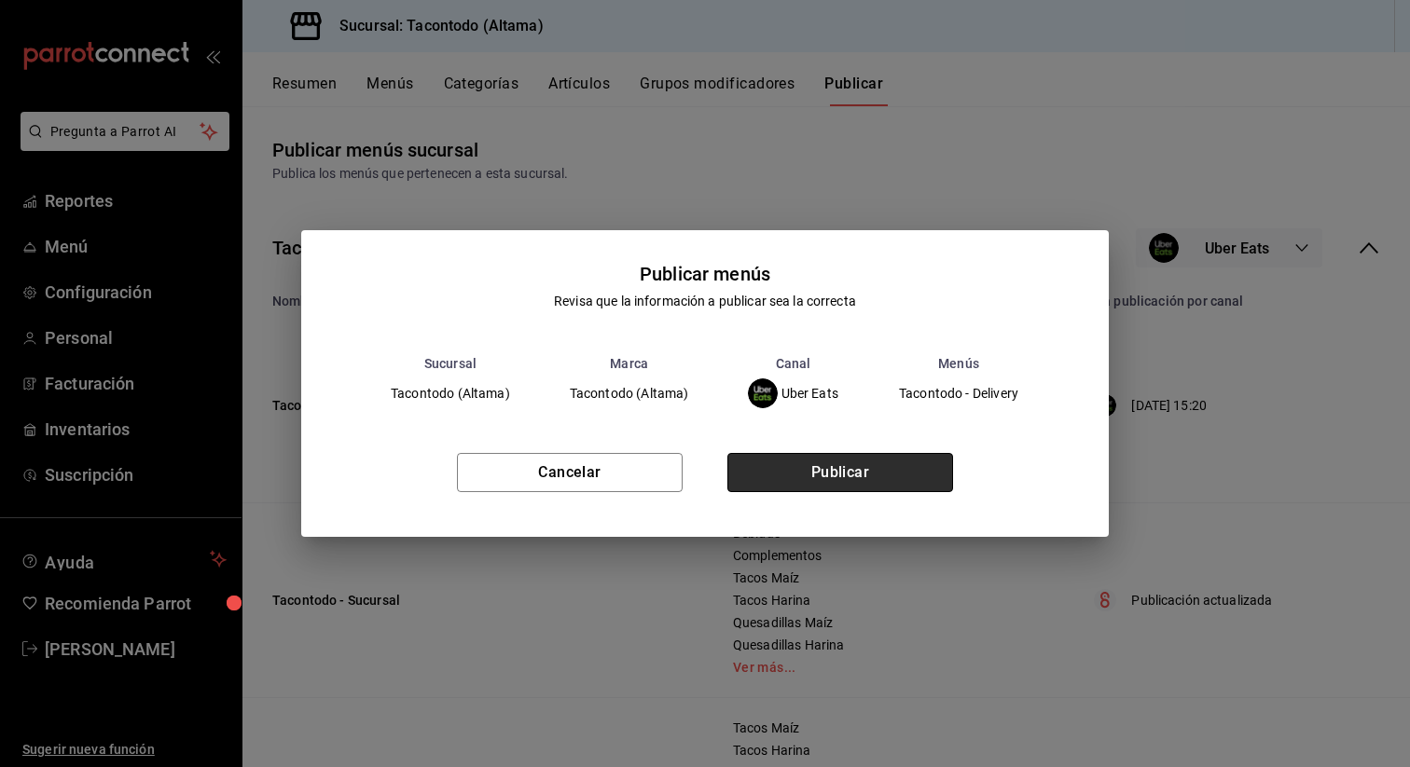
click at [849, 476] on button "Publicar" at bounding box center [840, 472] width 226 height 39
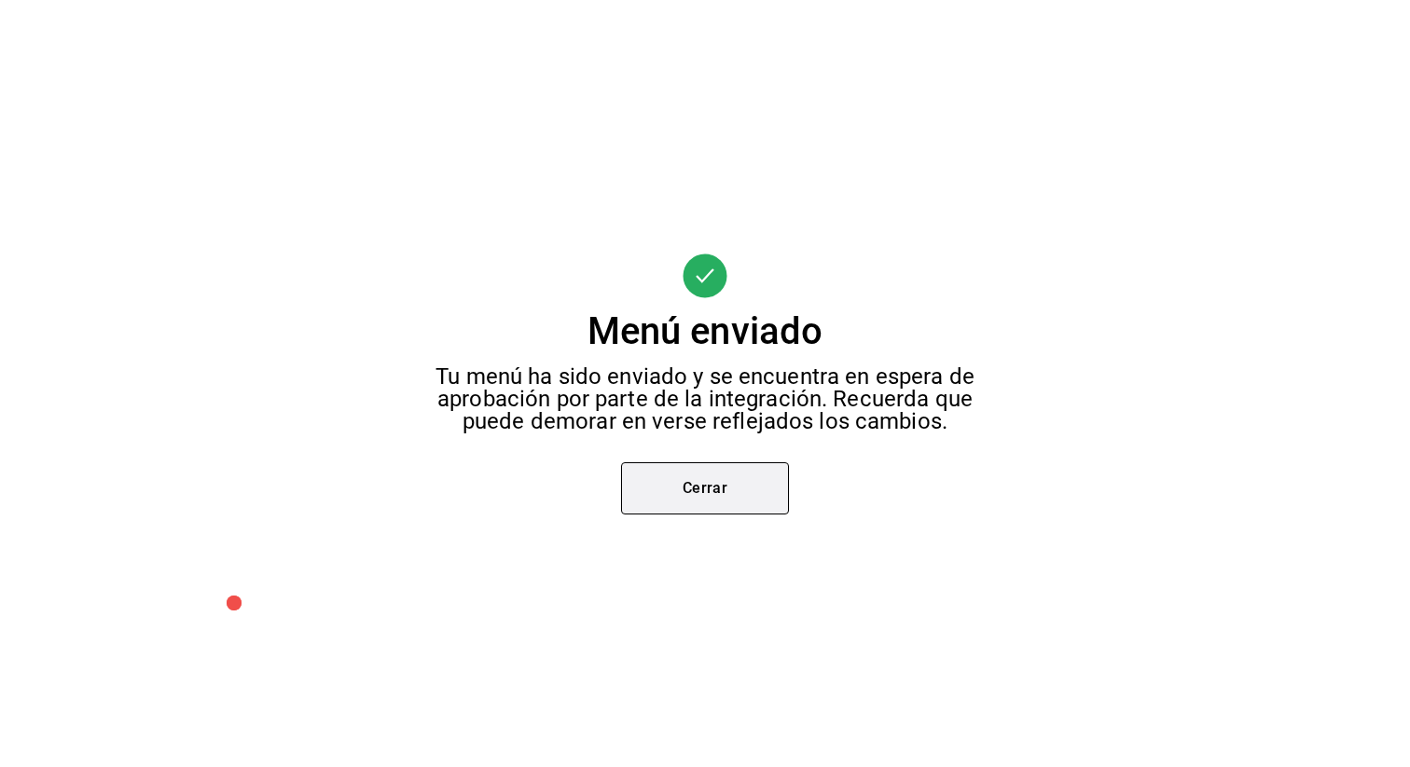
click at [712, 482] on button "Cerrar" at bounding box center [705, 489] width 168 height 52
